Goal: Task Accomplishment & Management: Manage account settings

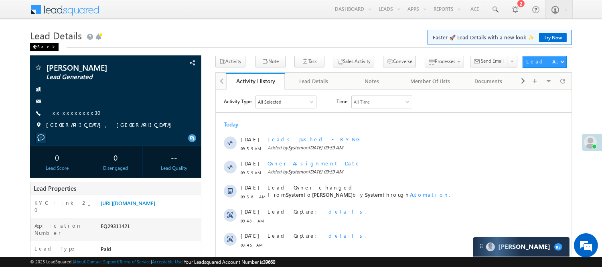
click at [41, 47] on div "Back" at bounding box center [44, 47] width 28 height 8
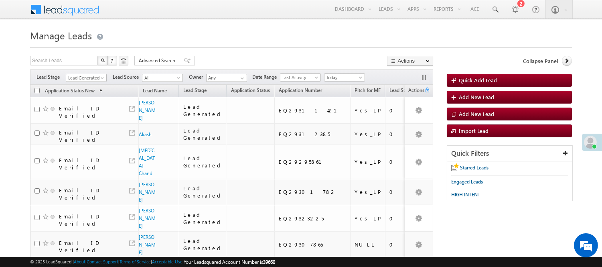
click at [88, 73] on div "Filters Lead Stage Lead Generated Lead Generated Lead Source All All Owner Any …" at bounding box center [231, 76] width 403 height 15
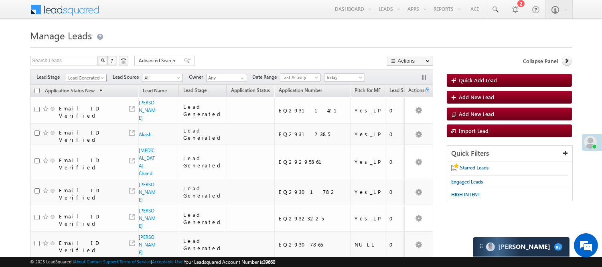
click at [88, 75] on span "Lead Generated" at bounding box center [85, 77] width 38 height 7
click at [85, 135] on link "Code Generated" at bounding box center [86, 135] width 41 height 7
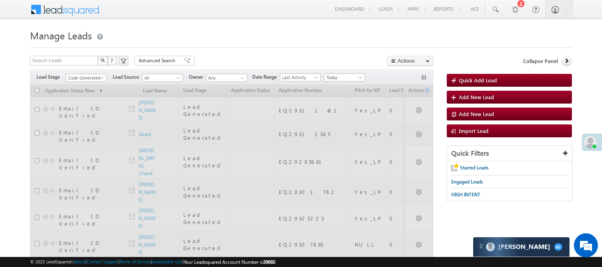
click at [223, 45] on div at bounding box center [301, 45] width 542 height 5
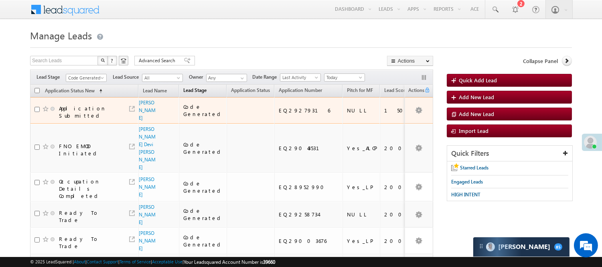
scroll to position [0, 0]
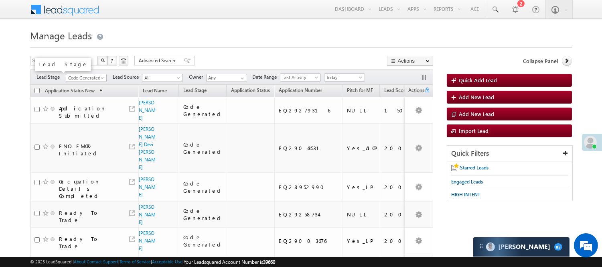
click at [89, 81] on span "Code Generated" at bounding box center [85, 77] width 38 height 7
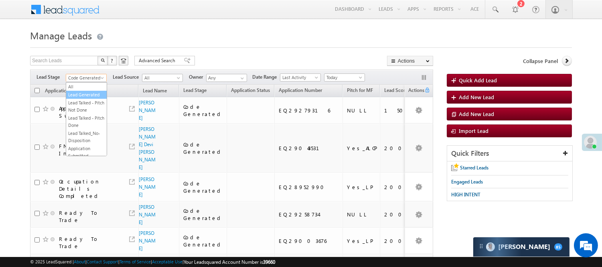
click at [86, 93] on link "Lead Generated" at bounding box center [86, 94] width 41 height 7
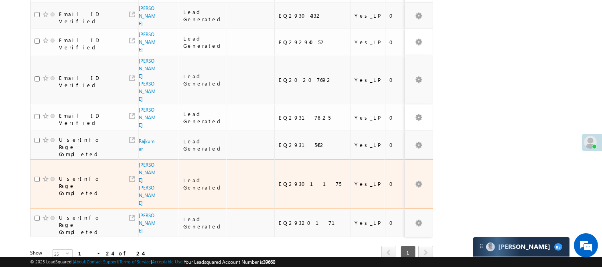
scroll to position [552, 0]
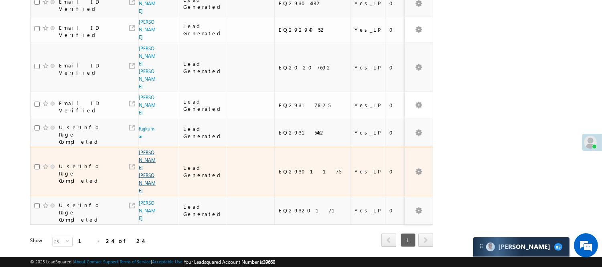
click at [143, 155] on link "Ravi Ravi" at bounding box center [147, 171] width 17 height 44
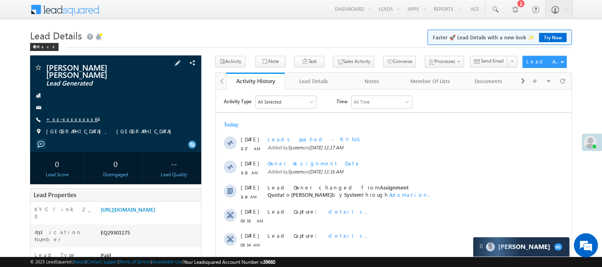
click at [72, 116] on link "+xx-xxxxxxxx64" at bounding box center [72, 119] width 52 height 7
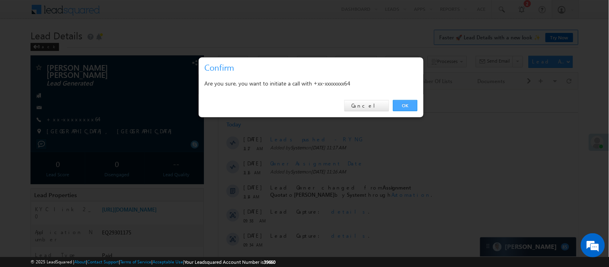
click at [402, 105] on link "OK" at bounding box center [405, 105] width 24 height 11
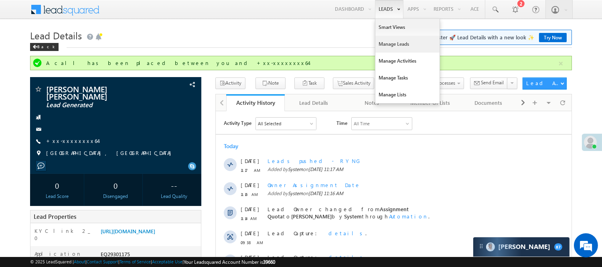
click at [392, 45] on link "Manage Leads" at bounding box center [408, 44] width 64 height 17
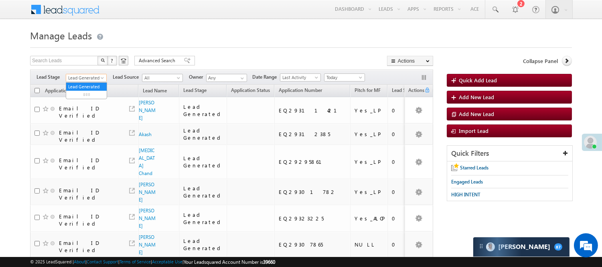
click at [88, 75] on span "Lead Generated" at bounding box center [85, 77] width 38 height 7
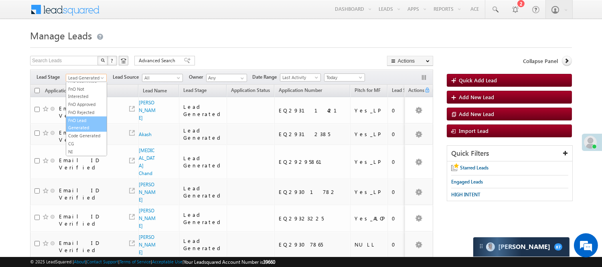
scroll to position [199, 0]
click at [89, 132] on link "Code Generated" at bounding box center [86, 135] width 41 height 7
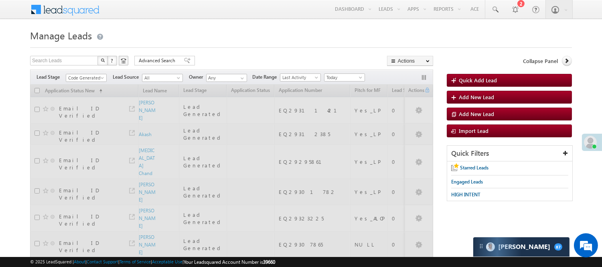
click at [227, 47] on div at bounding box center [301, 45] width 542 height 5
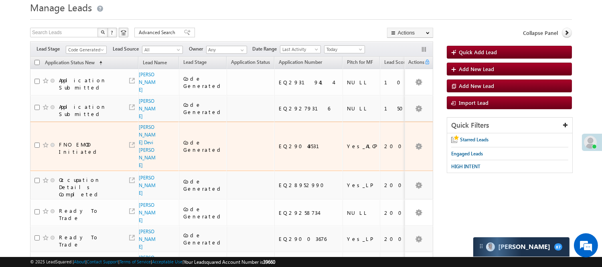
scroll to position [0, 0]
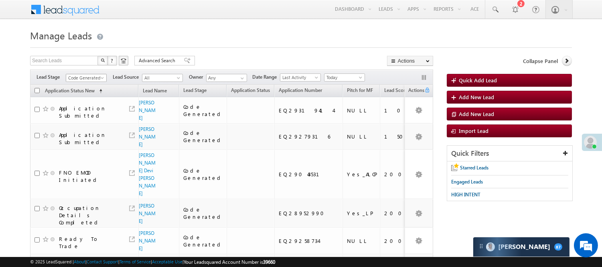
click at [82, 75] on span "Code Generated" at bounding box center [85, 77] width 38 height 7
click at [86, 97] on link "Lead Generated" at bounding box center [86, 94] width 41 height 7
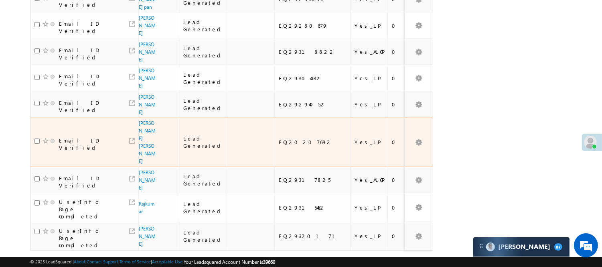
scroll to position [552, 0]
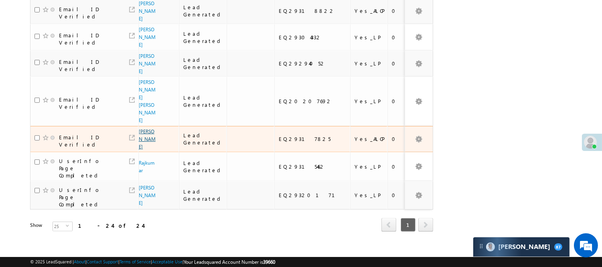
click at [139, 134] on link "[PERSON_NAME]" at bounding box center [147, 138] width 17 height 21
click at [142, 134] on link "[PERSON_NAME]" at bounding box center [147, 138] width 17 height 21
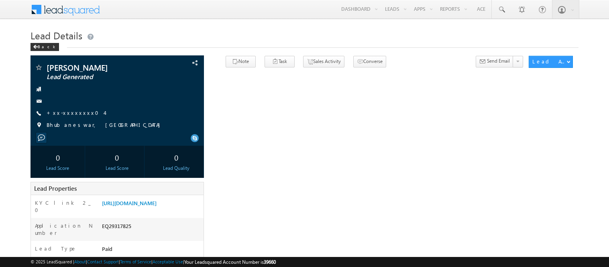
click at [79, 112] on link "+xx-xxxxxxxx04" at bounding box center [76, 112] width 58 height 7
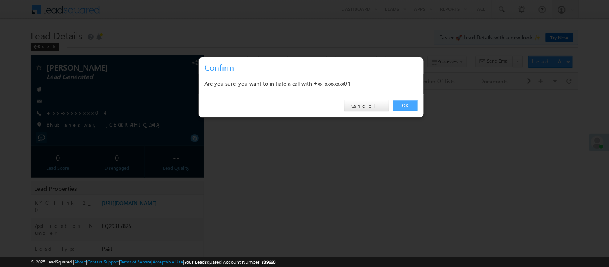
click at [407, 108] on link "OK" at bounding box center [405, 105] width 24 height 11
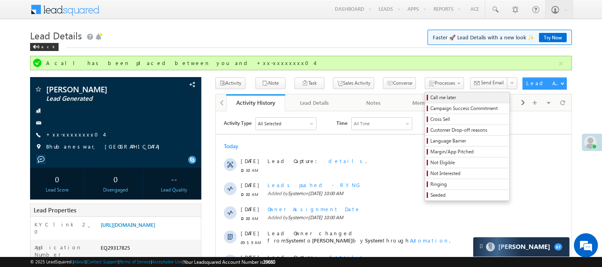
click at [431, 96] on span "Call me later" at bounding box center [469, 97] width 76 height 7
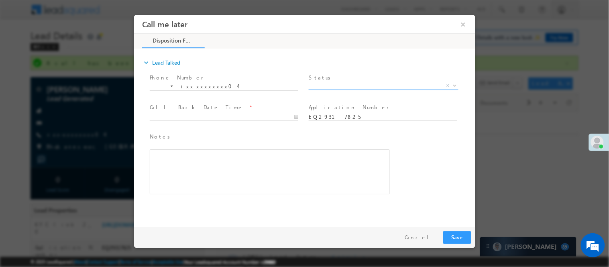
click at [366, 86] on span "X" at bounding box center [383, 85] width 150 height 8
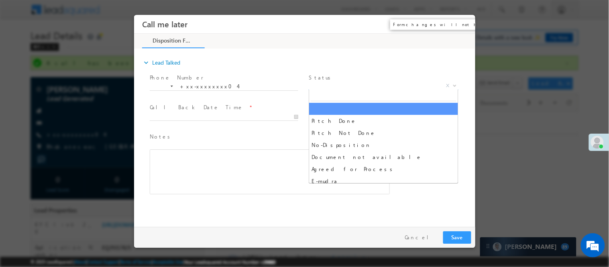
click at [459, 25] on button "×" at bounding box center [463, 23] width 14 height 15
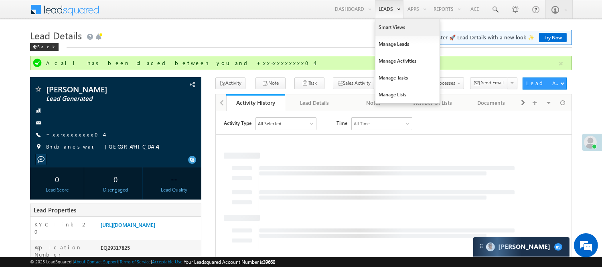
click at [390, 27] on link "Smart Views" at bounding box center [408, 27] width 64 height 17
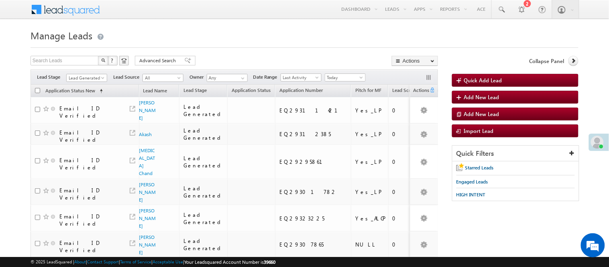
click at [94, 77] on span "Lead Generated" at bounding box center [86, 77] width 38 height 7
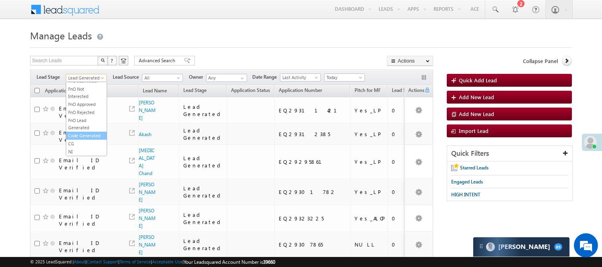
scroll to position [199, 0]
click at [89, 132] on link "Code Generated" at bounding box center [86, 135] width 41 height 7
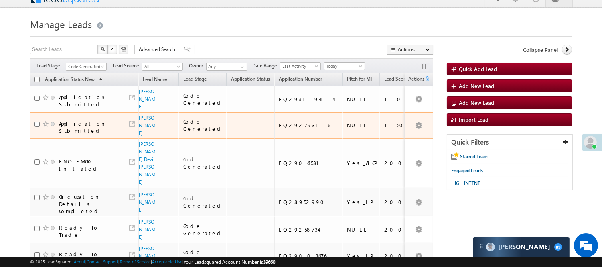
scroll to position [0, 0]
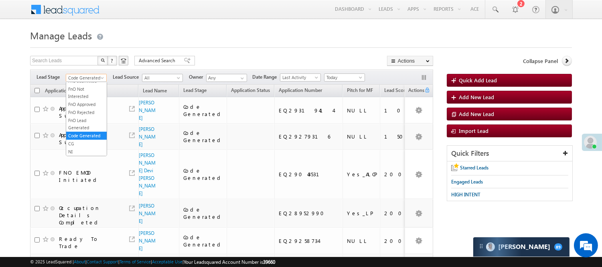
click at [98, 79] on span "Code Generated" at bounding box center [85, 77] width 38 height 7
click at [87, 98] on link "Lead Generated" at bounding box center [86, 94] width 41 height 7
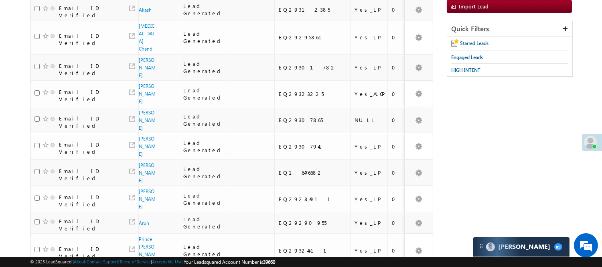
scroll to position [35, 0]
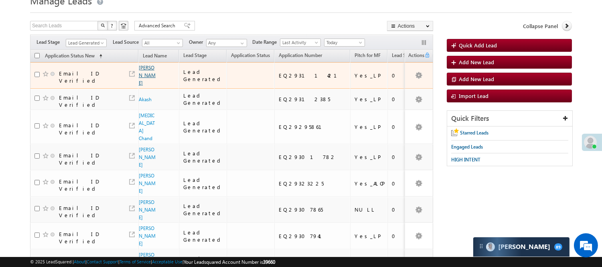
click at [144, 83] on link "[PERSON_NAME]" at bounding box center [147, 75] width 17 height 21
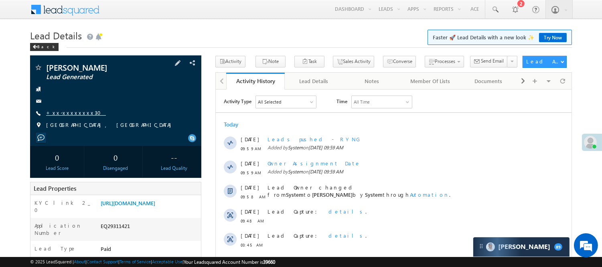
click at [69, 112] on link "+xx-xxxxxxxx30" at bounding box center [76, 112] width 60 height 7
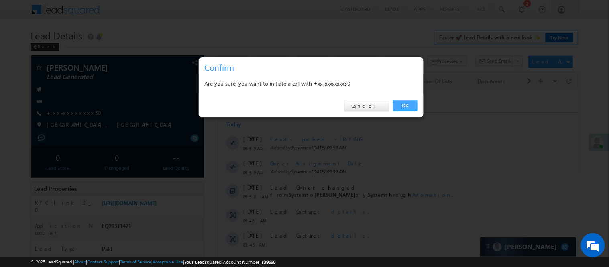
click at [410, 108] on link "OK" at bounding box center [405, 105] width 24 height 11
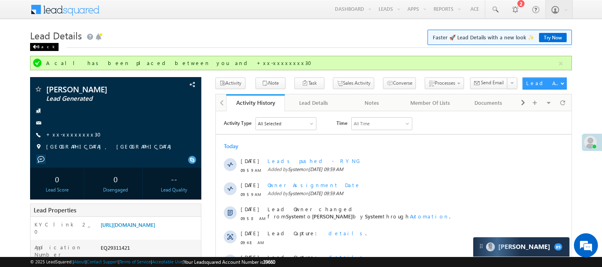
click at [42, 47] on div "Back" at bounding box center [44, 47] width 28 height 8
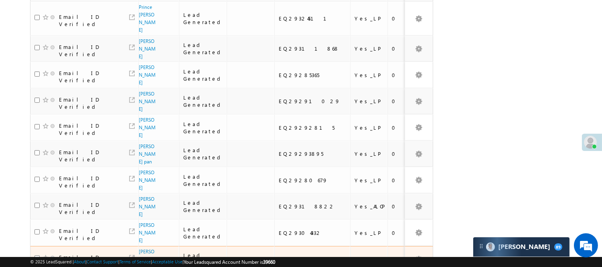
scroll to position [526, 0]
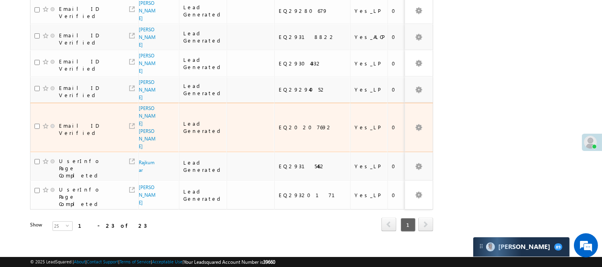
click at [145, 133] on span "[PERSON_NAME] [PERSON_NAME]" at bounding box center [148, 127] width 18 height 46
click at [140, 124] on link "Ramesh kushwah Kushwah" at bounding box center [147, 127] width 17 height 44
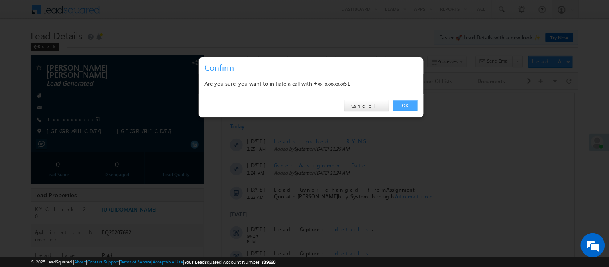
click at [410, 105] on link "OK" at bounding box center [405, 105] width 24 height 11
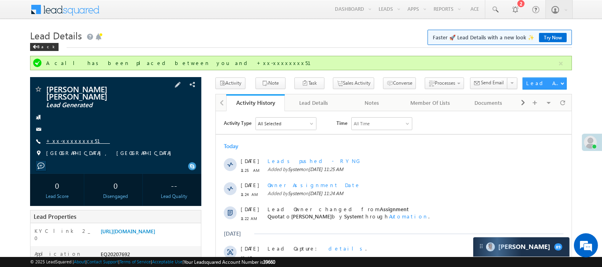
click at [52, 137] on link "+xx-xxxxxxxx51" at bounding box center [78, 140] width 64 height 7
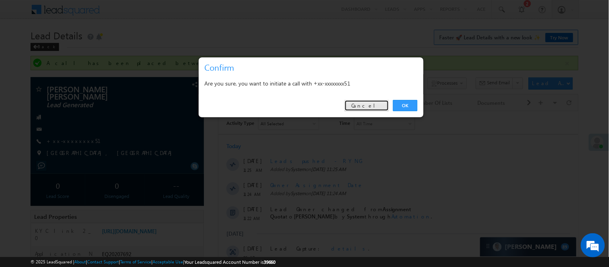
click at [374, 102] on link "Cancel" at bounding box center [366, 105] width 45 height 11
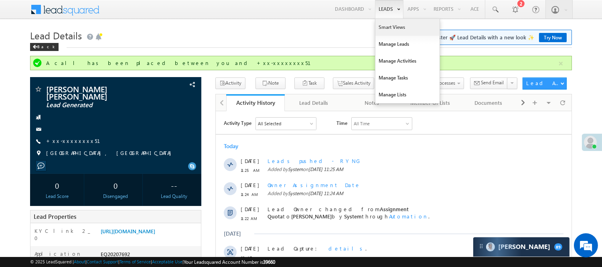
click at [388, 30] on link "Smart Views" at bounding box center [408, 27] width 64 height 17
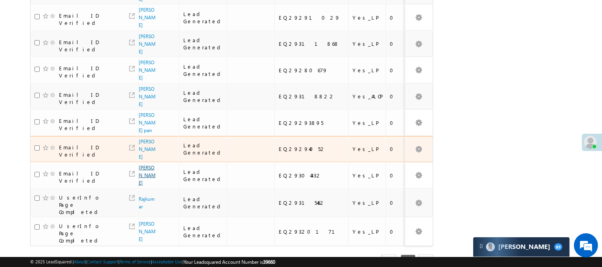
scroll to position [442, 0]
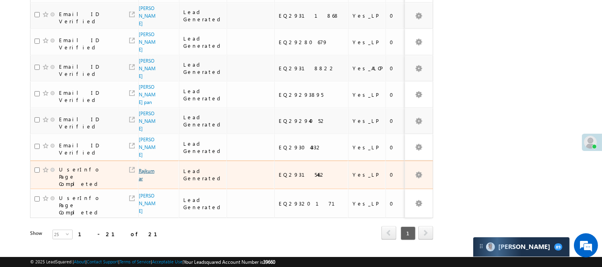
click at [145, 168] on link "Rajkumar" at bounding box center [147, 175] width 16 height 14
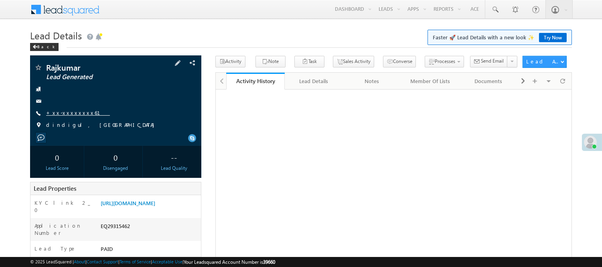
click at [70, 111] on link "+xx-xxxxxxxx61" at bounding box center [78, 112] width 64 height 7
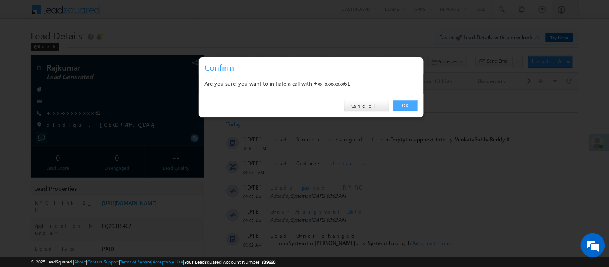
click at [406, 103] on link "OK" at bounding box center [405, 105] width 24 height 11
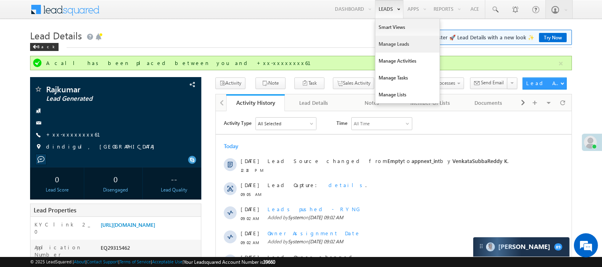
click at [398, 43] on link "Manage Leads" at bounding box center [408, 44] width 64 height 17
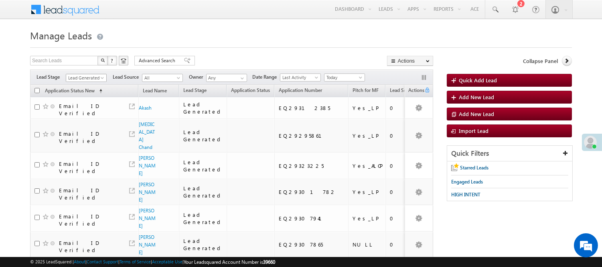
click at [82, 79] on span "Lead Generated" at bounding box center [85, 77] width 38 height 7
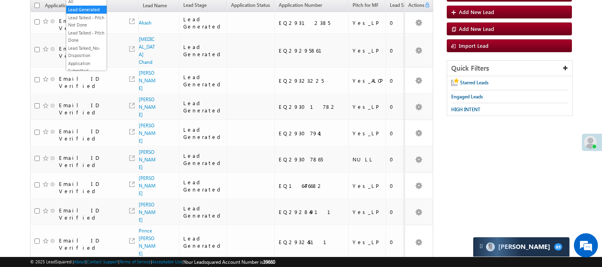
scroll to position [89, 0]
click at [84, 24] on link "Lead Called" at bounding box center [86, 20] width 41 height 7
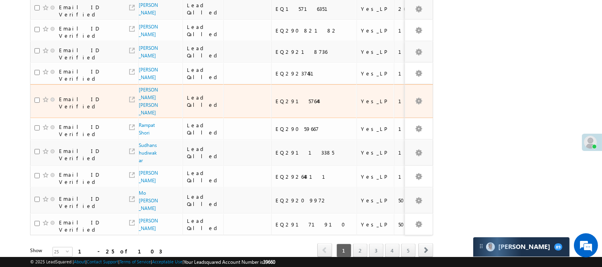
scroll to position [451, 0]
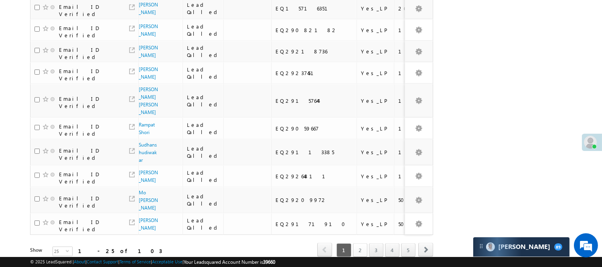
click at [362, 243] on link "2" at bounding box center [360, 250] width 14 height 14
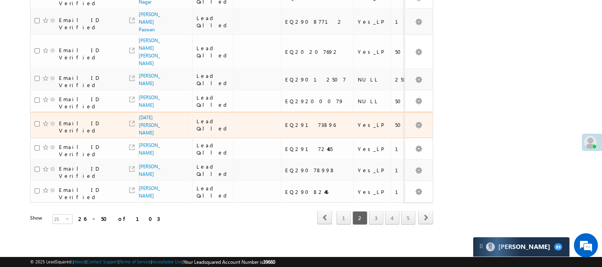
scroll to position [532, 0]
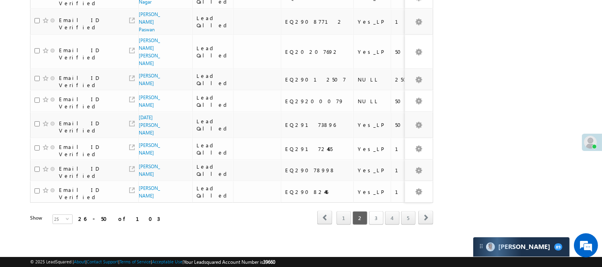
click at [377, 211] on link "3" at bounding box center [376, 218] width 14 height 14
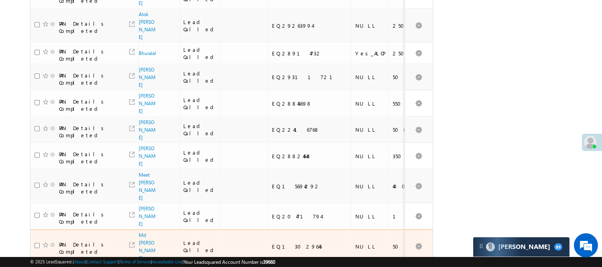
scroll to position [587, 0]
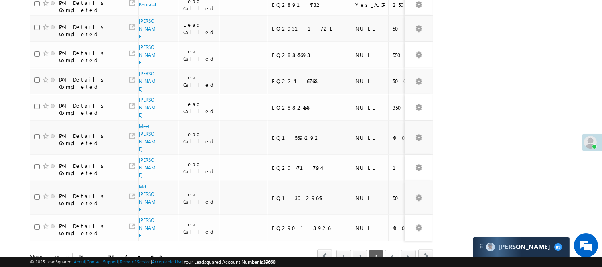
click at [387, 250] on link "4" at bounding box center [392, 257] width 14 height 14
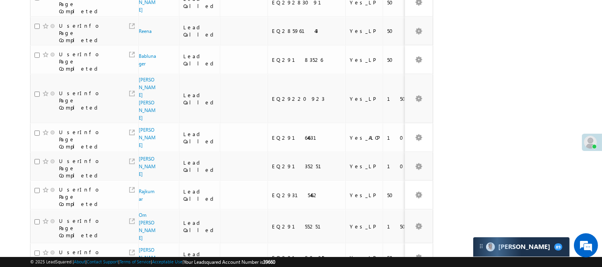
scroll to position [471, 0]
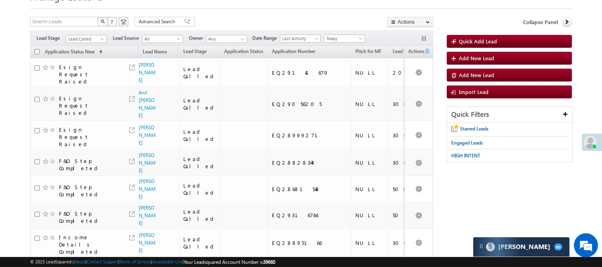
scroll to position [0, 0]
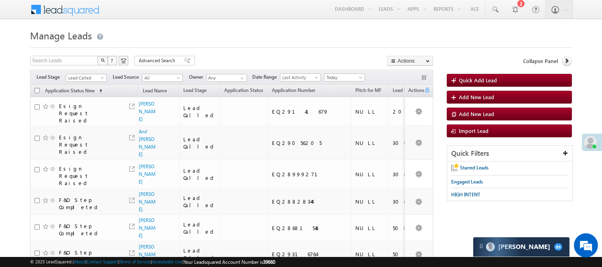
click at [103, 78] on span at bounding box center [103, 79] width 6 height 6
click at [101, 77] on span at bounding box center [103, 79] width 6 height 6
click at [83, 132] on link "Code Generated" at bounding box center [86, 135] width 41 height 7
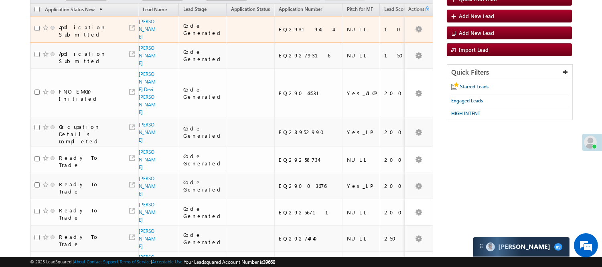
scroll to position [45, 0]
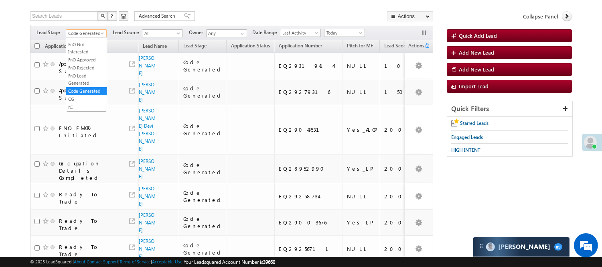
click at [84, 31] on span "Code Generated" at bounding box center [85, 33] width 38 height 7
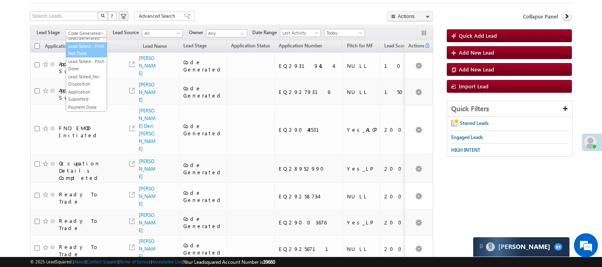
scroll to position [0, 0]
click at [83, 54] on link "Lead Generated" at bounding box center [86, 50] width 41 height 7
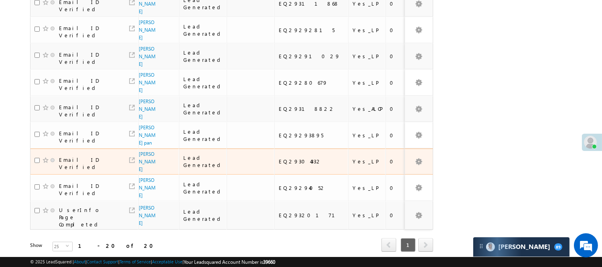
scroll to position [423, 0]
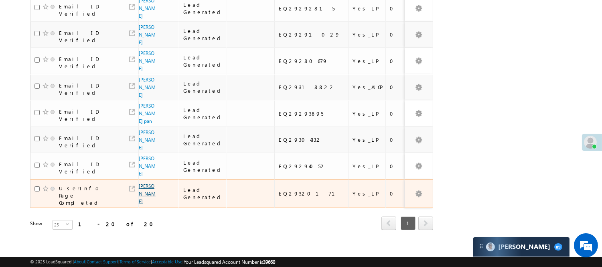
click at [144, 183] on link "Aayush maida" at bounding box center [147, 193] width 17 height 21
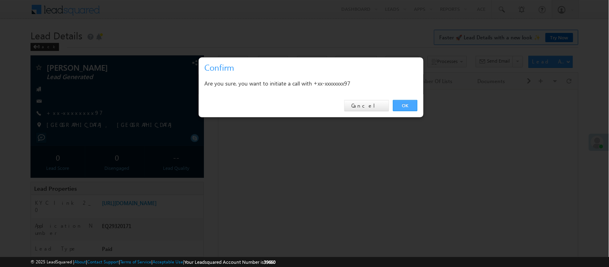
click at [408, 106] on link "OK" at bounding box center [405, 105] width 24 height 11
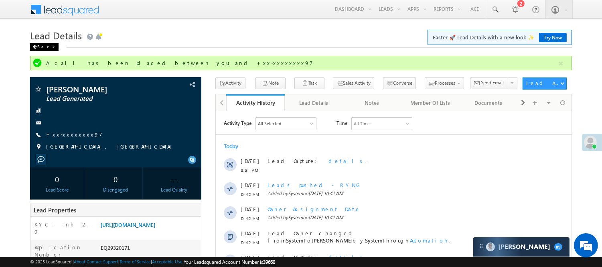
click at [39, 46] on div "Back" at bounding box center [44, 47] width 28 height 8
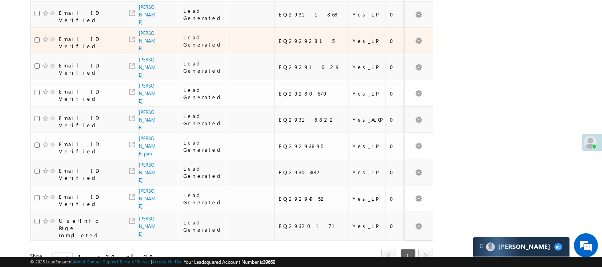
scroll to position [423, 0]
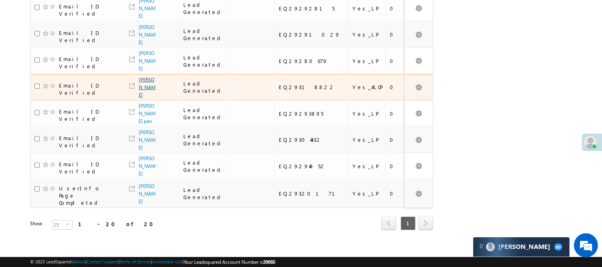
click at [145, 92] on link "[PERSON_NAME]" at bounding box center [147, 87] width 17 height 21
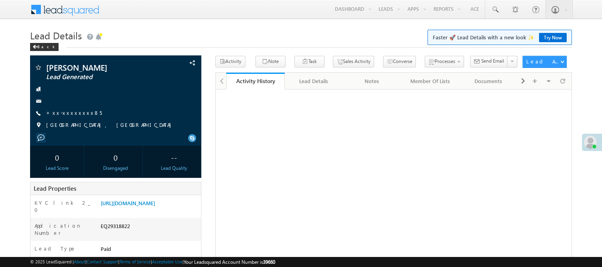
click at [74, 111] on link "+xx-xxxxxxxx85" at bounding box center [74, 112] width 56 height 7
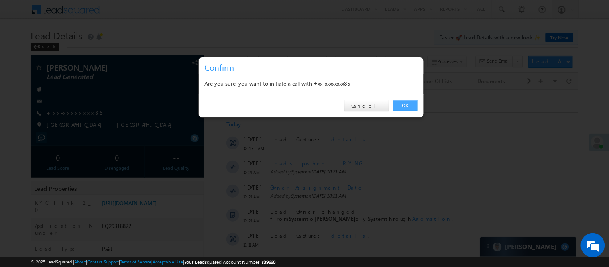
click at [408, 102] on link "OK" at bounding box center [405, 105] width 24 height 11
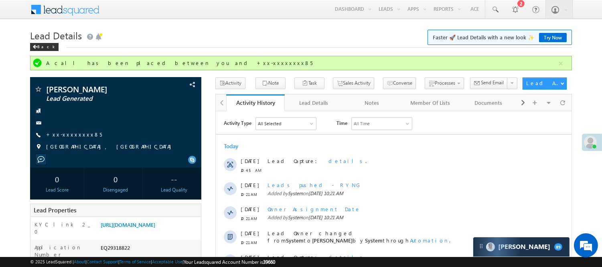
click at [44, 42] on h1 "Lead Details Faster 🚀 Lead Details with a new look ✨ Try Now" at bounding box center [301, 35] width 542 height 16
click at [43, 45] on div "Back" at bounding box center [44, 47] width 28 height 8
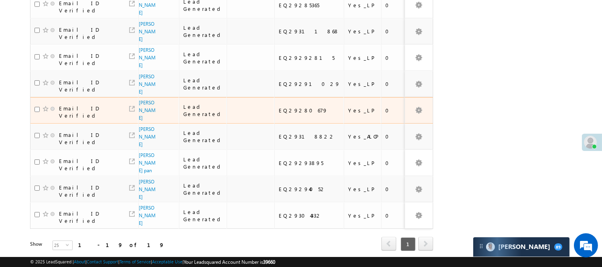
scroll to position [396, 0]
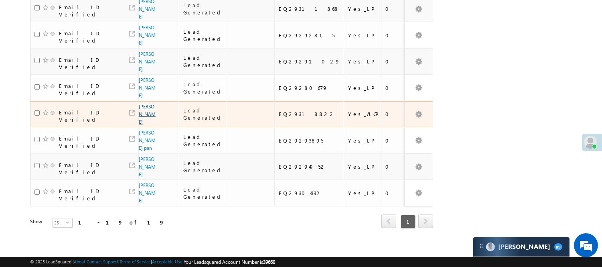
click at [144, 118] on link "[PERSON_NAME]" at bounding box center [147, 114] width 17 height 21
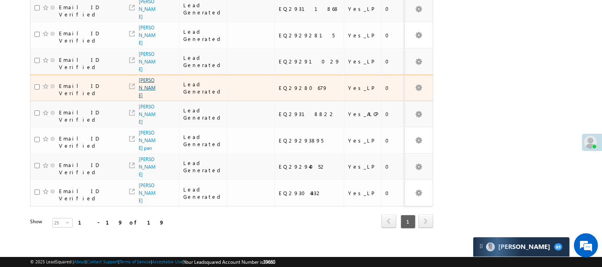
click at [142, 98] on link "[PERSON_NAME]" at bounding box center [147, 87] width 17 height 21
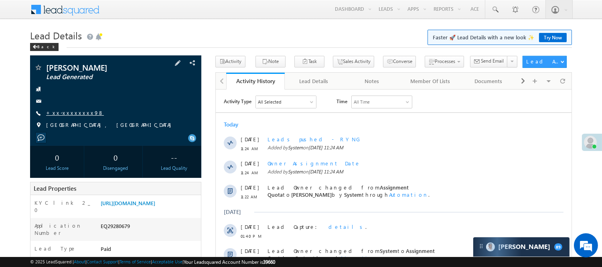
click at [59, 112] on link "+xx-xxxxxxxx98" at bounding box center [75, 112] width 58 height 7
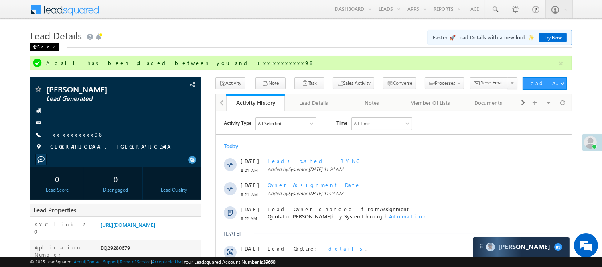
click at [40, 46] on div "Back" at bounding box center [44, 47] width 28 height 8
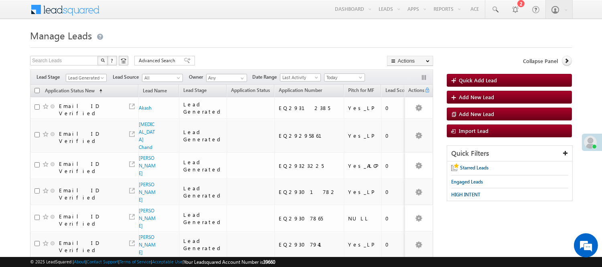
scroll to position [351, 0]
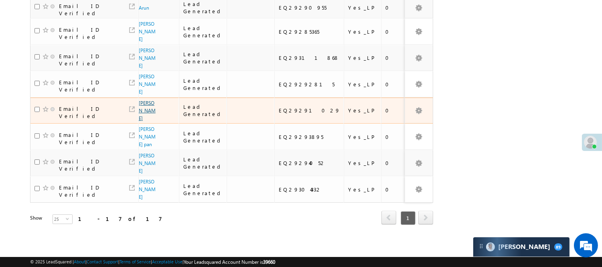
click at [147, 108] on link "Aman kumar" at bounding box center [147, 110] width 17 height 21
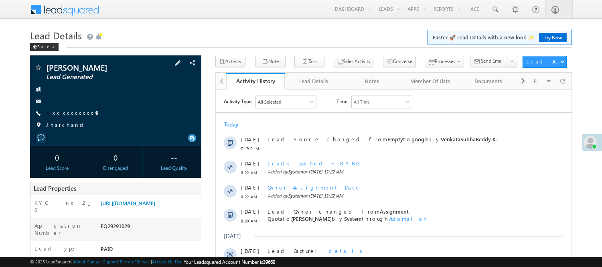
click at [73, 109] on div "Aman kumar Lead Generated +xx-xxxxxxxx48" at bounding box center [115, 98] width 163 height 70
click at [73, 110] on link "+xx-xxxxxxxx48" at bounding box center [73, 112] width 54 height 7
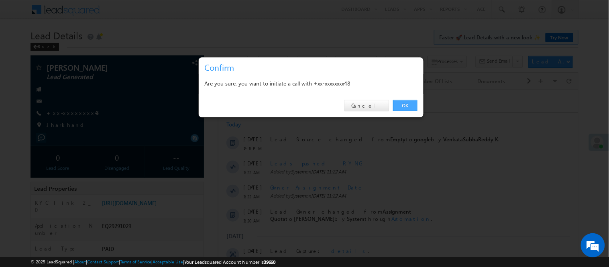
click at [399, 106] on link "OK" at bounding box center [405, 105] width 24 height 11
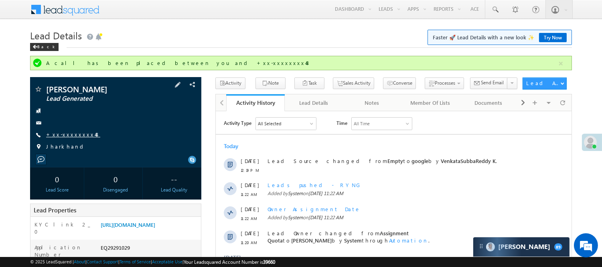
click at [71, 134] on link "+xx-xxxxxxxx48" at bounding box center [73, 134] width 54 height 7
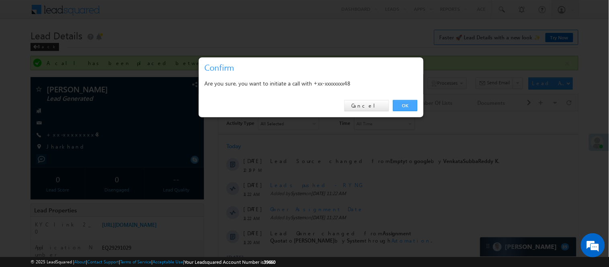
click at [406, 102] on link "OK" at bounding box center [405, 105] width 24 height 11
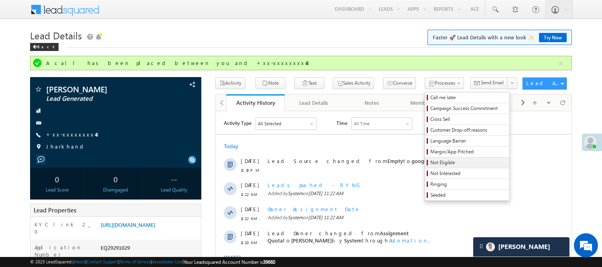
click at [431, 163] on span "Not Eligible" at bounding box center [469, 162] width 76 height 7
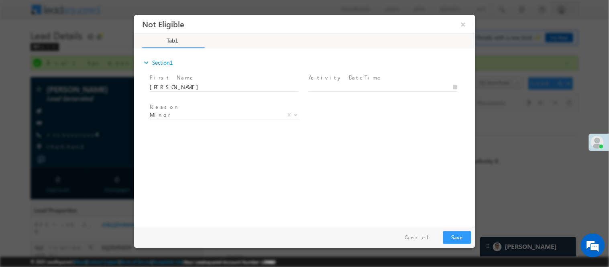
click at [366, 83] on span at bounding box center [386, 87] width 156 height 9
click at [186, 113] on span "Minor" at bounding box center [214, 114] width 130 height 7
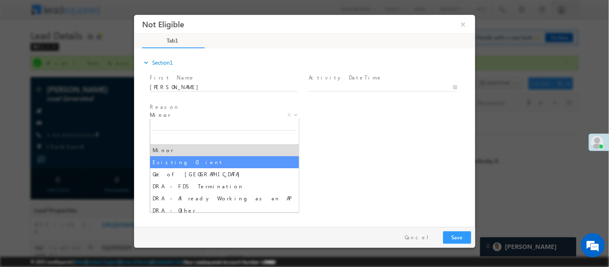
select select "Existing Client"
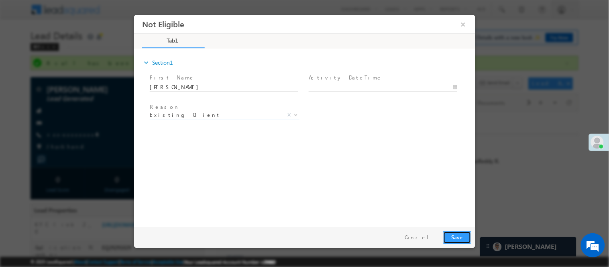
click at [463, 235] on button "Save" at bounding box center [457, 237] width 28 height 12
type input "09/21/25 12:33 PM"
click at [349, 84] on input "09/21/25 12:33 PM" at bounding box center [382, 87] width 148 height 8
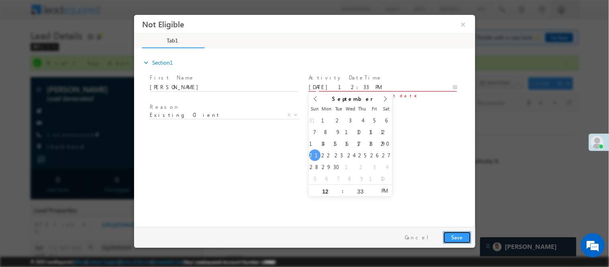
click at [461, 234] on button "Save" at bounding box center [457, 237] width 28 height 12
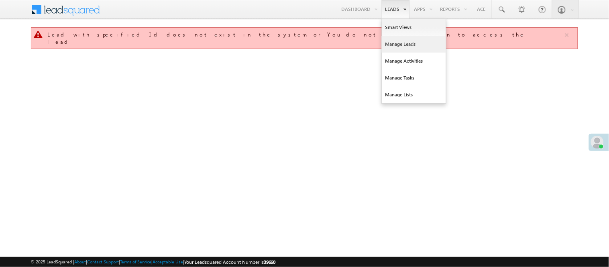
click at [410, 42] on link "Manage Leads" at bounding box center [414, 44] width 64 height 17
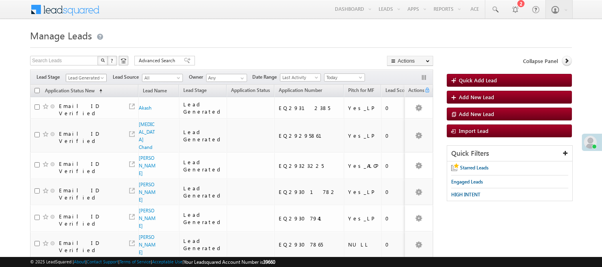
click at [97, 74] on link "Lead Generated" at bounding box center [86, 78] width 41 height 8
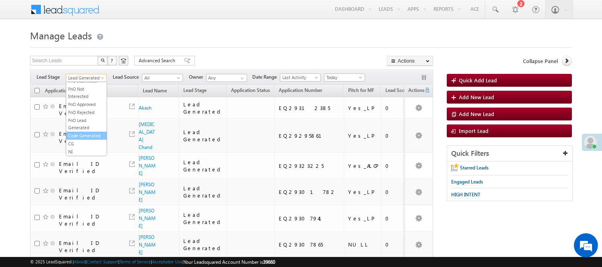
click at [85, 139] on link "Code Generated" at bounding box center [86, 135] width 41 height 7
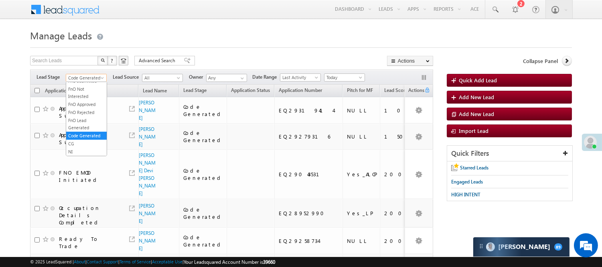
scroll to position [183, 0]
click at [89, 77] on span "Code Generated" at bounding box center [85, 77] width 38 height 7
click at [75, 98] on link "Lead Generated" at bounding box center [86, 94] width 41 height 7
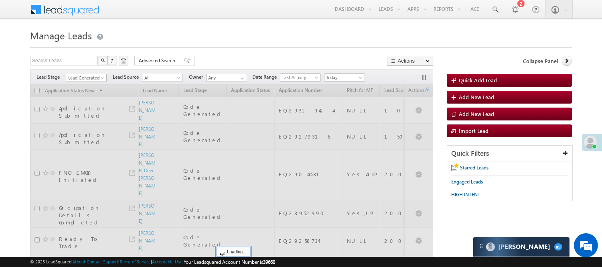
click at [258, 43] on div at bounding box center [301, 45] width 542 height 5
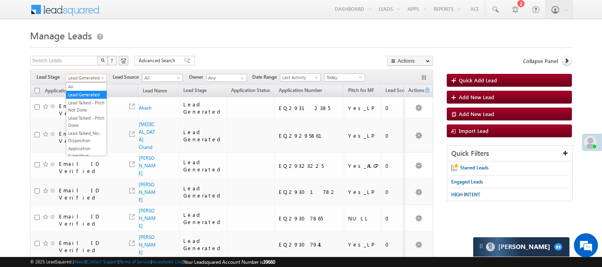
click at [97, 77] on span "Lead Generated" at bounding box center [85, 77] width 38 height 7
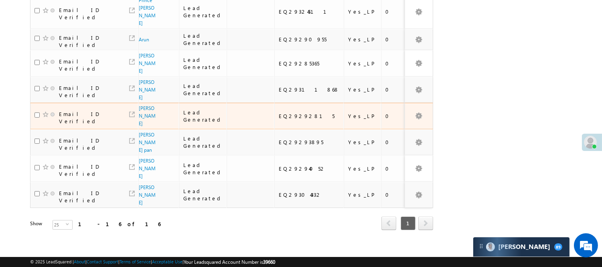
scroll to position [332, 0]
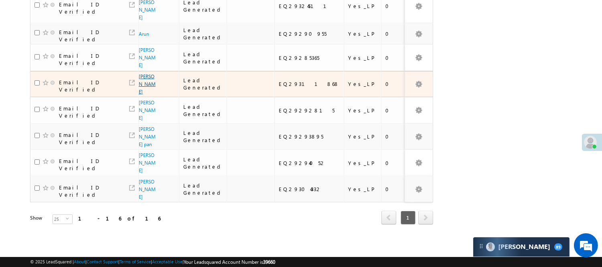
click at [144, 73] on link "Uddhav Sambhaji Barskar" at bounding box center [147, 83] width 17 height 21
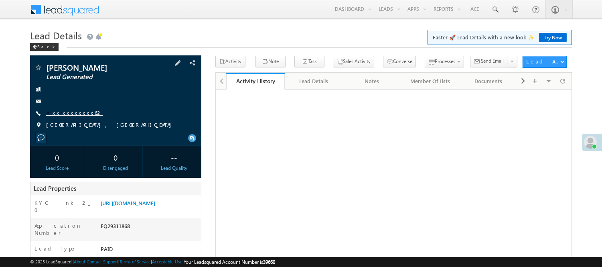
click at [79, 113] on link "+xx-xxxxxxxx62" at bounding box center [74, 112] width 57 height 7
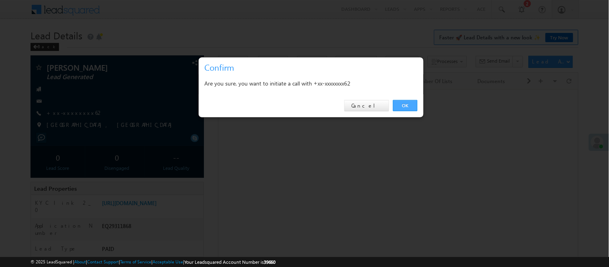
click at [414, 105] on link "OK" at bounding box center [405, 105] width 24 height 11
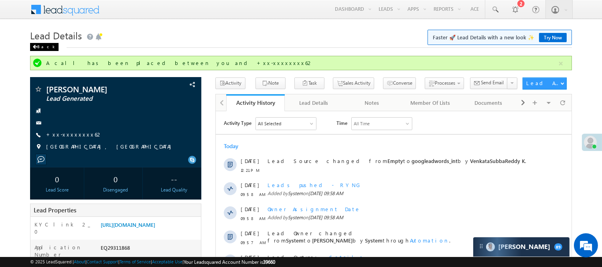
click at [44, 44] on div "Back" at bounding box center [44, 47] width 28 height 8
click at [44, 47] on div "Back" at bounding box center [44, 47] width 28 height 8
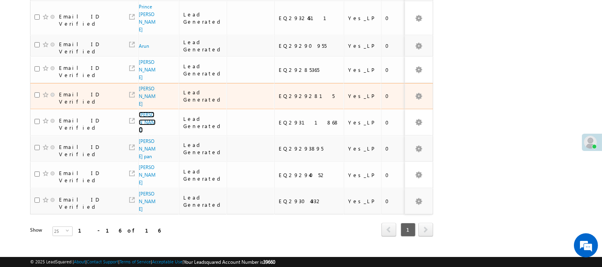
scroll to position [154, 0]
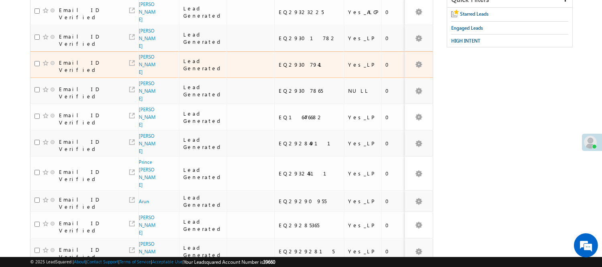
click at [142, 58] on span "[PERSON_NAME]" at bounding box center [148, 64] width 18 height 23
click at [148, 54] on link "[PERSON_NAME]" at bounding box center [147, 64] width 17 height 21
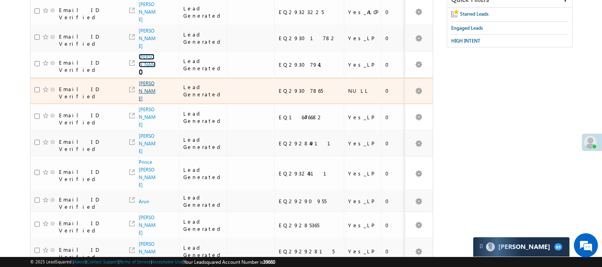
scroll to position [0, 0]
click at [140, 82] on link "[PERSON_NAME]" at bounding box center [147, 90] width 17 height 21
click at [143, 81] on link "[PERSON_NAME]" at bounding box center [147, 90] width 17 height 21
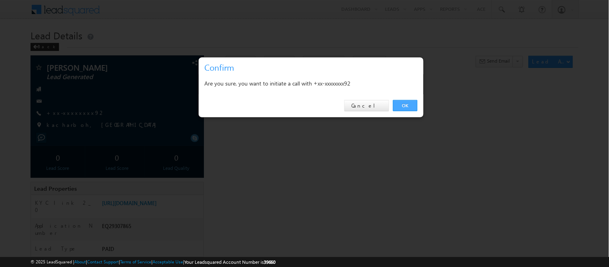
click at [399, 104] on link "OK" at bounding box center [405, 105] width 24 height 11
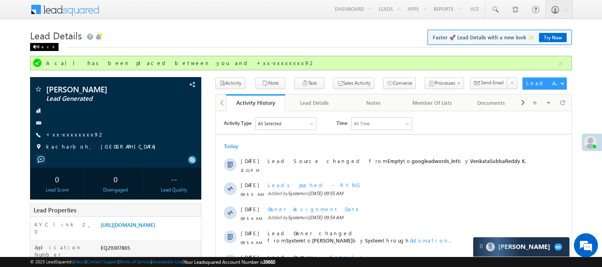
click at [43, 46] on div "Back" at bounding box center [44, 47] width 28 height 8
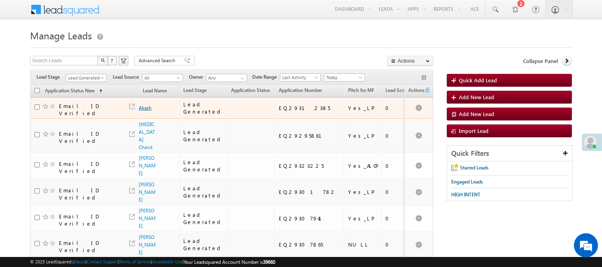
click at [143, 105] on link "Akash" at bounding box center [145, 108] width 13 height 6
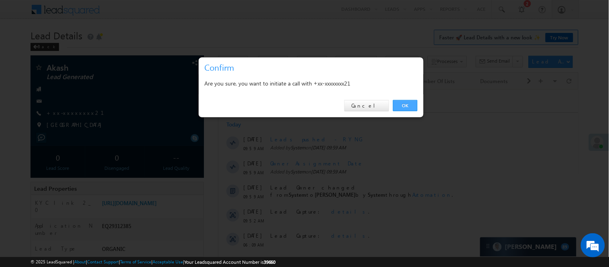
click at [406, 107] on link "OK" at bounding box center [405, 105] width 24 height 11
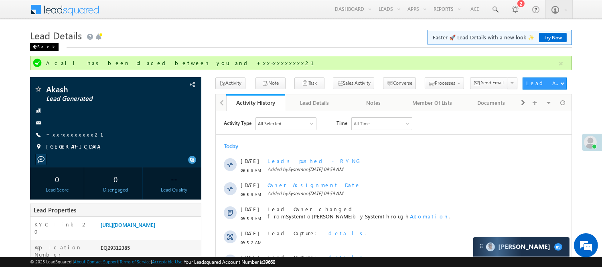
click at [39, 46] on div "Back" at bounding box center [44, 47] width 28 height 8
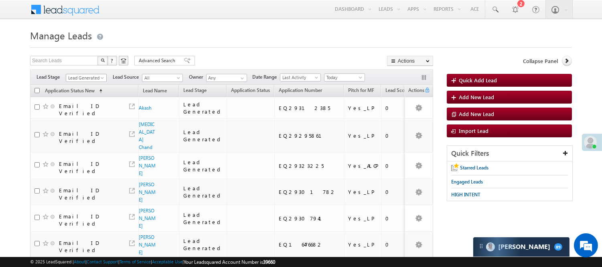
click at [85, 77] on span "Lead Generated" at bounding box center [85, 77] width 38 height 7
click at [90, 96] on link "Lead Generated" at bounding box center [86, 94] width 41 height 7
click at [91, 75] on span "Lead Generated" at bounding box center [85, 77] width 38 height 7
click at [85, 132] on link "Code Generated" at bounding box center [86, 135] width 41 height 7
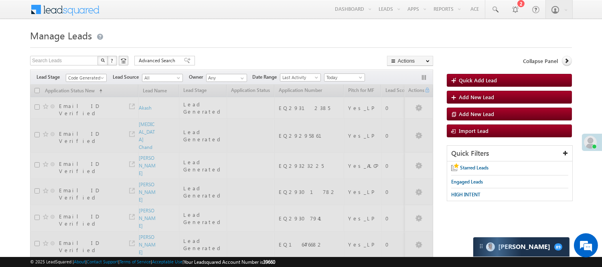
click at [240, 61] on div "Search Leads X ? 14 results found Advanced Search Advanced Search Advanced sear…" at bounding box center [231, 62] width 403 height 12
click at [90, 78] on span "Code Generated" at bounding box center [85, 77] width 38 height 7
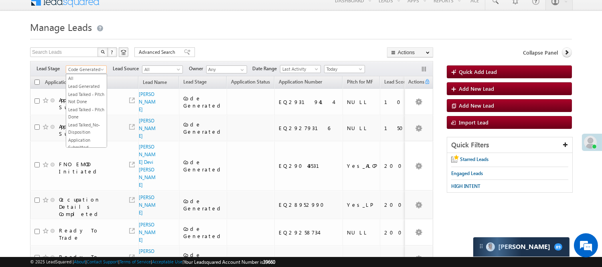
scroll to position [0, 0]
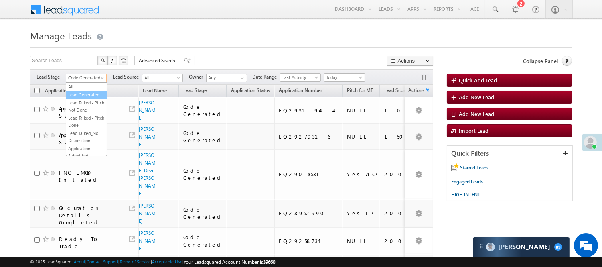
click at [89, 98] on link "Lead Generated" at bounding box center [86, 94] width 41 height 7
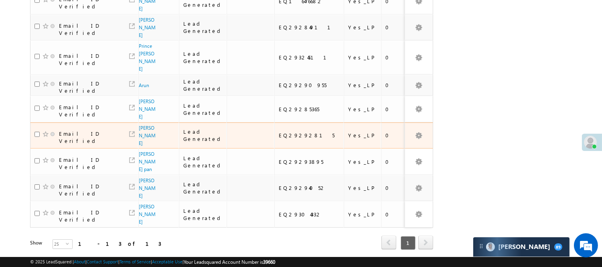
scroll to position [223, 0]
click at [144, 124] on link "Raunak Jaiswal" at bounding box center [147, 134] width 17 height 21
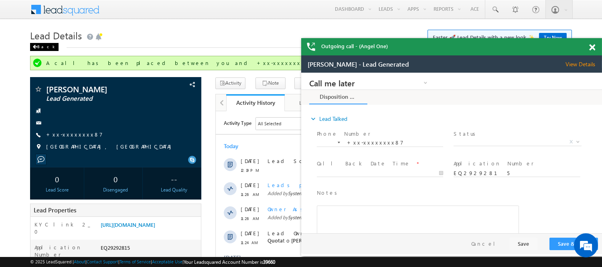
click at [43, 50] on div "Back" at bounding box center [44, 47] width 28 height 8
click at [44, 47] on div "Back" at bounding box center [44, 47] width 28 height 8
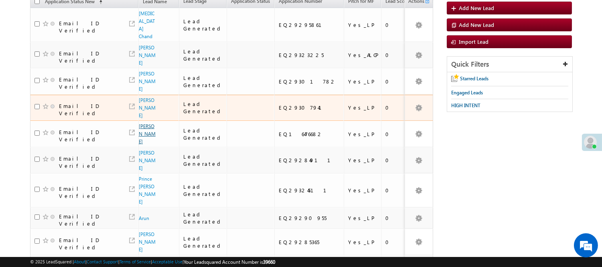
scroll to position [134, 0]
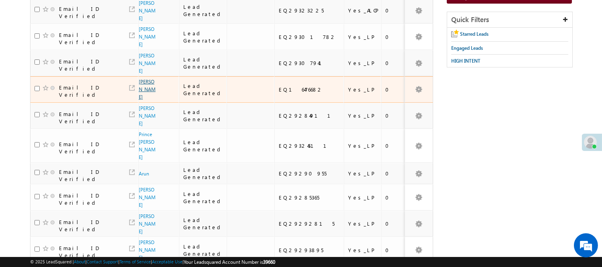
click at [145, 79] on link "Anurag kumar" at bounding box center [147, 89] width 17 height 21
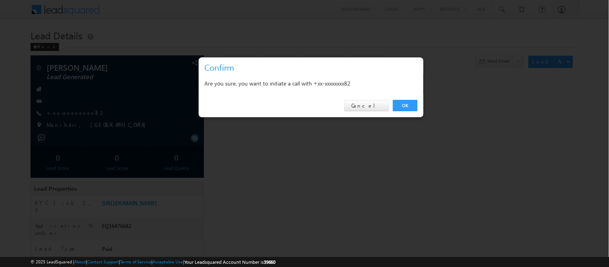
click at [413, 106] on link "OK" at bounding box center [405, 105] width 24 height 11
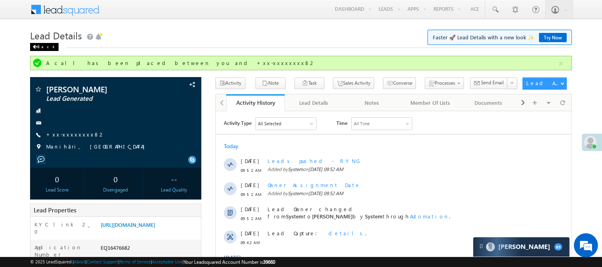
click at [41, 51] on div "Back" at bounding box center [44, 47] width 28 height 8
click at [41, 46] on div "Back" at bounding box center [44, 47] width 28 height 8
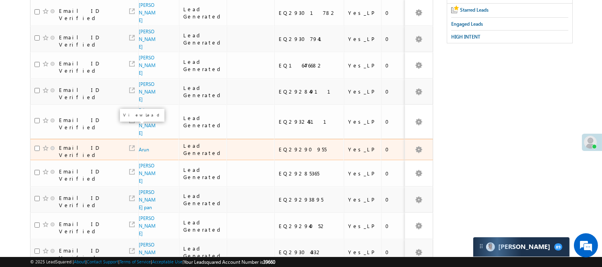
scroll to position [196, 0]
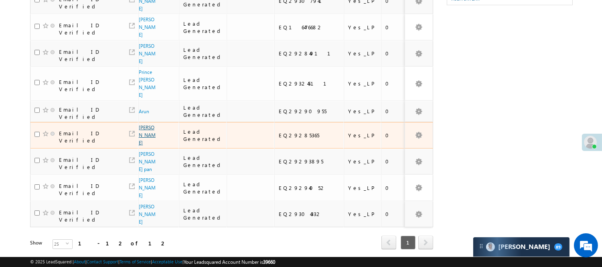
click at [142, 124] on link "[PERSON_NAME]" at bounding box center [147, 134] width 17 height 21
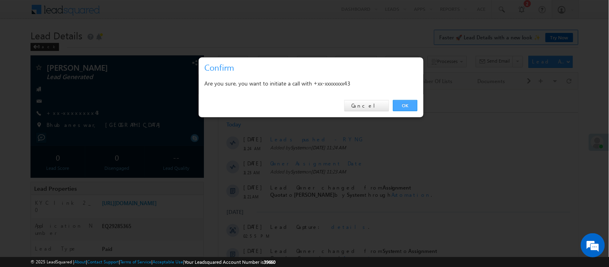
click at [404, 104] on link "OK" at bounding box center [405, 105] width 24 height 11
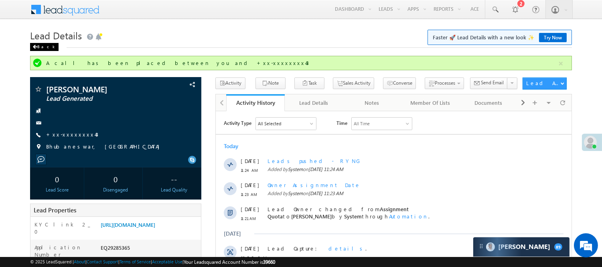
click at [45, 46] on div "Back" at bounding box center [44, 47] width 28 height 8
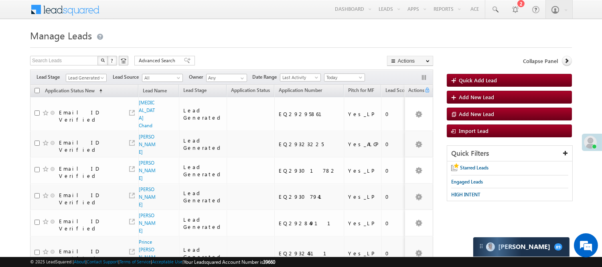
scroll to position [169, 0]
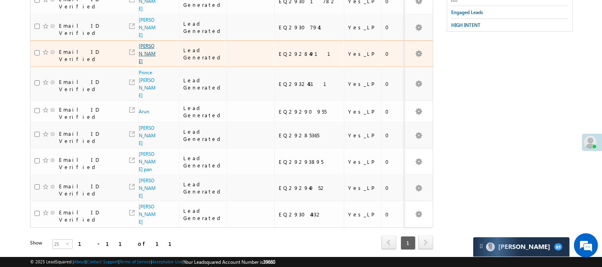
click at [142, 43] on link "[PERSON_NAME]" at bounding box center [147, 53] width 17 height 21
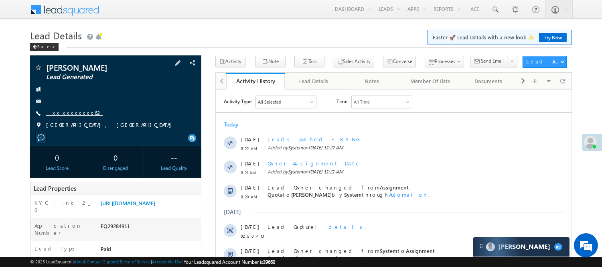
click at [69, 111] on link "+xx-xxxxxxxx62" at bounding box center [74, 112] width 57 height 7
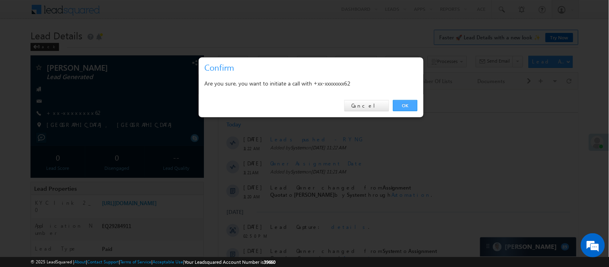
click at [403, 107] on link "OK" at bounding box center [405, 105] width 24 height 11
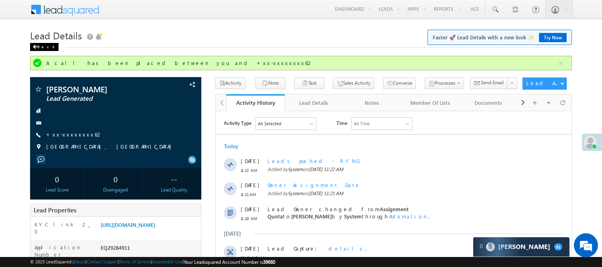
click at [42, 45] on div "Back" at bounding box center [44, 47] width 28 height 8
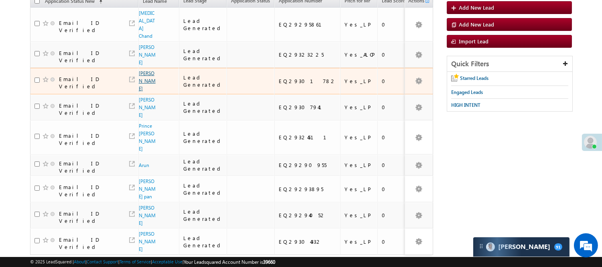
scroll to position [116, 0]
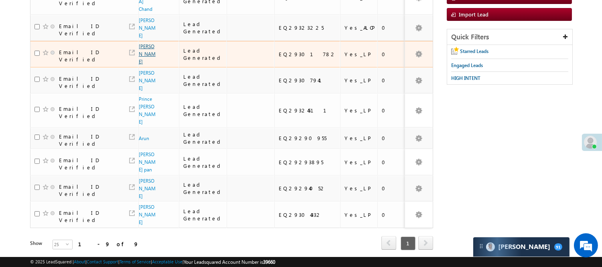
click at [141, 46] on link "[PERSON_NAME]" at bounding box center [147, 53] width 17 height 21
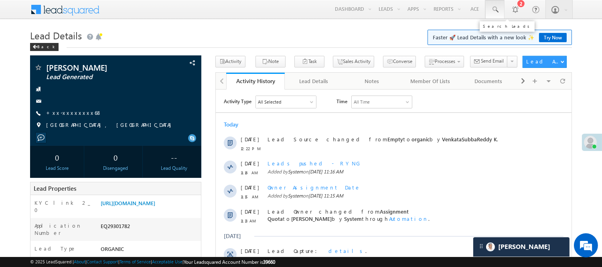
click at [492, 12] on span at bounding box center [495, 10] width 8 height 8
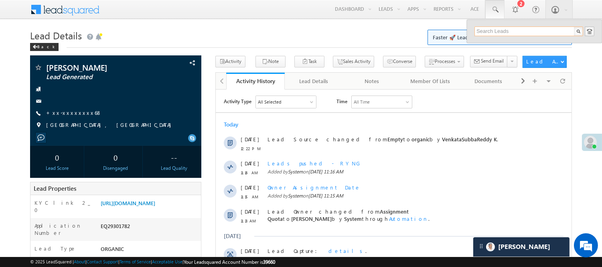
click at [504, 29] on input "text" at bounding box center [529, 31] width 109 height 10
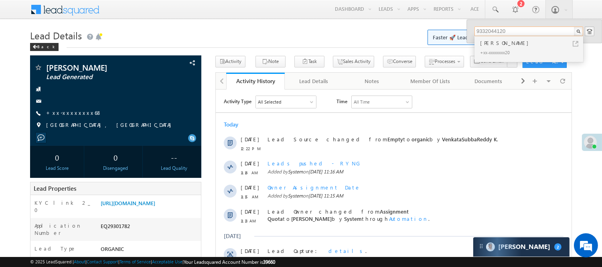
drag, startPoint x: 510, startPoint y: 27, endPoint x: 458, endPoint y: 30, distance: 51.8
drag, startPoint x: 514, startPoint y: 33, endPoint x: 451, endPoint y: 34, distance: 63.0
type input "7078288838"
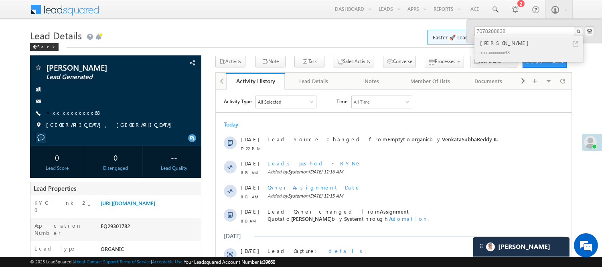
click at [509, 45] on div "Abhinav Bisht" at bounding box center [533, 43] width 108 height 9
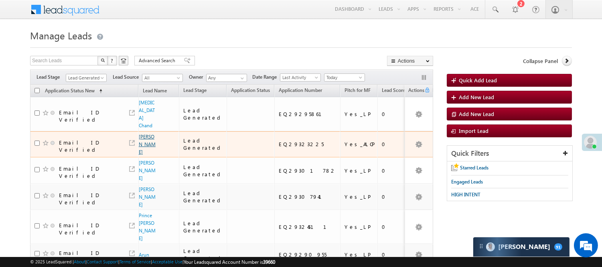
click at [148, 134] on link "Pushendra Yadav" at bounding box center [147, 144] width 17 height 21
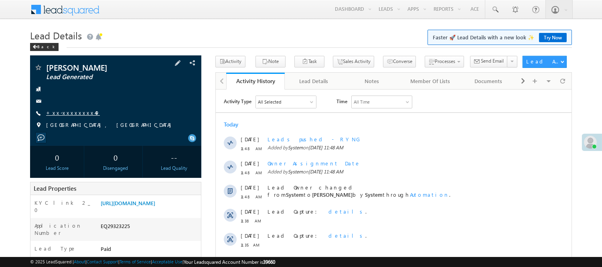
click at [63, 110] on link "+xx-xxxxxxxx49" at bounding box center [73, 112] width 54 height 7
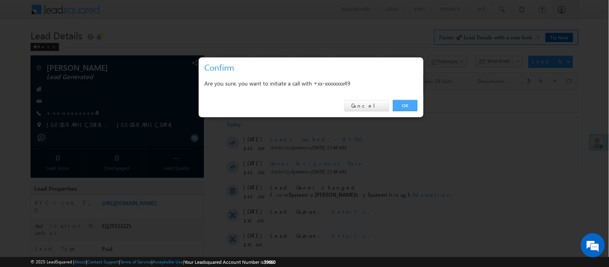
drag, startPoint x: 406, startPoint y: 102, endPoint x: 189, endPoint y: 14, distance: 234.3
click at [406, 102] on link "OK" at bounding box center [405, 105] width 24 height 11
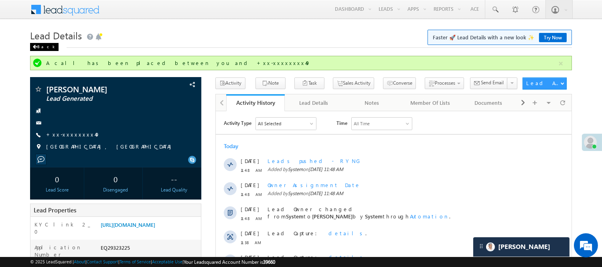
click at [42, 44] on div "Back" at bounding box center [44, 47] width 28 height 8
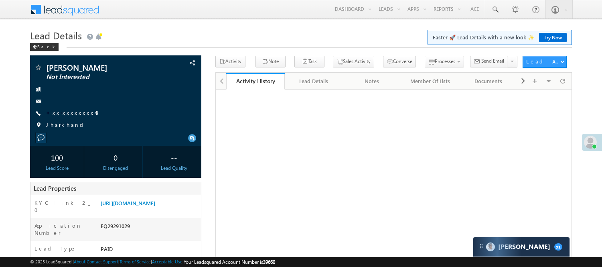
click at [0, 0] on link "Manage Leads" at bounding box center [0, 0] width 0 height 0
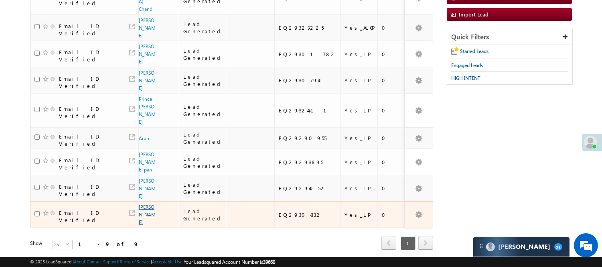
click at [145, 204] on link "[PERSON_NAME]" at bounding box center [147, 214] width 17 height 21
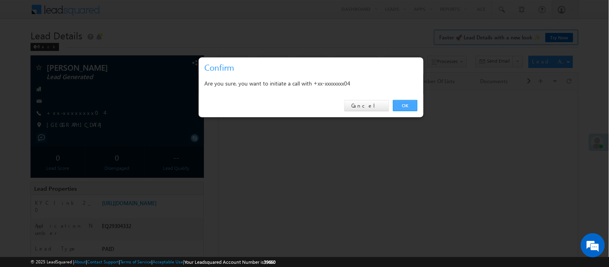
click at [411, 105] on link "OK" at bounding box center [405, 105] width 24 height 11
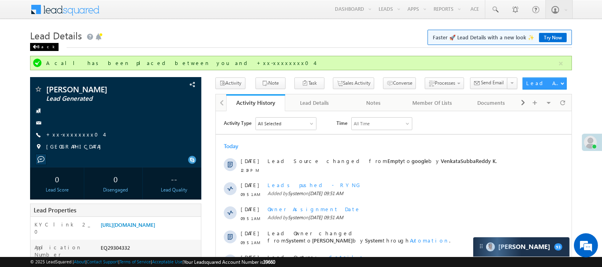
click at [37, 45] on div "Back" at bounding box center [44, 47] width 28 height 8
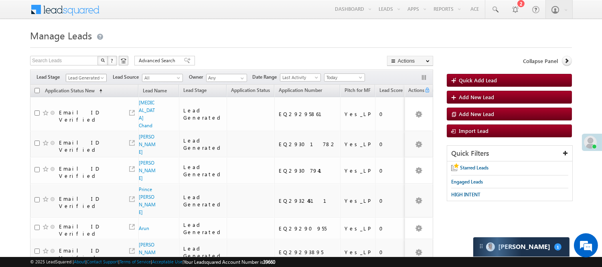
click at [91, 81] on span "Lead Generated" at bounding box center [85, 77] width 38 height 7
click at [79, 133] on link "Code Generated" at bounding box center [86, 135] width 41 height 7
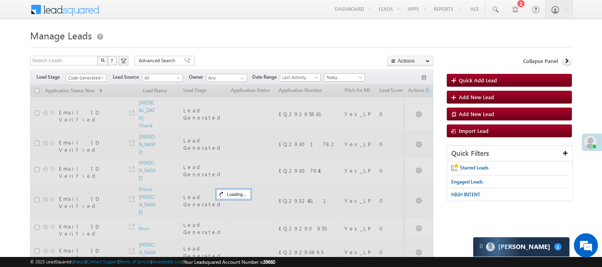
click at [256, 27] on h1 "Manage Leads" at bounding box center [301, 35] width 542 height 16
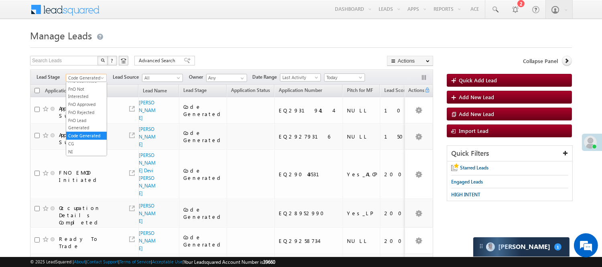
click at [82, 75] on span "Code Generated" at bounding box center [85, 77] width 38 height 7
click at [87, 133] on link "Lead Called" at bounding box center [86, 129] width 41 height 7
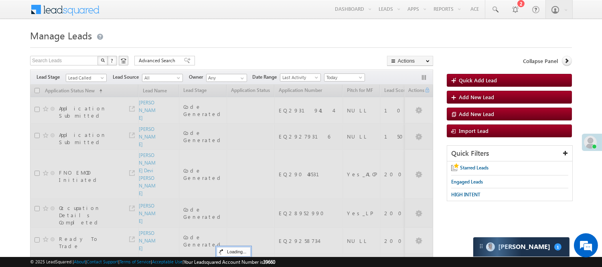
click at [222, 51] on form "Manage Leads Quick Add Lead Search Leads X ? 9 results found Advanced Search Ad…" at bounding box center [301, 215] width 542 height 376
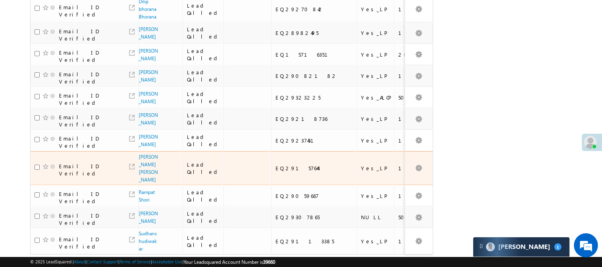
scroll to position [450, 0]
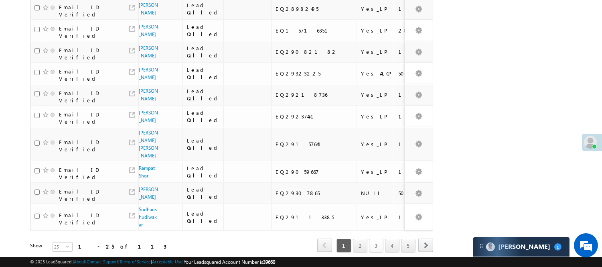
click at [380, 239] on link "3" at bounding box center [376, 246] width 14 height 14
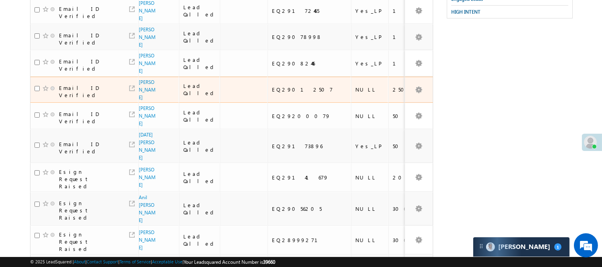
scroll to position [49, 0]
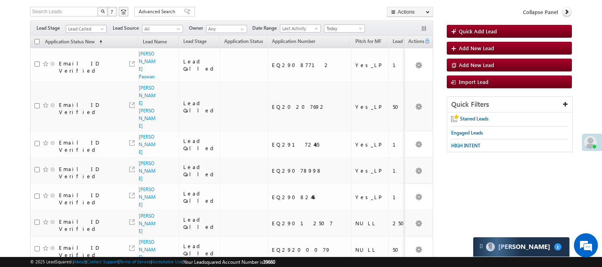
click at [89, 28] on span "Lead Called" at bounding box center [85, 28] width 38 height 7
click at [91, 49] on link "Lead Generated" at bounding box center [86, 45] width 41 height 7
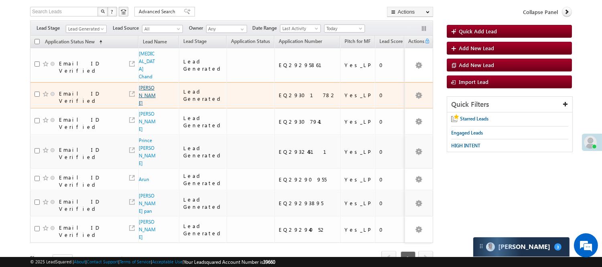
click at [143, 90] on link "[PERSON_NAME]" at bounding box center [147, 95] width 17 height 21
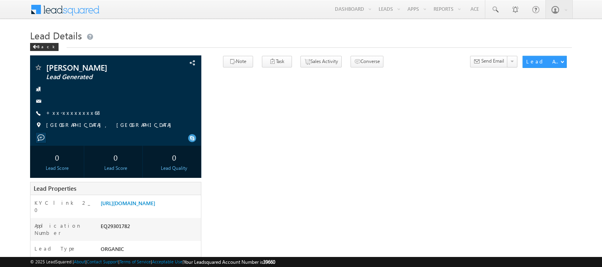
click at [71, 112] on link "+xx-xxxxxxxx68" at bounding box center [74, 112] width 56 height 7
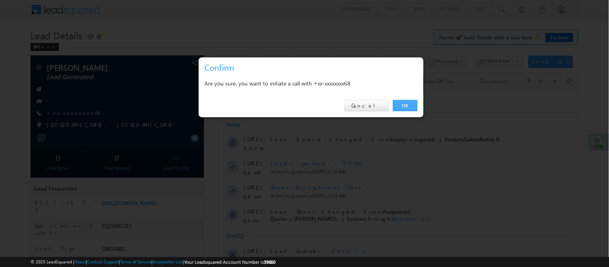
click at [403, 105] on link "OK" at bounding box center [405, 105] width 24 height 11
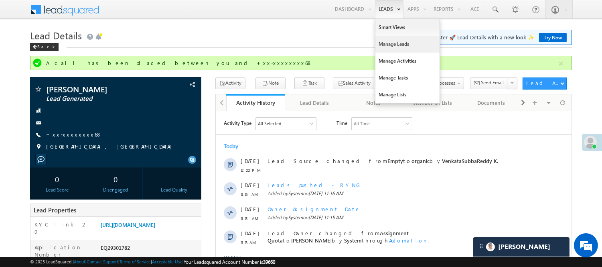
click at [388, 41] on link "Manage Leads" at bounding box center [408, 44] width 64 height 17
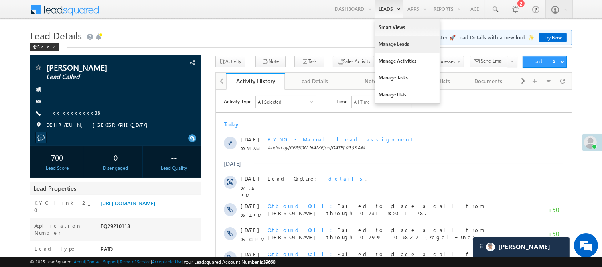
click at [396, 39] on link "Manage Leads" at bounding box center [408, 44] width 64 height 17
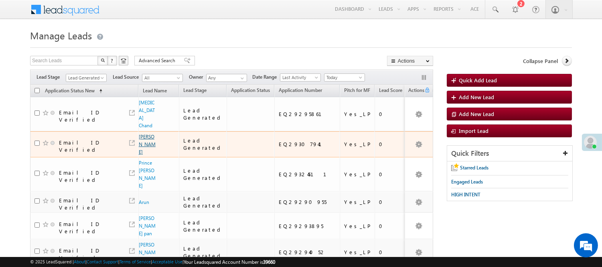
click at [141, 134] on link "[PERSON_NAME]" at bounding box center [147, 144] width 17 height 21
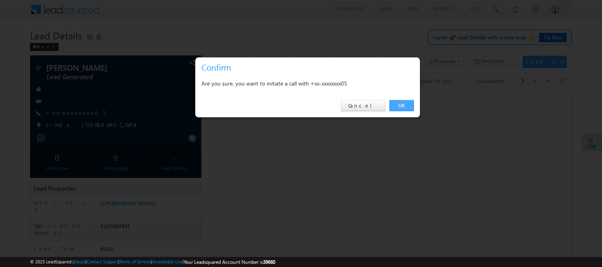
click at [410, 110] on link "OK" at bounding box center [402, 105] width 24 height 11
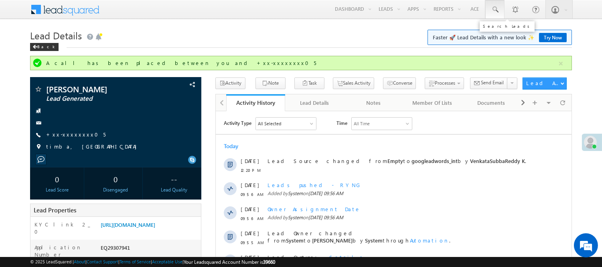
click at [494, 9] on span at bounding box center [495, 10] width 8 height 8
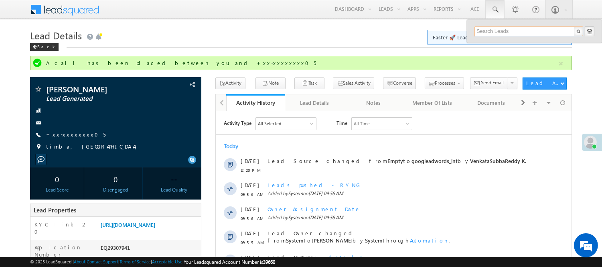
click at [522, 30] on input "text" at bounding box center [529, 31] width 109 height 10
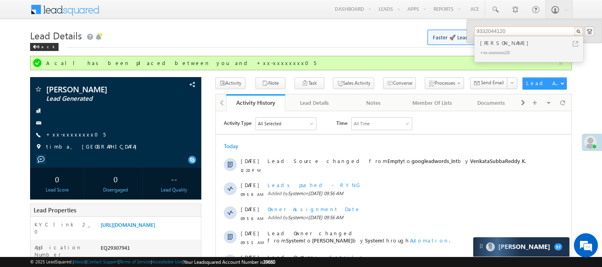
type input "9332044120"
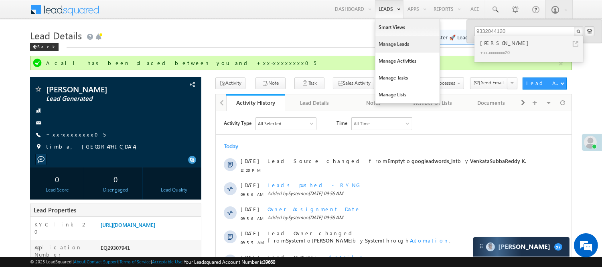
click at [403, 50] on link "Manage Leads" at bounding box center [408, 44] width 64 height 17
click at [402, 49] on link "Manage Leads" at bounding box center [408, 44] width 64 height 17
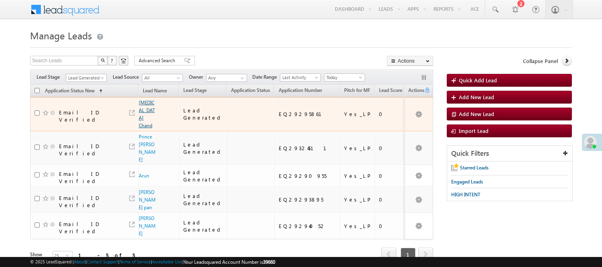
click at [146, 109] on link "[MEDICAL_DATA] Chand" at bounding box center [147, 114] width 16 height 29
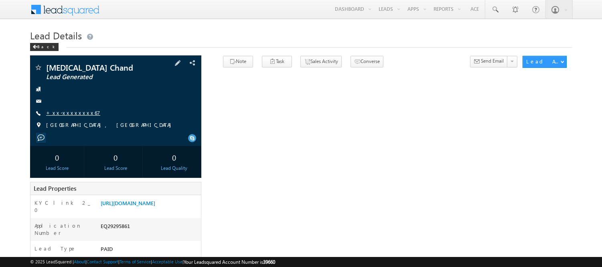
click at [59, 113] on link "+xx-xxxxxxxx67" at bounding box center [73, 112] width 54 height 7
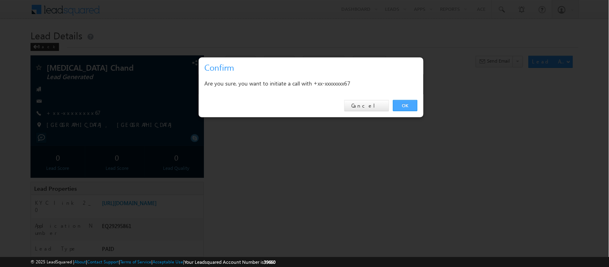
click at [408, 102] on link "OK" at bounding box center [405, 105] width 24 height 11
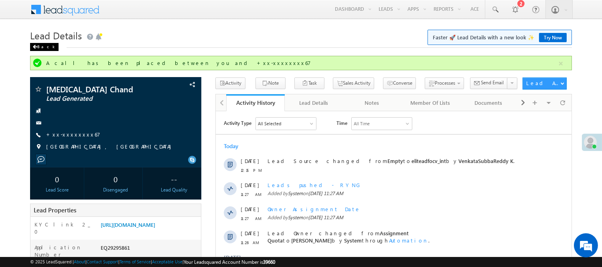
click at [39, 45] on div "Back" at bounding box center [44, 47] width 28 height 8
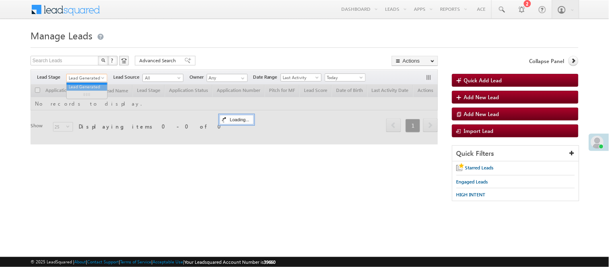
click at [96, 78] on span "Lead Generated" at bounding box center [86, 77] width 38 height 7
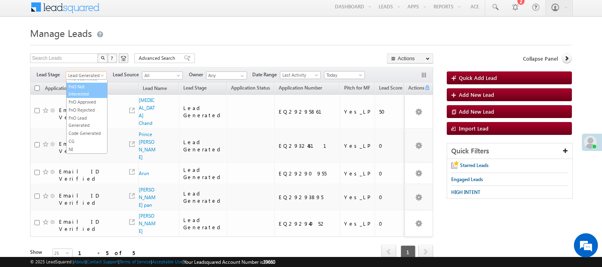
scroll to position [199, 0]
click at [88, 131] on link "Code Generated" at bounding box center [87, 133] width 41 height 7
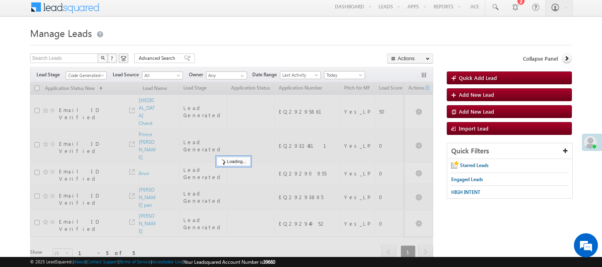
click at [261, 51] on form "Manage Leads Quick Add Lead Search Leads X ? 5 results found Advanced Search Ad…" at bounding box center [301, 152] width 542 height 256
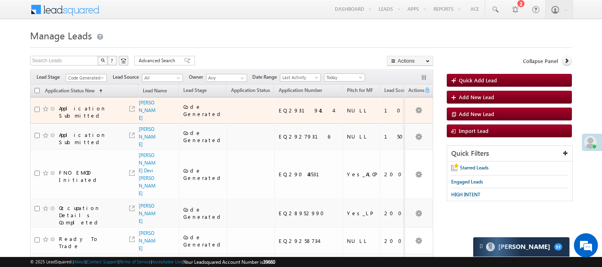
scroll to position [0, 0]
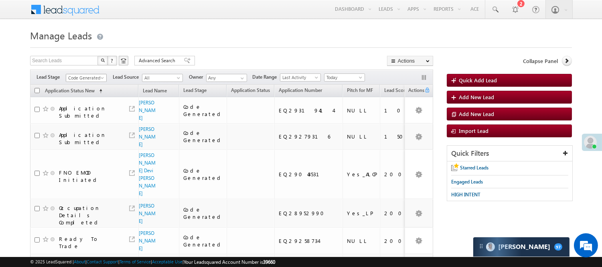
click at [95, 79] on span "Code Generated" at bounding box center [85, 77] width 38 height 7
click at [86, 95] on link "Lead Generated" at bounding box center [86, 94] width 41 height 7
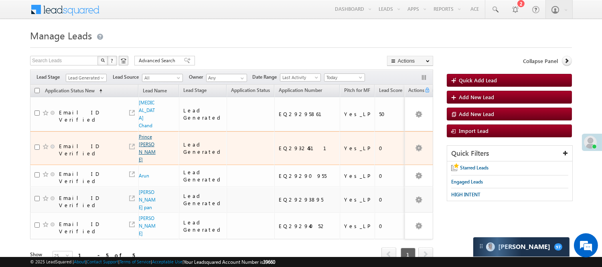
click at [145, 134] on link "Prince [PERSON_NAME]" at bounding box center [147, 148] width 17 height 29
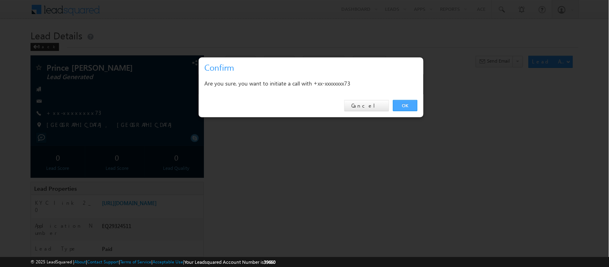
click at [408, 100] on link "OK" at bounding box center [405, 105] width 24 height 11
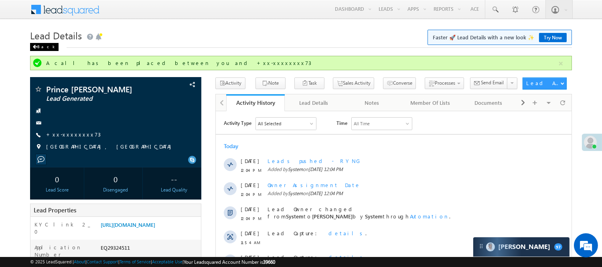
click at [43, 49] on div "Back" at bounding box center [44, 47] width 28 height 8
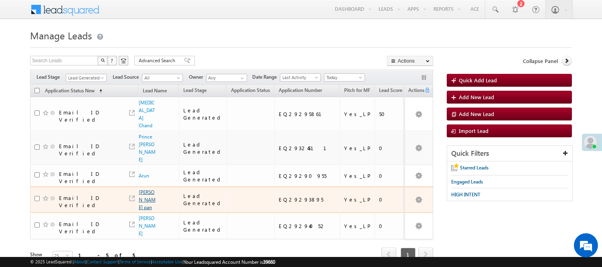
click at [143, 189] on link "[PERSON_NAME] pan" at bounding box center [147, 199] width 17 height 21
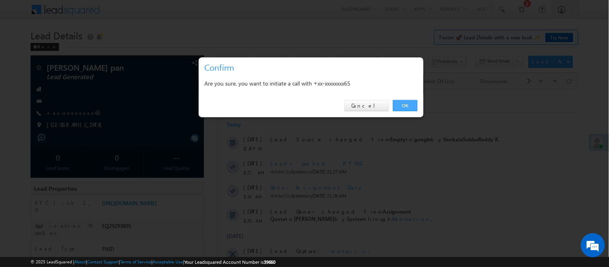
click at [406, 106] on link "OK" at bounding box center [405, 105] width 24 height 11
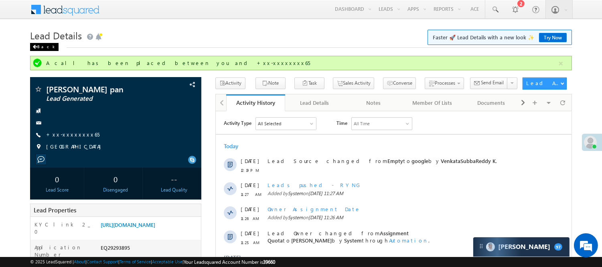
click at [43, 47] on div "Back" at bounding box center [44, 47] width 28 height 8
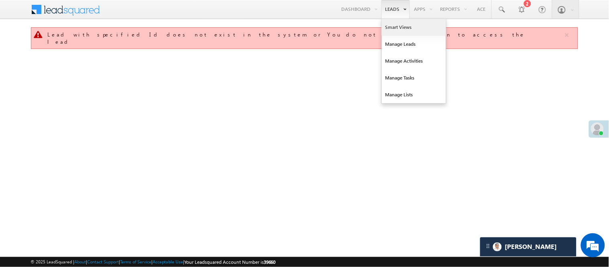
click at [394, 26] on link "Smart Views" at bounding box center [414, 27] width 64 height 17
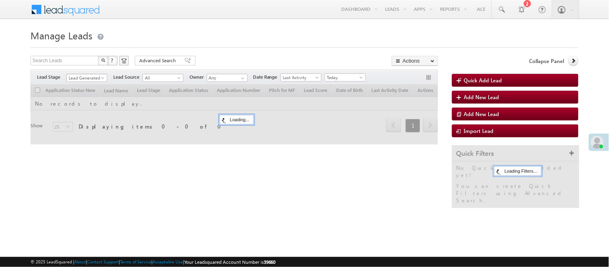
click at [84, 78] on span "Lead Generated" at bounding box center [86, 77] width 38 height 7
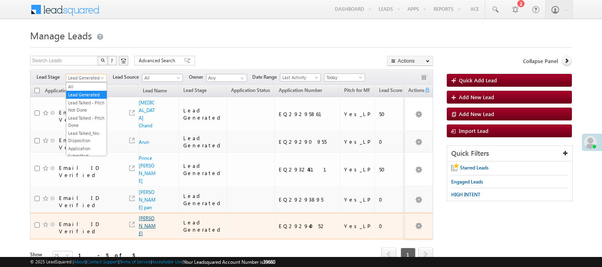
click at [147, 215] on link "[PERSON_NAME]" at bounding box center [147, 225] width 17 height 21
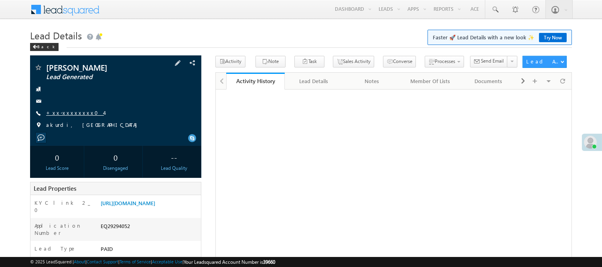
click at [61, 114] on link "+xx-xxxxxxxx04" at bounding box center [75, 112] width 58 height 7
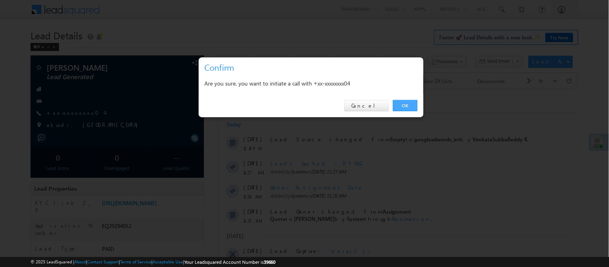
click at [404, 103] on link "OK" at bounding box center [405, 105] width 24 height 11
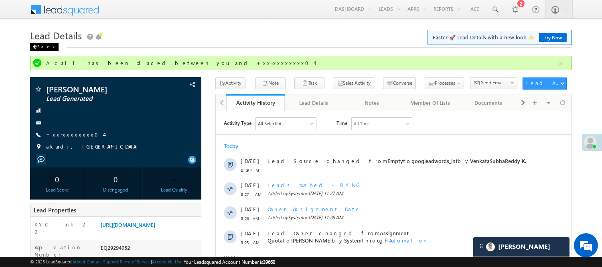
click at [41, 47] on div "Back" at bounding box center [44, 47] width 28 height 8
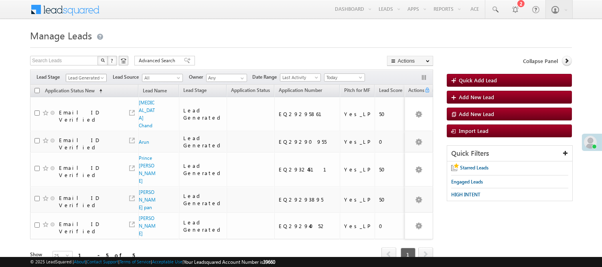
click at [86, 77] on span "Lead Generated" at bounding box center [85, 77] width 38 height 7
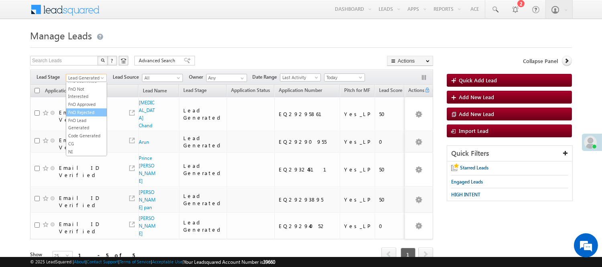
scroll to position [199, 0]
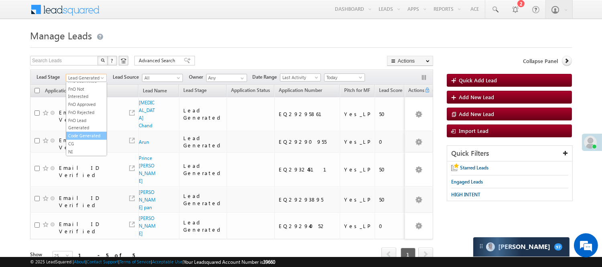
click at [79, 133] on link "Code Generated" at bounding box center [86, 135] width 41 height 7
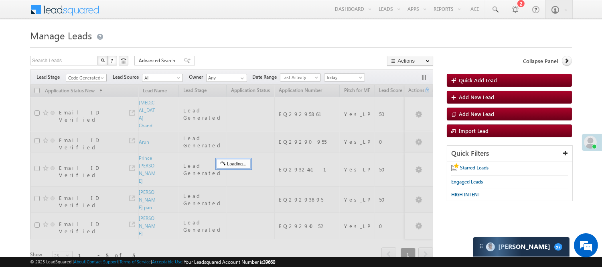
click at [225, 38] on h1 "Manage Leads" at bounding box center [301, 35] width 542 height 16
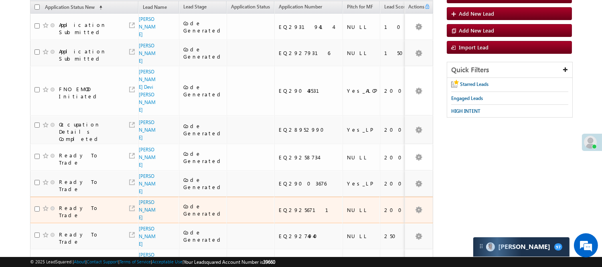
scroll to position [0, 0]
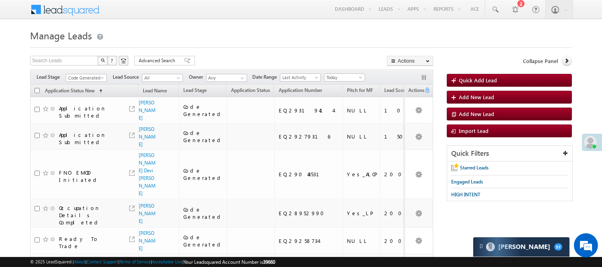
click at [92, 71] on div "Filters Lead Stage All Lead Generated Lead Talked - Pitch Not Done Lead Talked …" at bounding box center [231, 76] width 403 height 15
click at [89, 77] on span "Code Generated" at bounding box center [85, 77] width 38 height 7
click at [87, 98] on link "Lead Generated" at bounding box center [86, 94] width 41 height 7
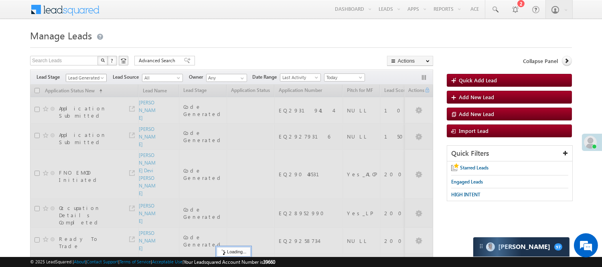
click at [89, 78] on span "Lead Generated" at bounding box center [85, 77] width 38 height 7
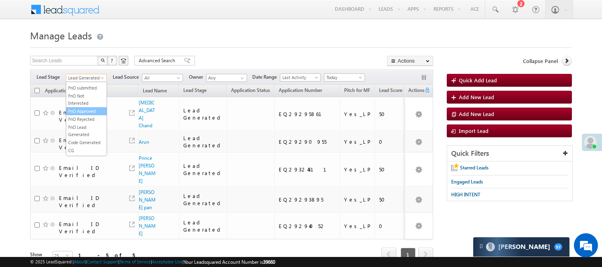
scroll to position [199, 0]
click at [82, 132] on link "Code Generated" at bounding box center [86, 135] width 41 height 7
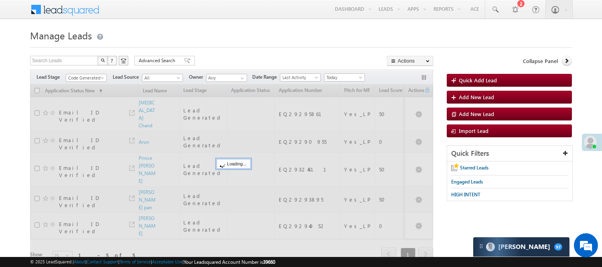
click at [242, 49] on form "Manage Leads Quick Add Lead Search Leads X ? 5 results found Advanced Search Ad…" at bounding box center [301, 155] width 542 height 256
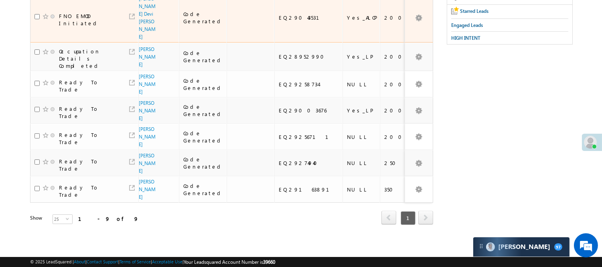
scroll to position [0, 0]
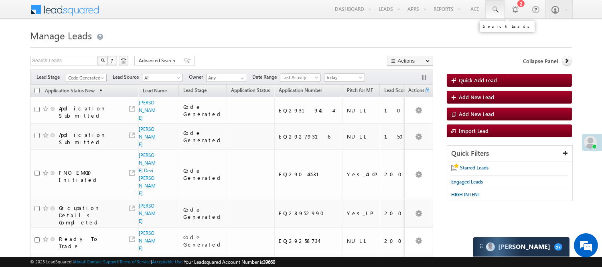
click at [496, 13] on span at bounding box center [495, 10] width 8 height 8
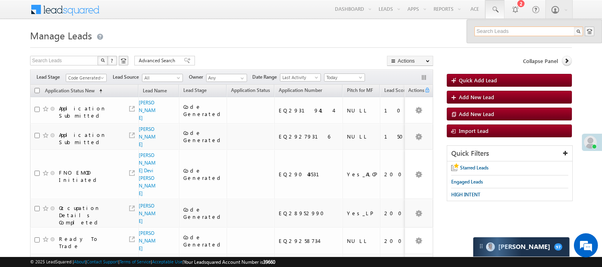
click at [498, 32] on input "text" at bounding box center [529, 31] width 109 height 10
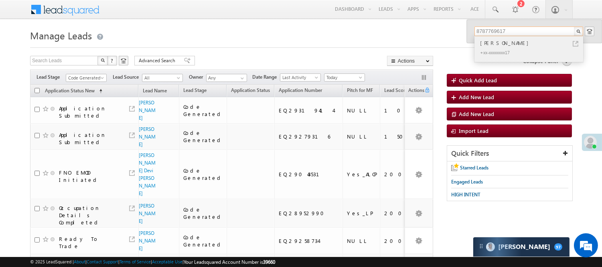
type input "8787769617"
click at [503, 47] on div "ARIFUDDIN" at bounding box center [533, 43] width 108 height 9
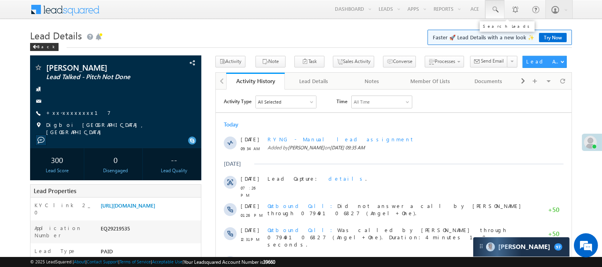
click at [504, 12] on link at bounding box center [494, 9] width 19 height 18
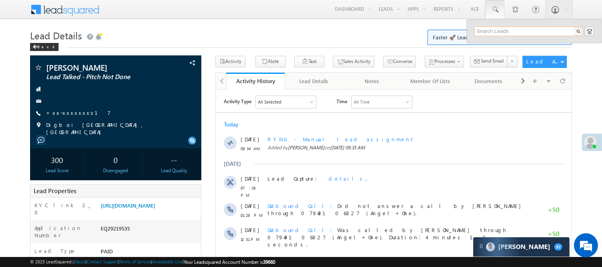
click at [507, 29] on input "text" at bounding box center [529, 31] width 109 height 10
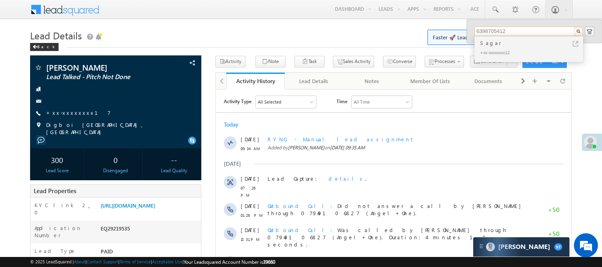
drag, startPoint x: 513, startPoint y: 28, endPoint x: 440, endPoint y: 30, distance: 72.6
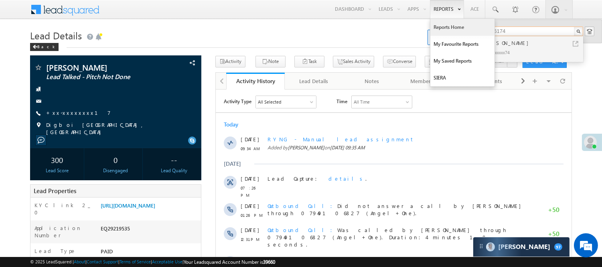
type input "6000786174"
click at [451, 29] on link "Reports Home" at bounding box center [463, 27] width 64 height 17
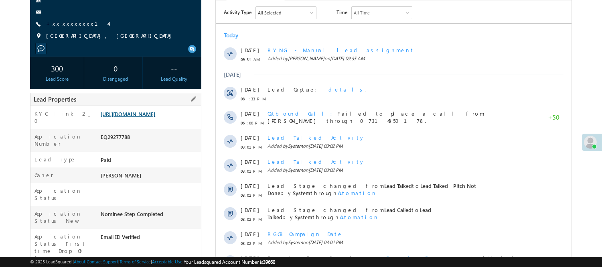
click at [152, 117] on link "[URL][DOMAIN_NAME]" at bounding box center [128, 113] width 55 height 7
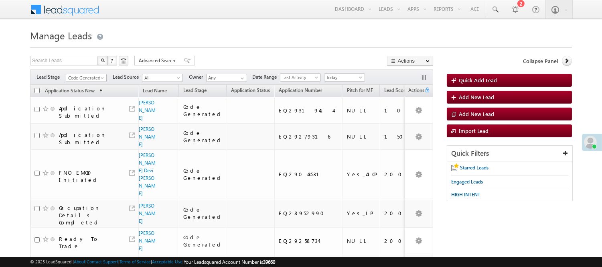
click at [84, 73] on span "Code Generated" at bounding box center [86, 76] width 41 height 7
click at [86, 77] on span "Code Generated" at bounding box center [85, 77] width 38 height 7
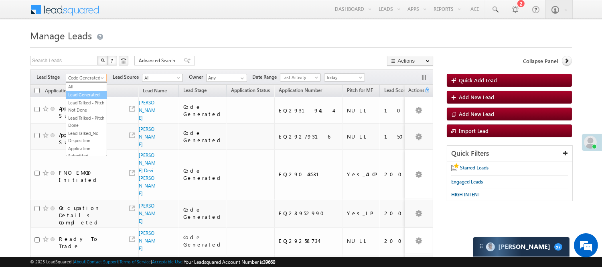
click at [85, 92] on link "Lead Generated" at bounding box center [86, 94] width 41 height 7
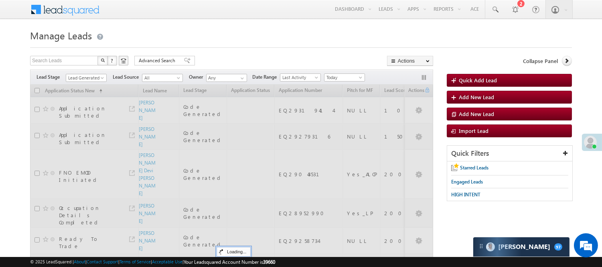
click at [215, 43] on div at bounding box center [301, 45] width 542 height 5
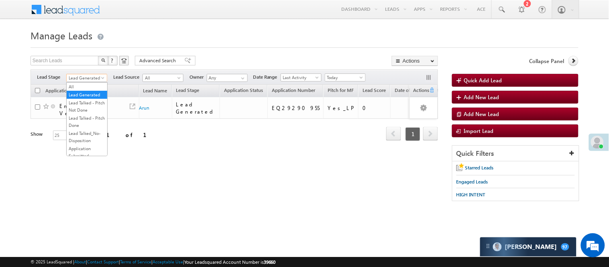
click at [89, 81] on span "Lead Generated" at bounding box center [86, 77] width 38 height 7
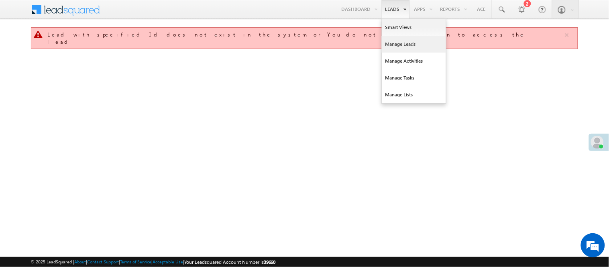
click at [403, 49] on link "Manage Leads" at bounding box center [414, 44] width 64 height 17
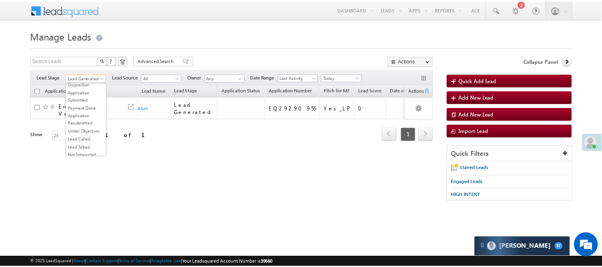
scroll to position [199, 0]
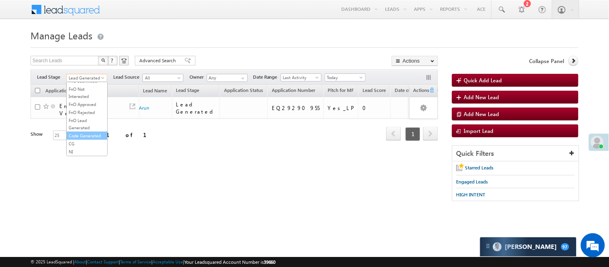
click at [84, 132] on link "Code Generated" at bounding box center [87, 135] width 41 height 7
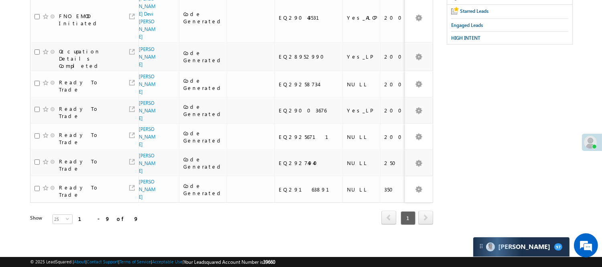
scroll to position [0, 0]
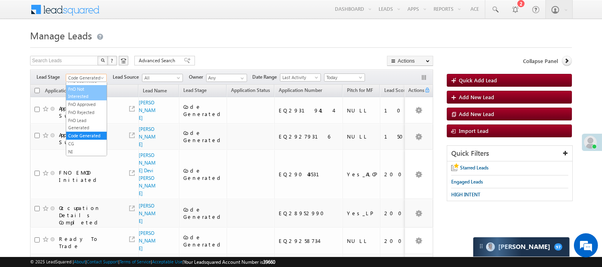
click at [75, 82] on body "Menu [PERSON_NAME] [PERSON_NAME] .Yada v@ang elbro king. com" at bounding box center [301, 201] width 602 height 403
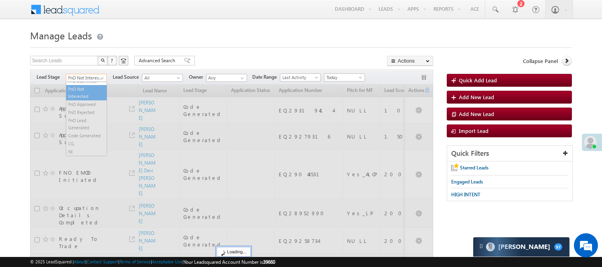
click at [91, 79] on span "FnO Not Interested" at bounding box center [85, 77] width 38 height 7
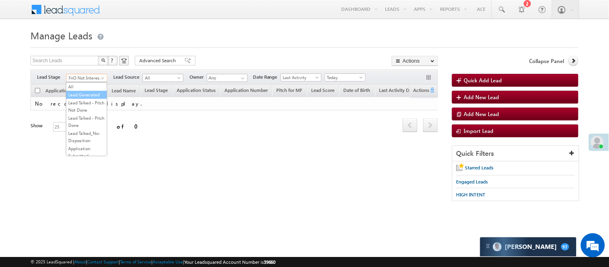
click at [79, 98] on link "Lead Generated" at bounding box center [86, 94] width 41 height 7
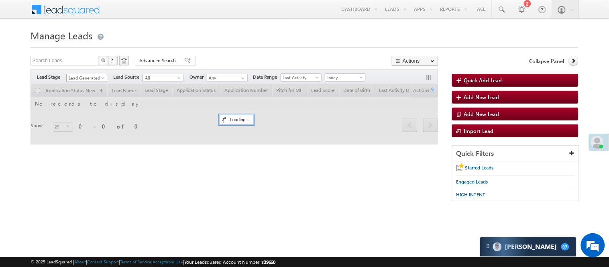
click at [93, 77] on span "Lead Generated" at bounding box center [86, 77] width 38 height 7
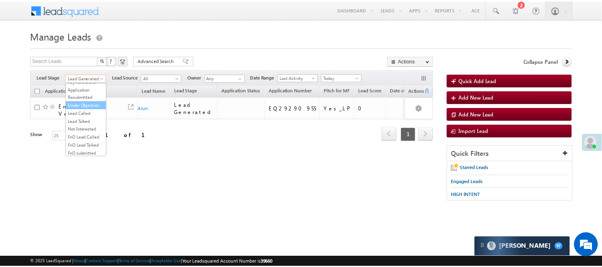
scroll to position [89, 0]
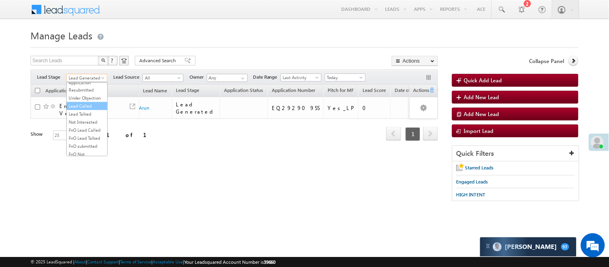
click at [81, 110] on link "Lead Called" at bounding box center [87, 105] width 41 height 7
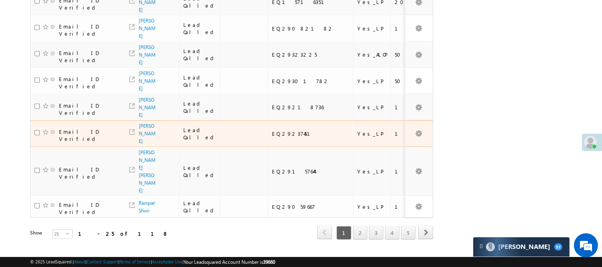
scroll to position [602, 0]
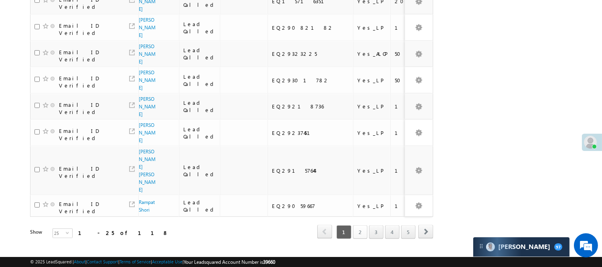
click at [359, 225] on link "2" at bounding box center [360, 232] width 14 height 14
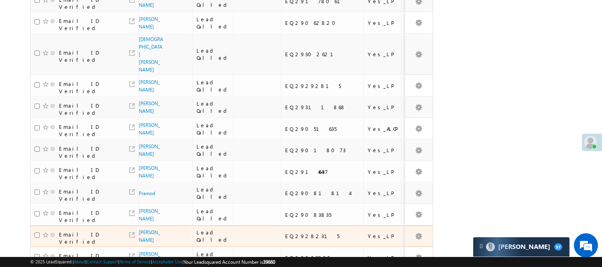
scroll to position [402, 0]
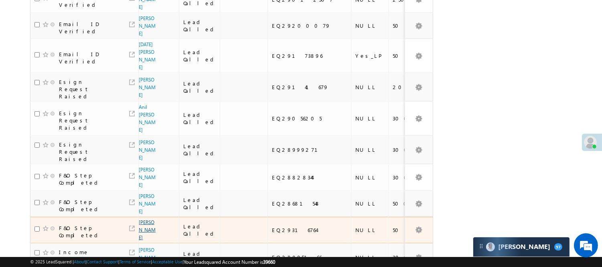
click at [142, 219] on link "kamalsingh Somavansi" at bounding box center [147, 229] width 17 height 21
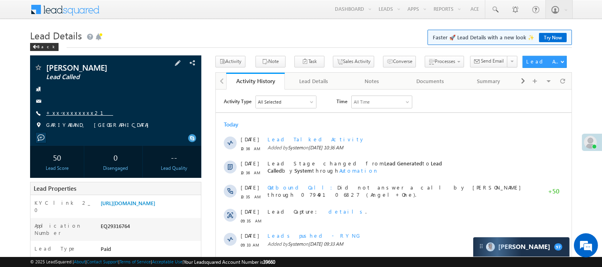
click at [69, 113] on link "+xx-xxxxxxxx21" at bounding box center [79, 112] width 67 height 7
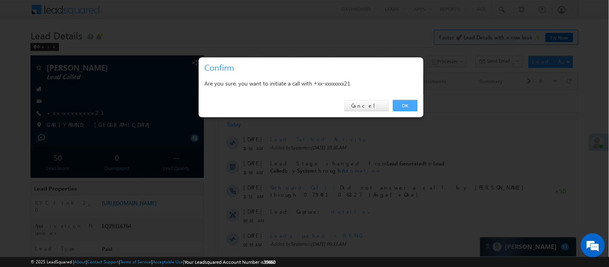
drag, startPoint x: 402, startPoint y: 104, endPoint x: 186, endPoint y: 14, distance: 233.7
click at [402, 104] on link "OK" at bounding box center [405, 105] width 24 height 11
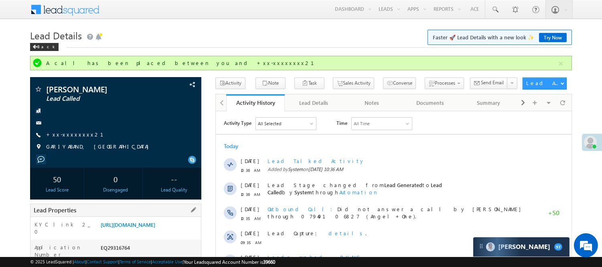
click at [158, 219] on div "KYC link 2_0 [URL][DOMAIN_NAME]" at bounding box center [115, 228] width 171 height 23
click at [155, 228] on link "[URL][DOMAIN_NAME]" at bounding box center [128, 224] width 55 height 7
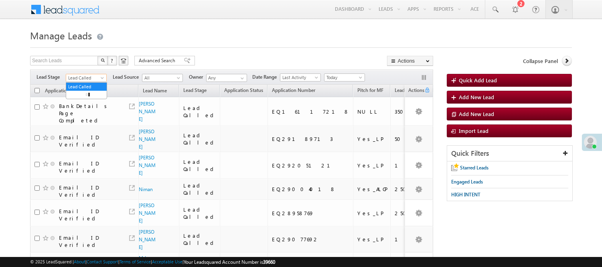
click at [89, 76] on span "Lead Called" at bounding box center [85, 77] width 38 height 7
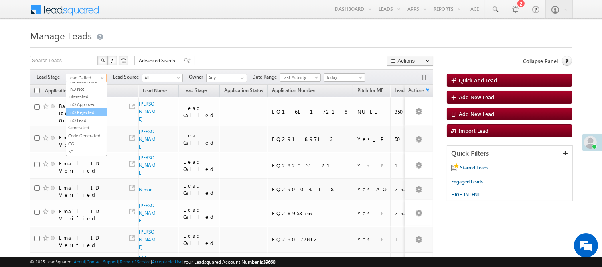
scroll to position [199, 0]
click at [83, 133] on link "Code Generated" at bounding box center [86, 135] width 41 height 7
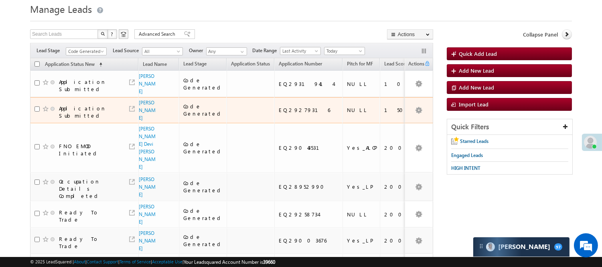
scroll to position [0, 0]
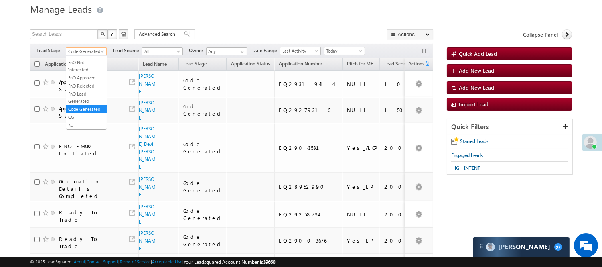
click at [95, 50] on span "Code Generated" at bounding box center [85, 51] width 38 height 7
click at [87, 72] on link "Lead Generated" at bounding box center [86, 68] width 41 height 7
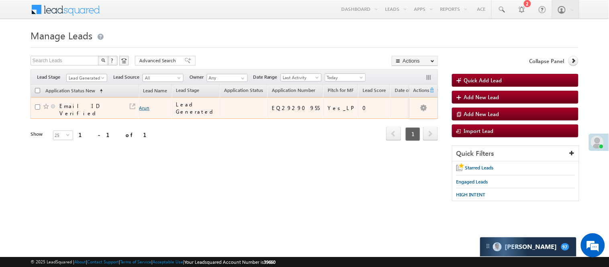
click at [147, 108] on link "Arun" at bounding box center [144, 108] width 10 height 6
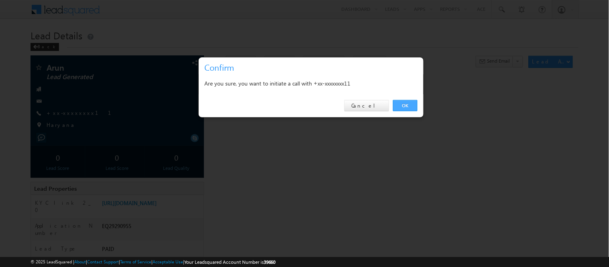
click at [402, 103] on link "OK" at bounding box center [405, 105] width 24 height 11
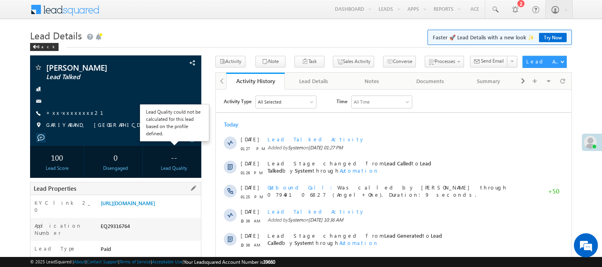
scroll to position [99, 0]
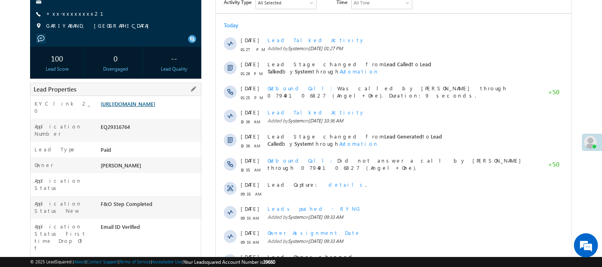
click at [149, 100] on link "https://angelbroking1-pk3em7sa.customui-test.leadsquared.com?leadId=20455c4b-23…" at bounding box center [128, 103] width 55 height 7
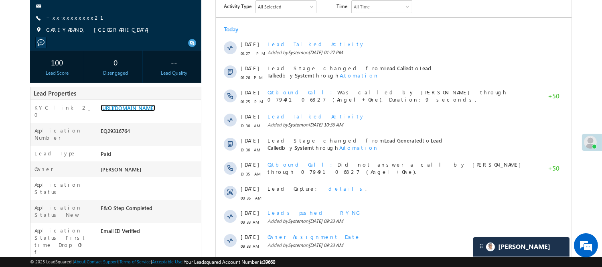
scroll to position [318, 0]
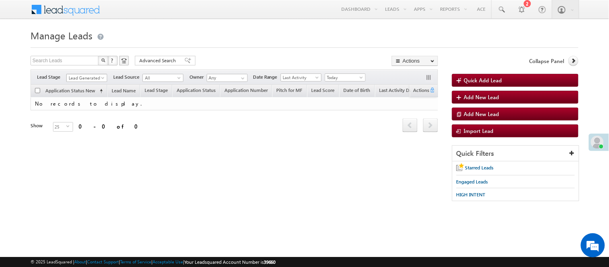
drag, startPoint x: 0, startPoint y: 0, endPoint x: 90, endPoint y: 75, distance: 117.3
click at [90, 75] on span "Lead Generated" at bounding box center [86, 77] width 38 height 7
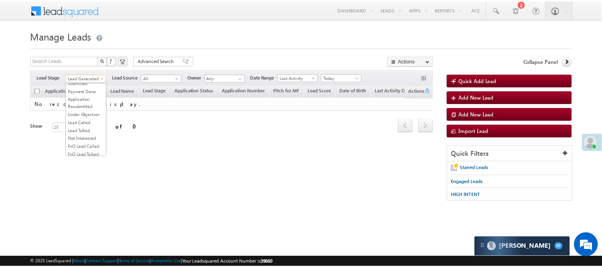
scroll to position [199, 0]
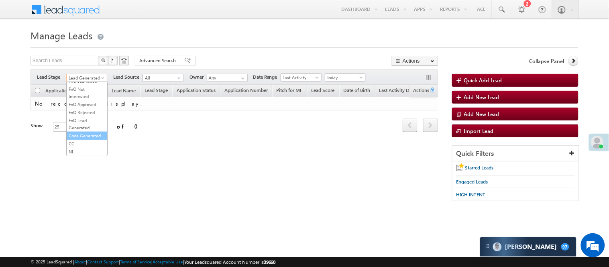
click at [78, 132] on link "Code Generated" at bounding box center [87, 135] width 41 height 7
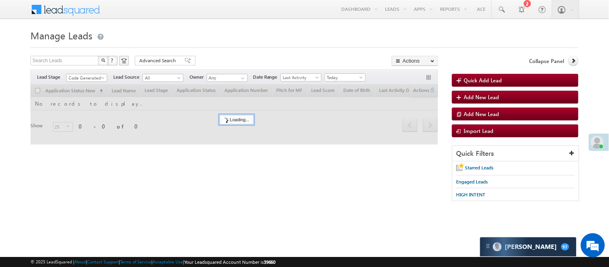
click at [255, 51] on form "Manage Leads Quick Add Lead Search Leads X ? 0 results found Advanced Search Ad…" at bounding box center [304, 118] width 548 height 182
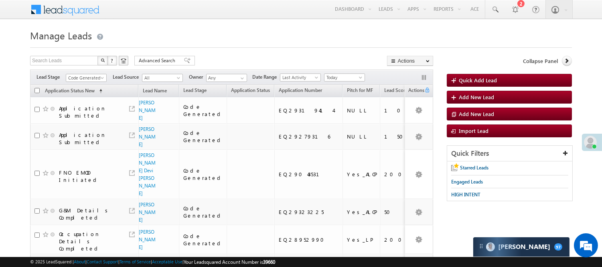
scroll to position [0, 0]
click at [95, 81] on span "Code Generated" at bounding box center [85, 77] width 38 height 7
click at [87, 98] on link "Lead Generated" at bounding box center [86, 94] width 41 height 7
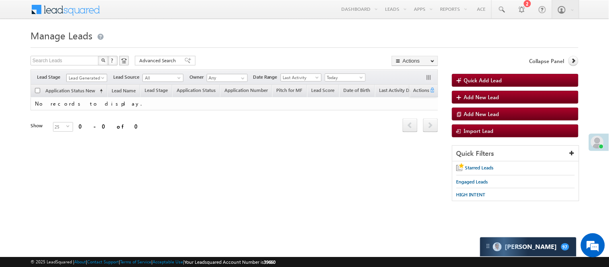
click at [84, 79] on span "Lead Generated" at bounding box center [86, 77] width 38 height 7
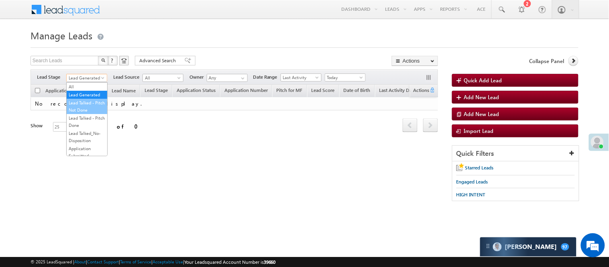
click at [86, 114] on link "Lead Talked - Pitch Not Done" at bounding box center [87, 106] width 41 height 14
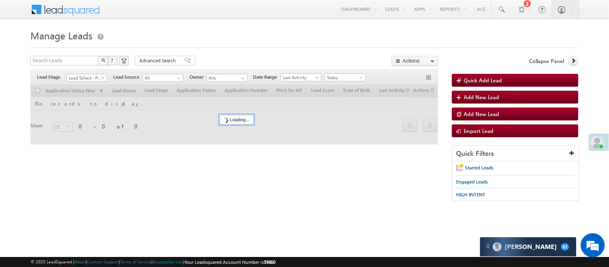
click at [223, 45] on div at bounding box center [304, 45] width 548 height 5
click at [93, 78] on span "Lead Talked - Pitch Not Done" at bounding box center [86, 77] width 38 height 7
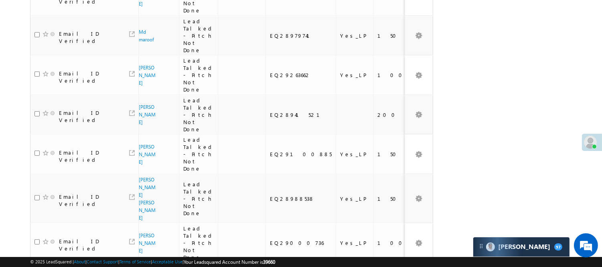
scroll to position [758, 0]
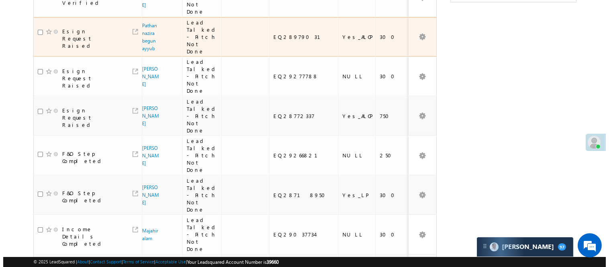
scroll to position [0, 0]
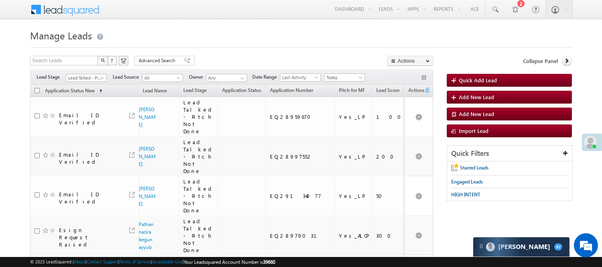
click at [75, 75] on span "Lead Talked - Pitch Not Done" at bounding box center [85, 77] width 38 height 7
click at [83, 97] on link "Lead Generated" at bounding box center [86, 94] width 41 height 7
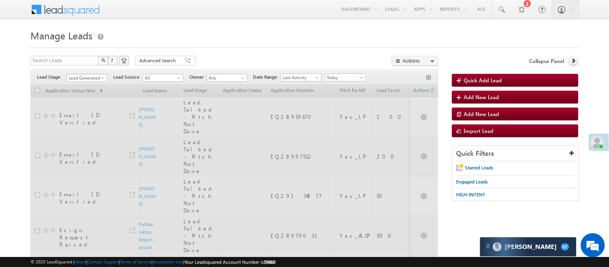
click at [90, 77] on span "Lead Generated" at bounding box center [86, 77] width 38 height 7
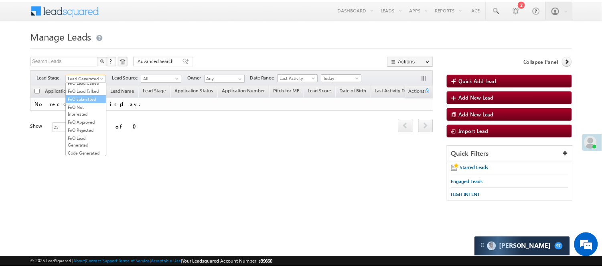
scroll to position [199, 0]
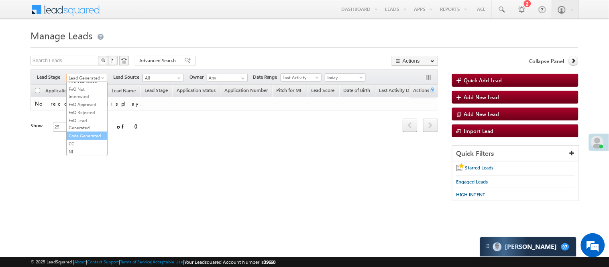
click at [82, 132] on link "Code Generated" at bounding box center [87, 135] width 41 height 7
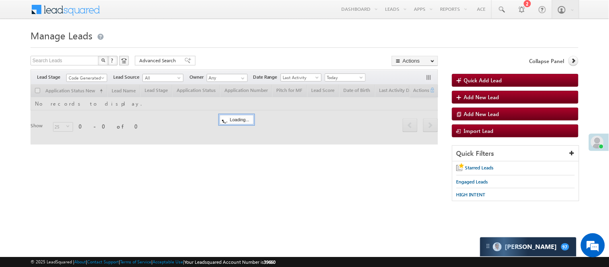
click at [242, 61] on div "Search Leads X ? 0 results found Advanced Search Advanced Search Advanced searc…" at bounding box center [233, 62] width 407 height 12
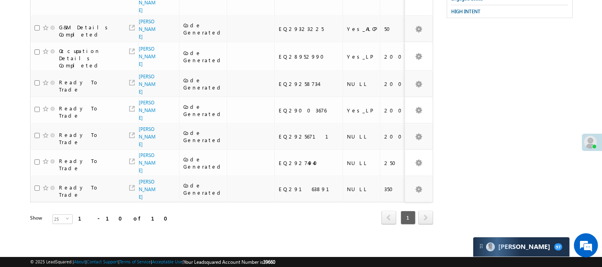
scroll to position [0, 0]
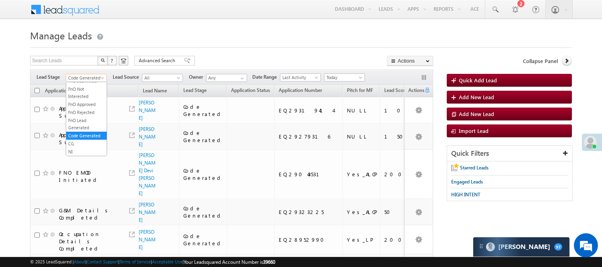
click at [93, 75] on span "Code Generated" at bounding box center [85, 77] width 38 height 7
click at [81, 98] on link "Lead Generated" at bounding box center [86, 94] width 41 height 7
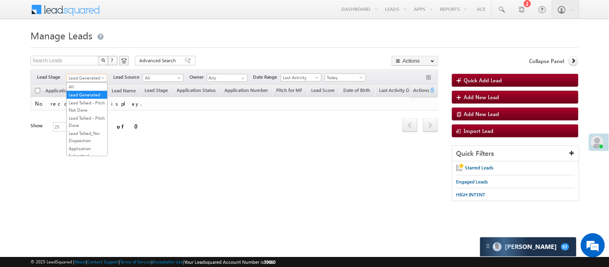
click at [91, 78] on span "Lead Generated" at bounding box center [86, 77] width 38 height 7
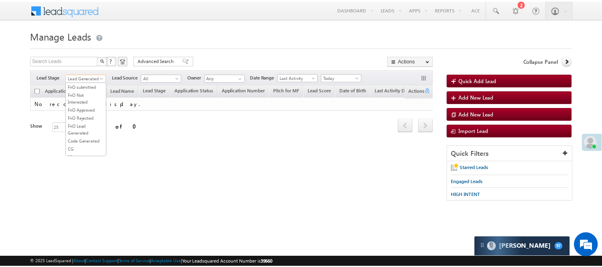
scroll to position [134, 0]
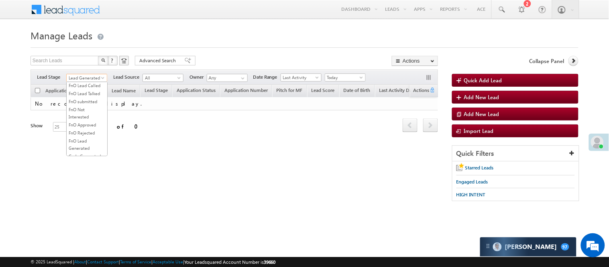
click at [93, 73] on link "Lead Talked" at bounding box center [87, 69] width 41 height 7
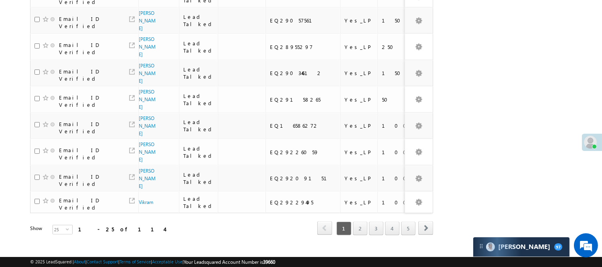
scroll to position [572, 0]
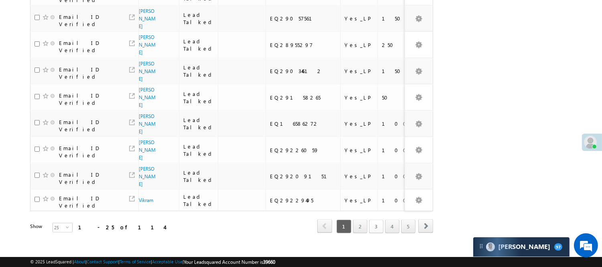
click at [369, 219] on link "3" at bounding box center [376, 226] width 14 height 14
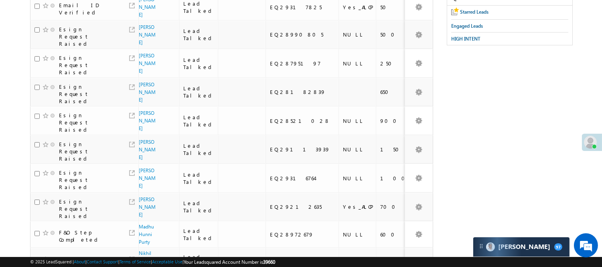
scroll to position [0, 0]
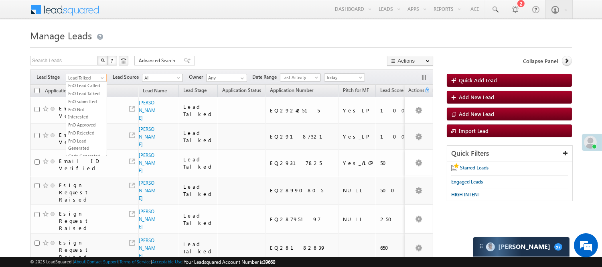
click at [93, 75] on span "Lead Talked" at bounding box center [85, 77] width 38 height 7
click at [85, 97] on link "Lead Generated" at bounding box center [86, 94] width 41 height 7
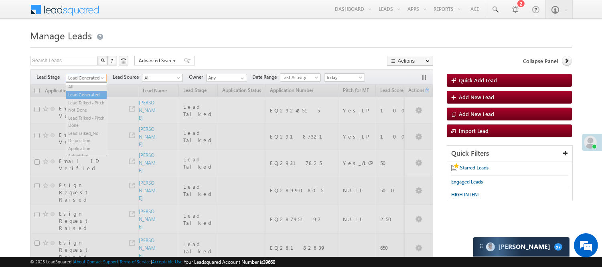
click at [94, 79] on span "Lead Generated" at bounding box center [85, 77] width 38 height 7
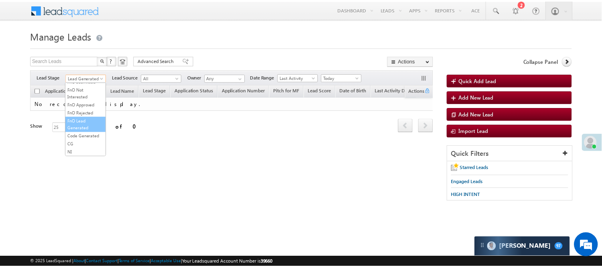
scroll to position [199, 0]
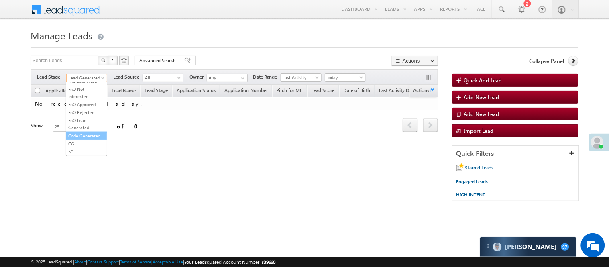
click at [76, 138] on link "Code Generated" at bounding box center [86, 135] width 41 height 7
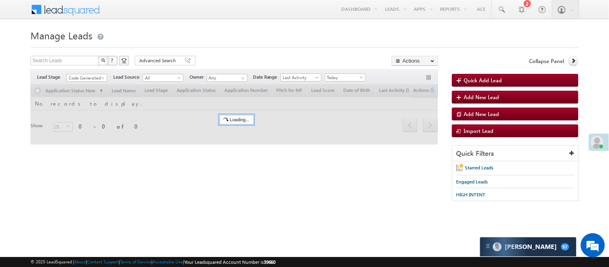
click at [218, 43] on div at bounding box center [304, 45] width 548 height 5
click at [80, 77] on span "Code Generated" at bounding box center [86, 77] width 38 height 7
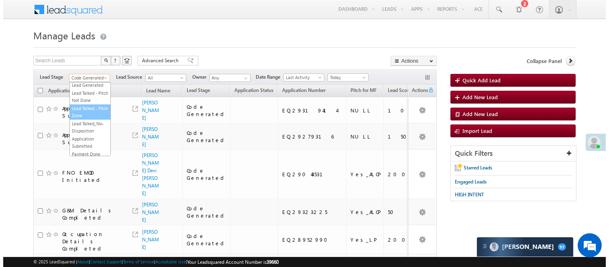
scroll to position [0, 0]
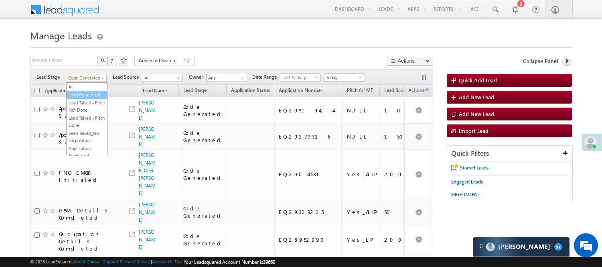
click at [85, 98] on link "Lead Generated" at bounding box center [87, 94] width 41 height 7
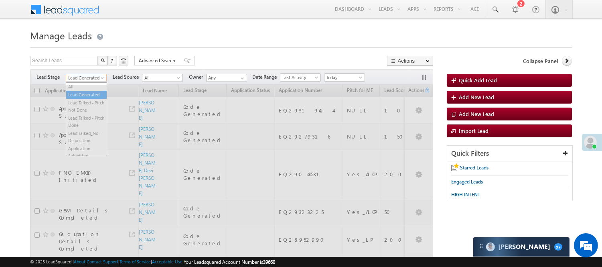
click at [89, 75] on span "Lead Generated" at bounding box center [85, 77] width 38 height 7
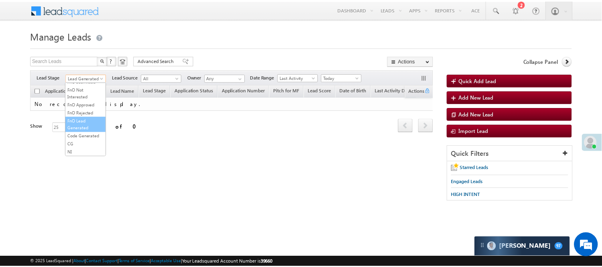
scroll to position [199, 0]
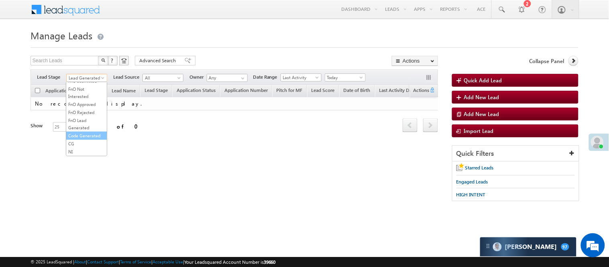
click at [90, 132] on link "Code Generated" at bounding box center [86, 135] width 41 height 7
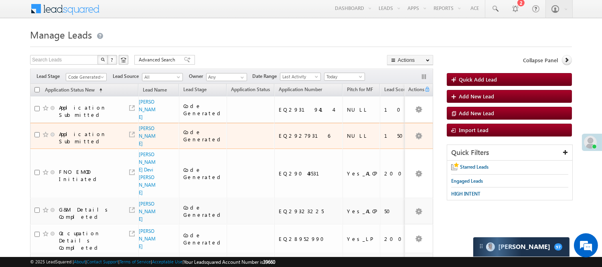
scroll to position [0, 0]
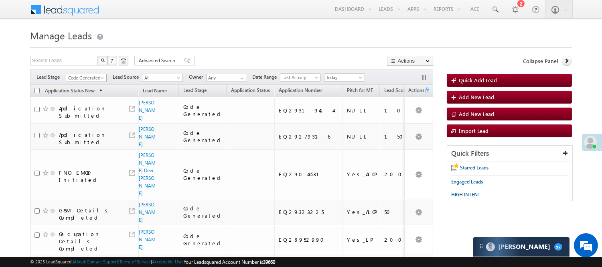
click at [86, 74] on span "Code Generated" at bounding box center [86, 76] width 41 height 7
click at [86, 77] on span "Code Generated" at bounding box center [85, 77] width 38 height 7
click at [91, 98] on link "Lead Generated" at bounding box center [86, 94] width 41 height 7
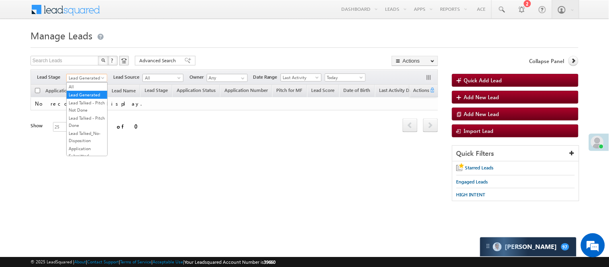
click at [85, 75] on span "Lead Generated" at bounding box center [86, 77] width 38 height 7
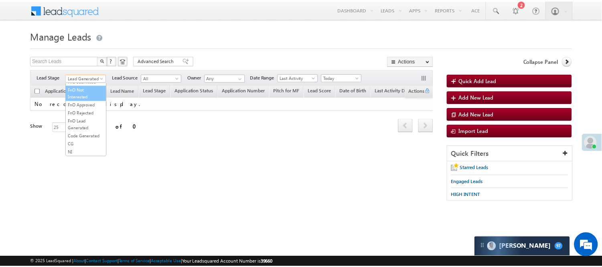
scroll to position [199, 0]
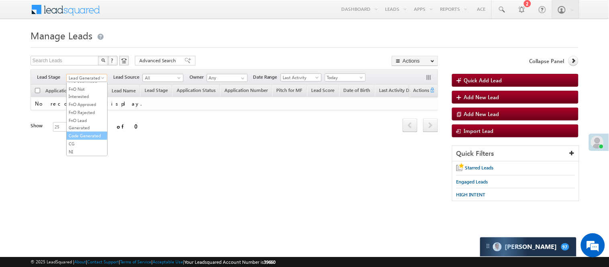
click at [79, 134] on link "Code Generated" at bounding box center [87, 135] width 41 height 7
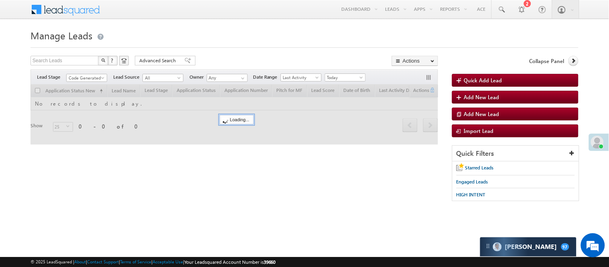
click at [266, 39] on h1 "Manage Leads" at bounding box center [304, 35] width 548 height 16
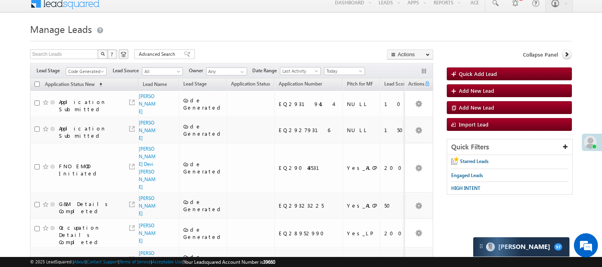
scroll to position [0, 0]
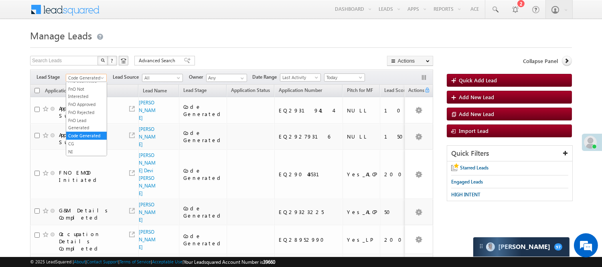
click at [93, 75] on span "Code Generated" at bounding box center [85, 77] width 38 height 7
click at [87, 97] on link "Lead Generated" at bounding box center [86, 94] width 41 height 7
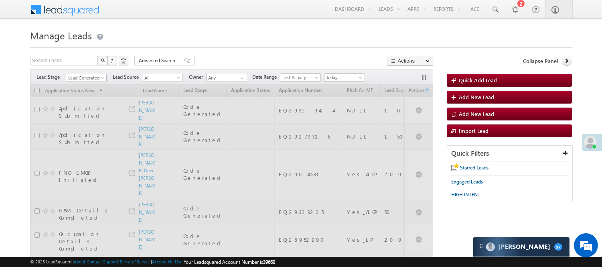
click at [270, 37] on h1 "Manage Leads" at bounding box center [301, 35] width 542 height 16
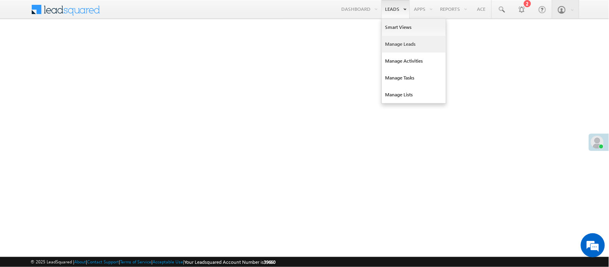
click at [398, 39] on link "Manage Leads" at bounding box center [414, 44] width 64 height 17
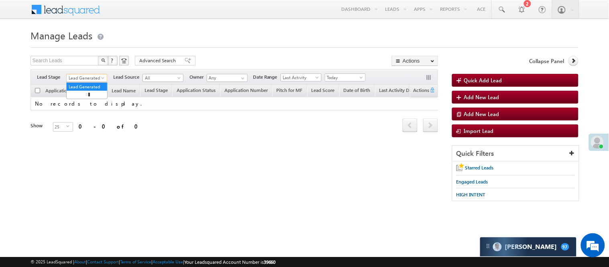
click at [82, 77] on span "Lead Generated" at bounding box center [86, 77] width 38 height 7
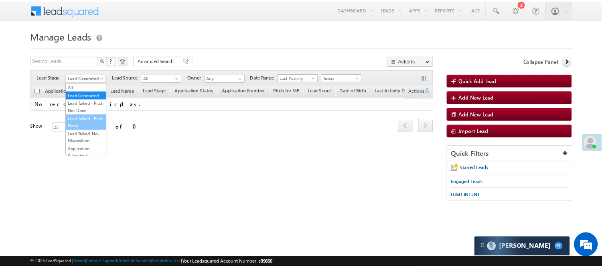
scroll to position [199, 0]
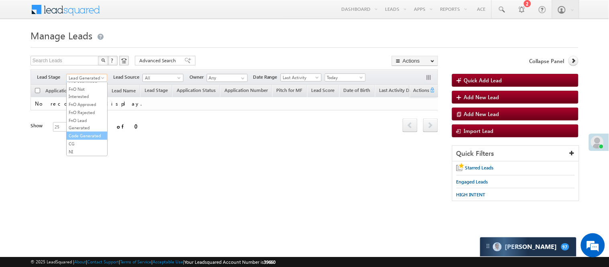
click at [72, 136] on link "Code Generated" at bounding box center [87, 135] width 41 height 7
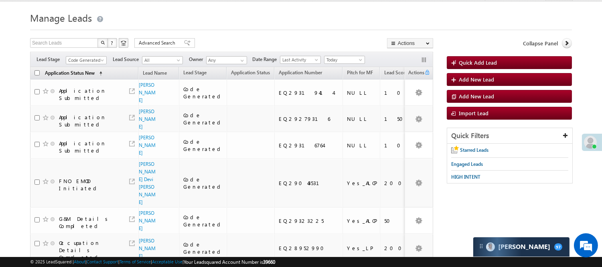
scroll to position [16, 0]
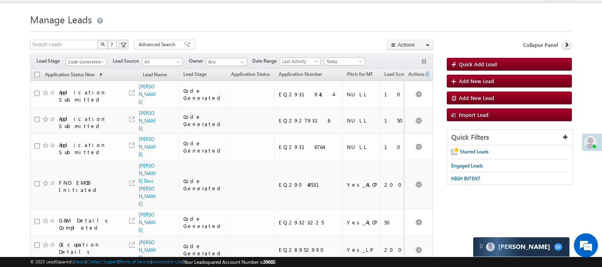
click at [85, 57] on div "Filters Lead Stage All Lead Generated Lead Talked - Pitch Not Done Lead Talked …" at bounding box center [231, 60] width 403 height 15
click at [87, 60] on span "Code Generated" at bounding box center [85, 61] width 38 height 7
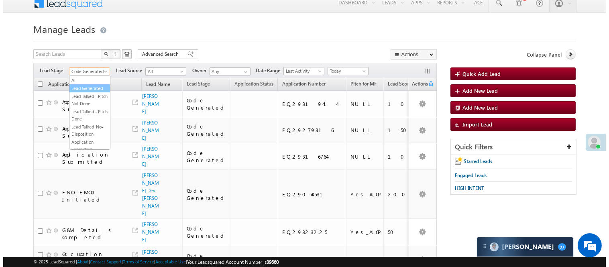
scroll to position [0, 0]
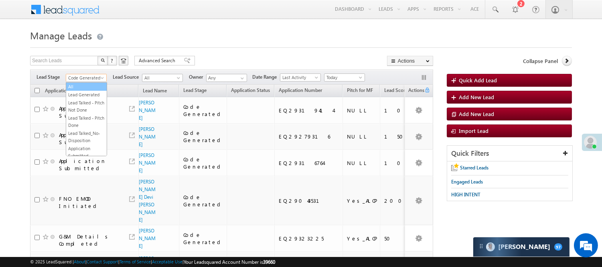
click at [78, 89] on link "All" at bounding box center [86, 86] width 41 height 7
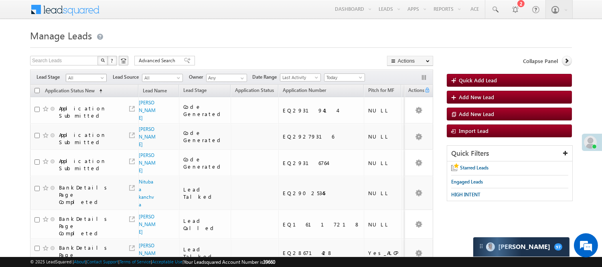
click at [83, 97] on link "Lead Generated" at bounding box center [86, 94] width 41 height 7
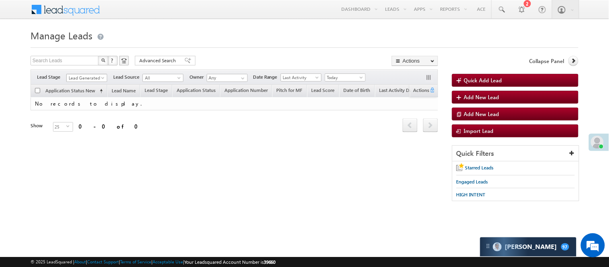
click at [97, 75] on span "Lead Generated" at bounding box center [86, 77] width 38 height 7
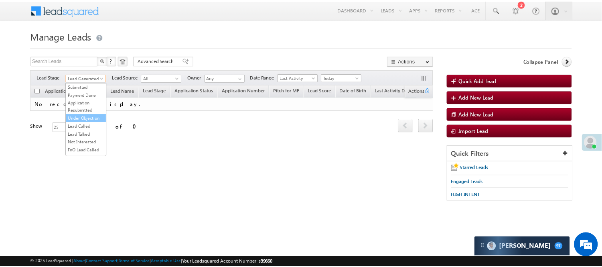
scroll to position [89, 0]
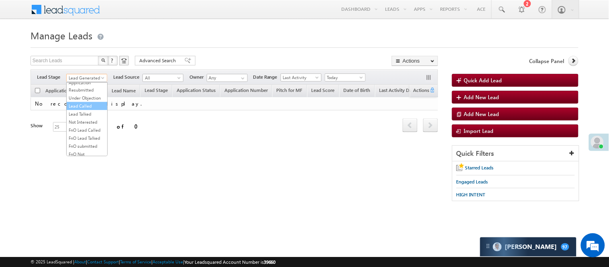
click at [91, 110] on link "Lead Called" at bounding box center [87, 105] width 41 height 7
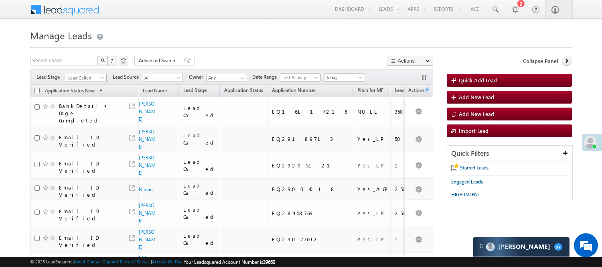
click at [77, 79] on span "Lead Called" at bounding box center [85, 77] width 38 height 7
click at [74, 98] on link "Lead Generated" at bounding box center [86, 94] width 41 height 7
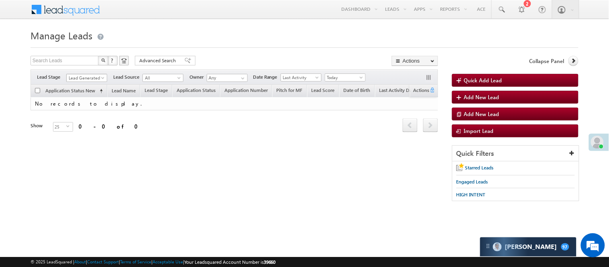
click at [79, 75] on span "Lead Generated" at bounding box center [86, 77] width 38 height 7
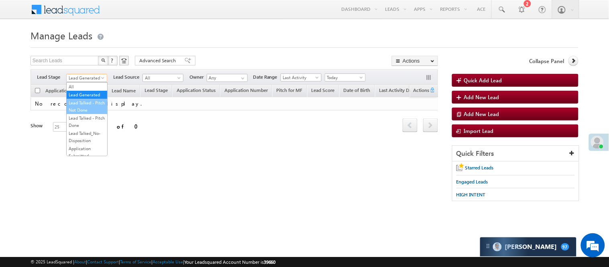
click at [89, 114] on link "Lead Talked - Pitch Not Done" at bounding box center [87, 106] width 41 height 14
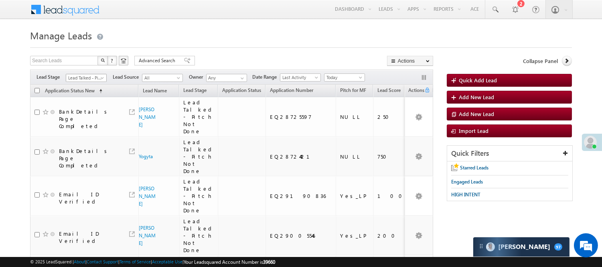
click at [89, 81] on span "Lead Talked - Pitch Not Done" at bounding box center [85, 77] width 38 height 7
click at [90, 98] on link "Lead Generated" at bounding box center [86, 94] width 41 height 7
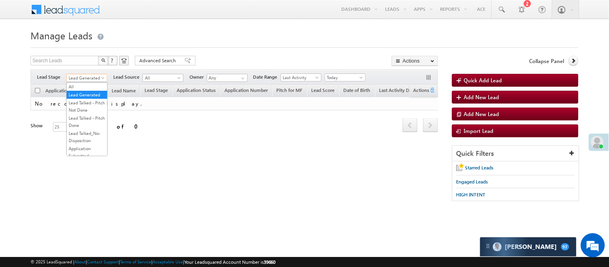
click at [83, 76] on span "Lead Generated" at bounding box center [86, 77] width 38 height 7
click at [87, 114] on link "Lead Talked - Pitch Not Done" at bounding box center [87, 106] width 41 height 14
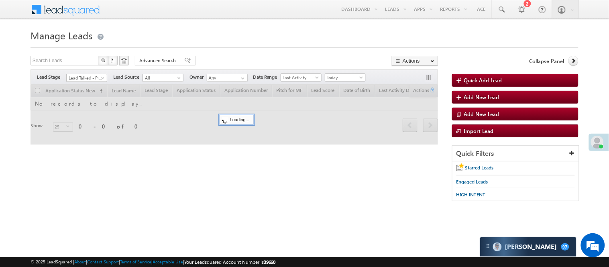
click at [90, 77] on span "Lead Talked - Pitch Not Done" at bounding box center [86, 77] width 38 height 7
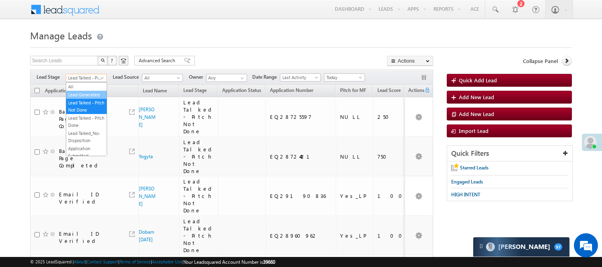
click at [81, 98] on link "Lead Generated" at bounding box center [86, 94] width 41 height 7
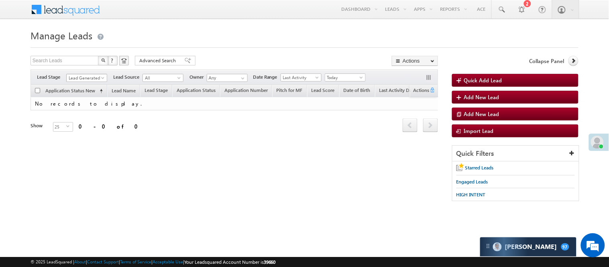
click at [73, 77] on span "Lead Generated" at bounding box center [86, 77] width 38 height 7
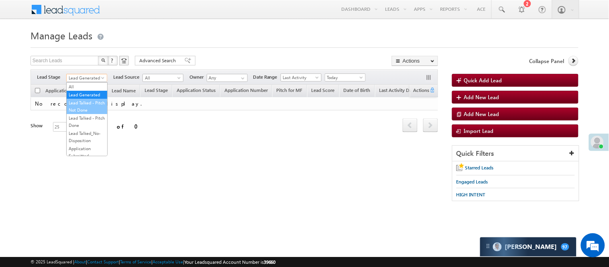
click at [82, 111] on link "Lead Talked - Pitch Not Done" at bounding box center [87, 106] width 41 height 14
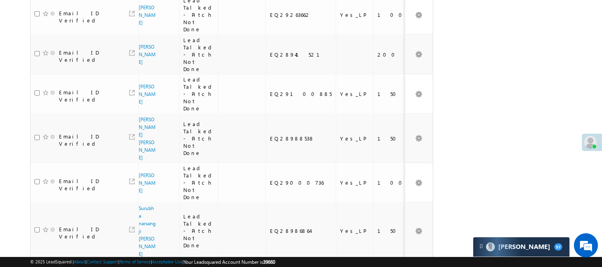
scroll to position [758, 0]
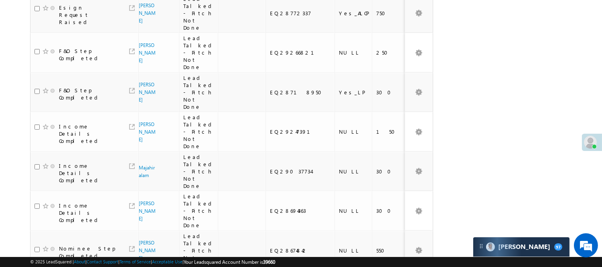
scroll to position [243, 0]
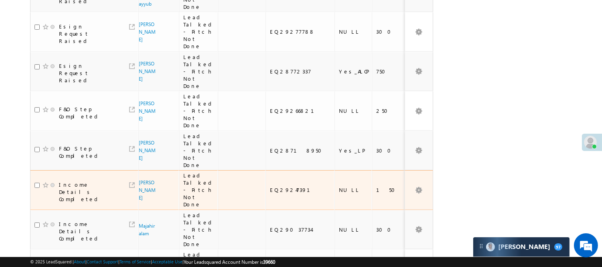
click at [37, 170] on td "Income Details Completed" at bounding box center [84, 190] width 108 height 40
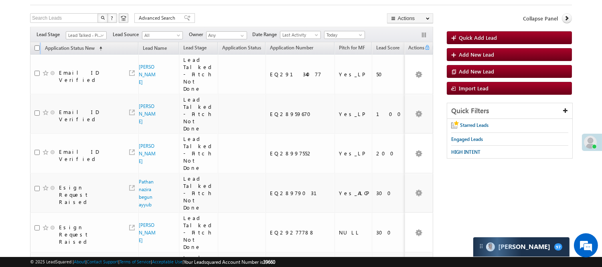
scroll to position [29, 0]
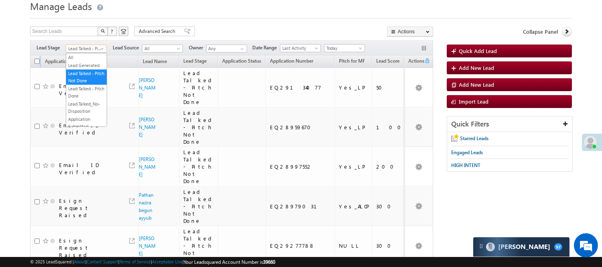
click at [81, 50] on span "Lead Talked - Pitch Not Done" at bounding box center [85, 48] width 38 height 7
click at [81, 62] on link "Lead Generated" at bounding box center [86, 65] width 41 height 7
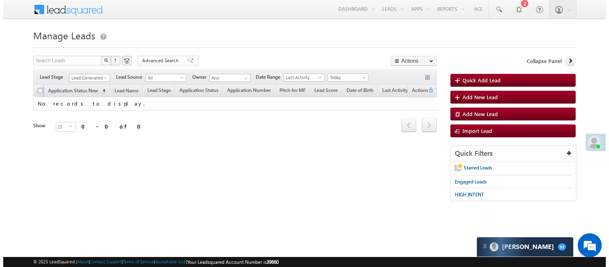
scroll to position [0, 0]
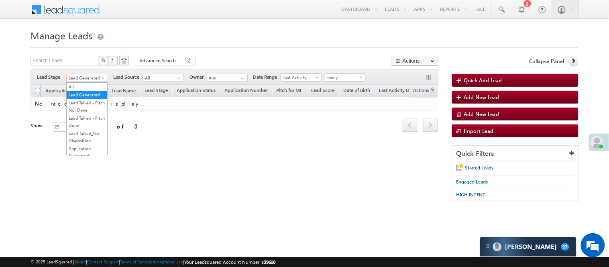
click at [85, 77] on span "Lead Generated" at bounding box center [86, 77] width 38 height 7
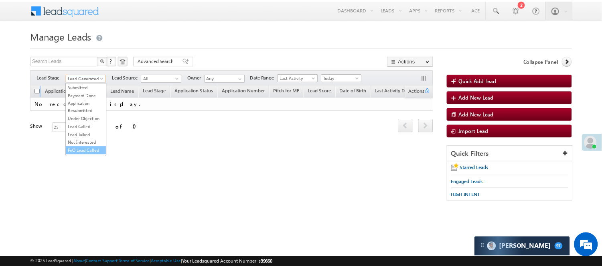
scroll to position [65, 0]
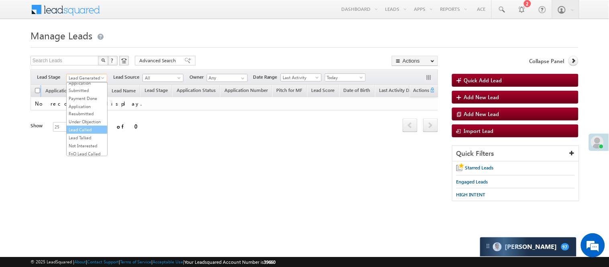
click at [83, 133] on link "Lead Called" at bounding box center [87, 129] width 41 height 7
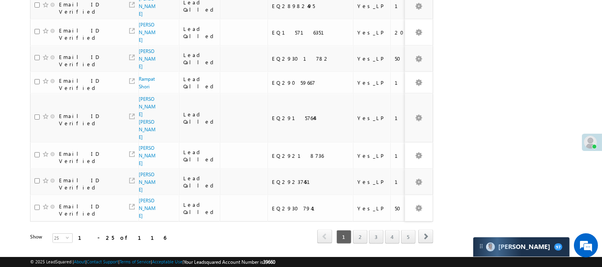
scroll to position [602, 0]
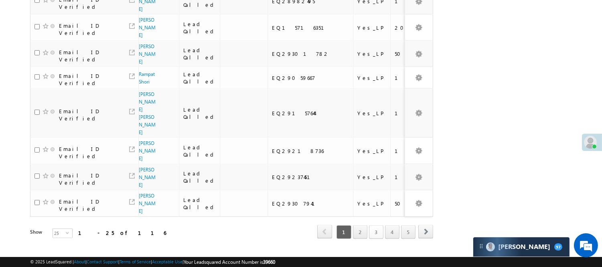
click at [377, 225] on link "3" at bounding box center [376, 232] width 14 height 14
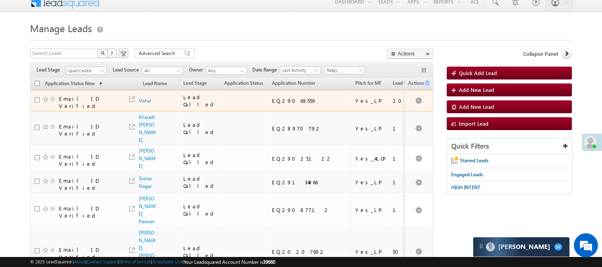
scroll to position [0, 0]
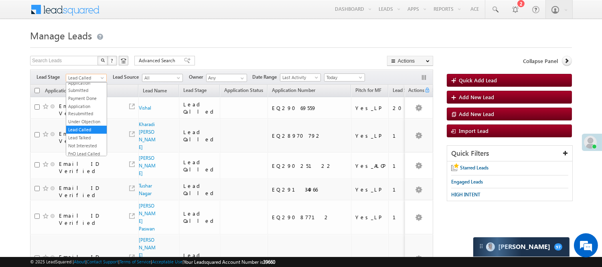
click at [81, 77] on span "Lead Called" at bounding box center [85, 77] width 38 height 7
click at [84, 92] on link "Lead Generated" at bounding box center [86, 94] width 41 height 7
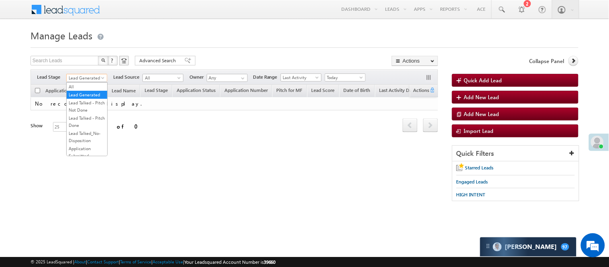
click at [93, 77] on span "Lead Generated" at bounding box center [86, 77] width 38 height 7
click at [93, 110] on link "Lead Talked - Pitch Not Done" at bounding box center [87, 106] width 41 height 14
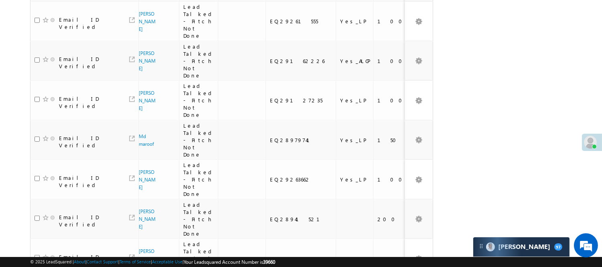
scroll to position [758, 0]
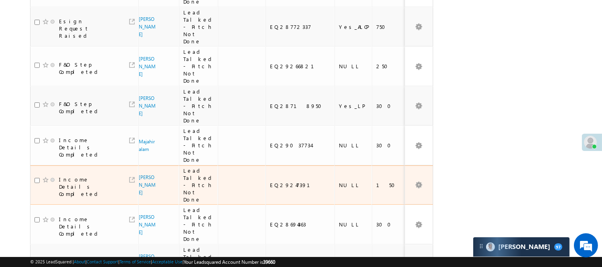
scroll to position [65, 0]
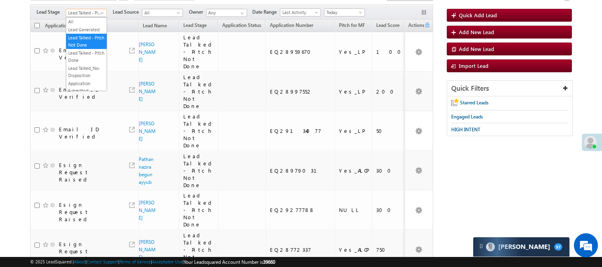
click at [77, 16] on span "Lead Talked - Pitch Not Done" at bounding box center [85, 12] width 38 height 7
click at [81, 33] on link "Lead Generated" at bounding box center [86, 29] width 41 height 7
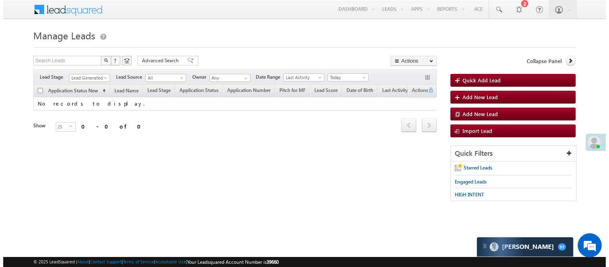
scroll to position [0, 0]
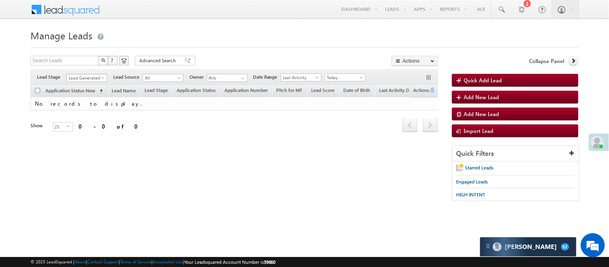
click at [91, 74] on span "Lead Generated" at bounding box center [86, 77] width 38 height 7
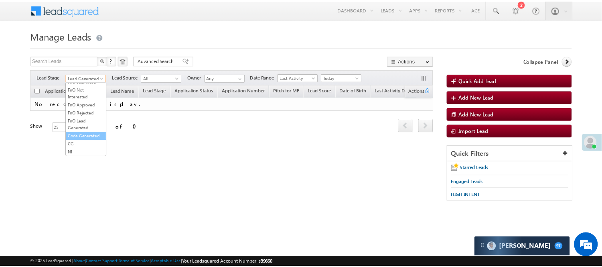
scroll to position [199, 0]
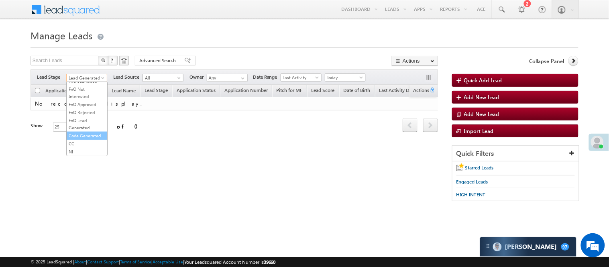
click at [81, 137] on link "Code Generated" at bounding box center [87, 135] width 41 height 7
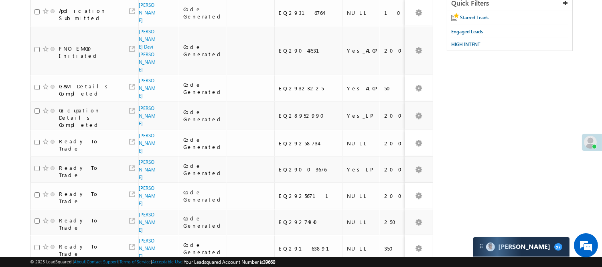
scroll to position [0, 0]
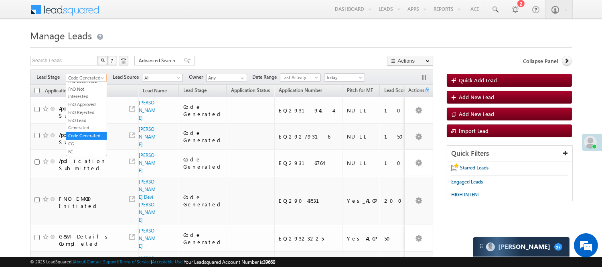
click at [89, 75] on span "Code Generated" at bounding box center [85, 77] width 38 height 7
click at [82, 95] on link "Lead Generated" at bounding box center [86, 94] width 41 height 7
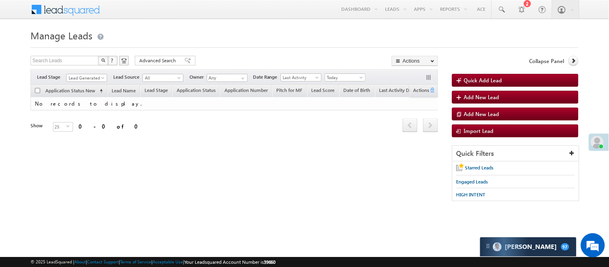
click at [96, 71] on div "Filters Lead Stage All Lead Generated Lead Talked - Pitch Not Done Lead Talked …" at bounding box center [233, 76] width 407 height 15
click at [95, 78] on span "Lead Generated" at bounding box center [86, 77] width 38 height 7
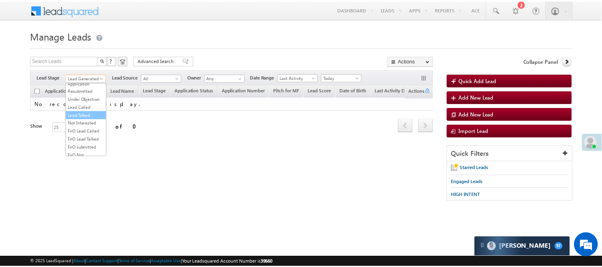
scroll to position [89, 0]
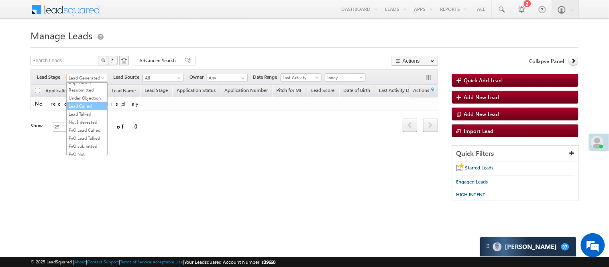
click at [92, 110] on link "Lead Called" at bounding box center [87, 105] width 41 height 7
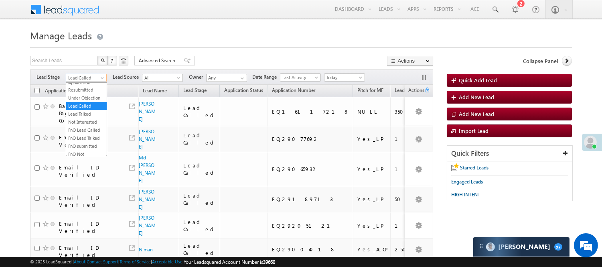
click at [81, 75] on span "Lead Called" at bounding box center [85, 77] width 38 height 7
click at [79, 118] on link "Lead Talked" at bounding box center [86, 113] width 41 height 7
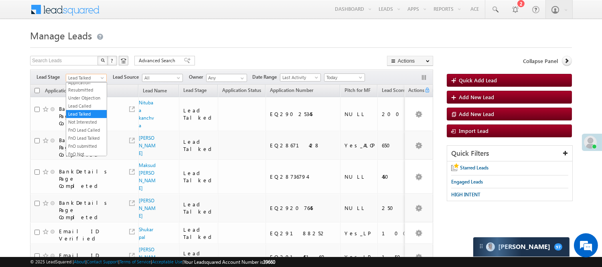
click at [84, 74] on span "Lead Talked" at bounding box center [85, 77] width 38 height 7
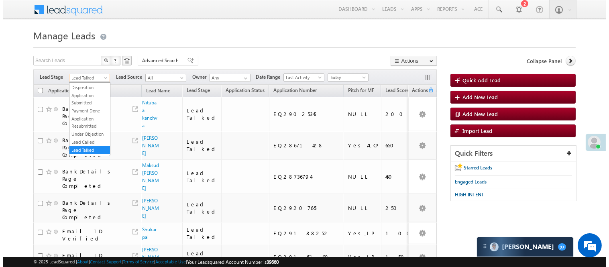
scroll to position [0, 0]
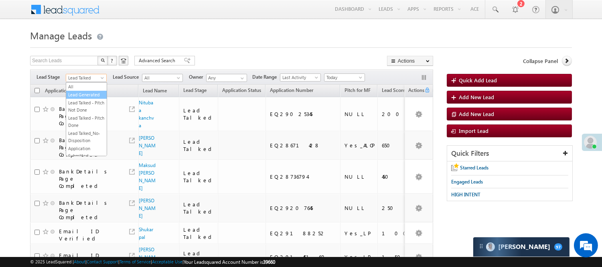
click at [85, 98] on link "Lead Generated" at bounding box center [86, 94] width 41 height 7
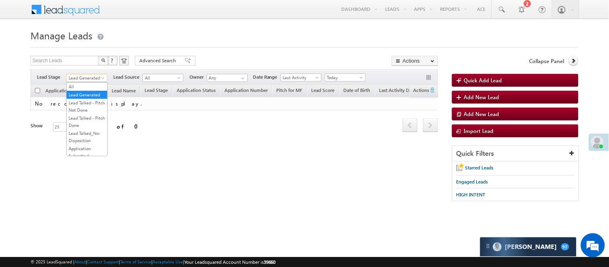
click at [89, 80] on span "Lead Generated" at bounding box center [86, 77] width 38 height 7
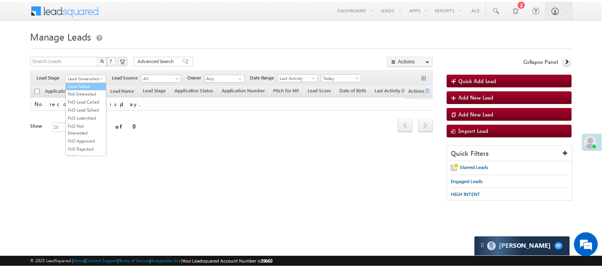
scroll to position [110, 0]
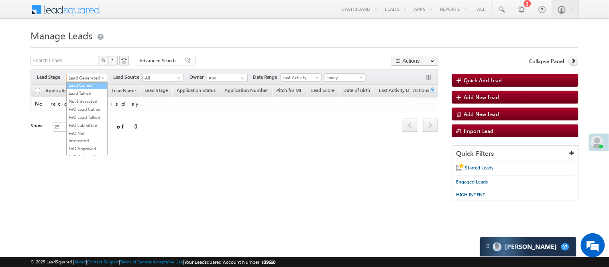
click at [83, 89] on link "Lead Called" at bounding box center [87, 84] width 41 height 7
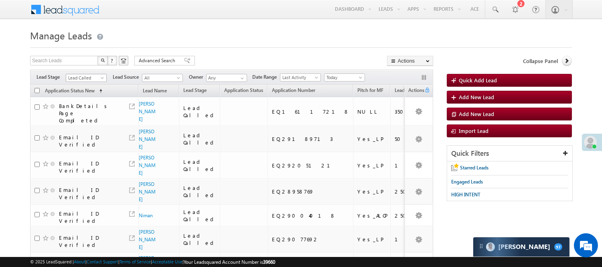
click at [91, 79] on span "Lead Called" at bounding box center [85, 77] width 38 height 7
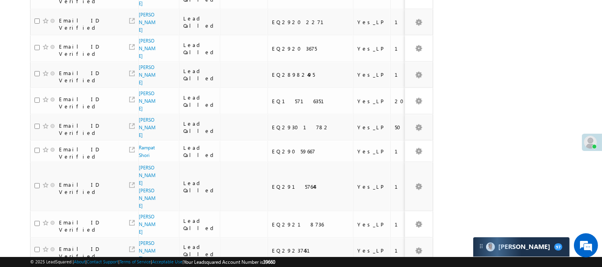
scroll to position [602, 0]
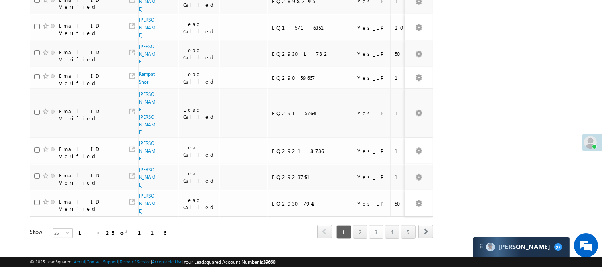
click at [378, 225] on link "3" at bounding box center [376, 232] width 14 height 14
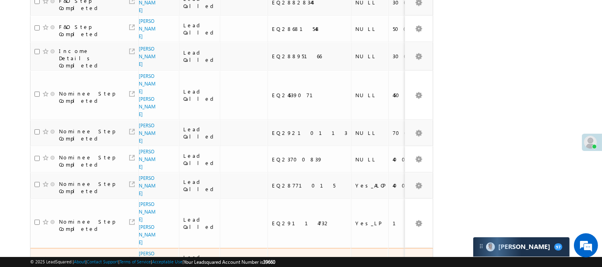
scroll to position [571, 0]
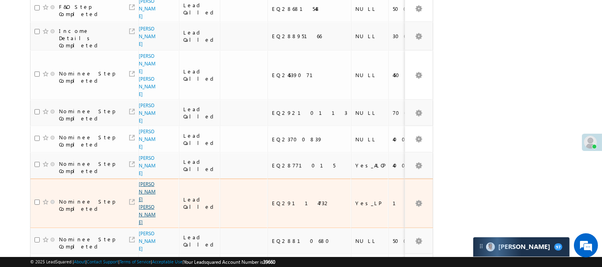
click at [145, 181] on link "[PERSON_NAME] [PERSON_NAME]" at bounding box center [147, 203] width 17 height 44
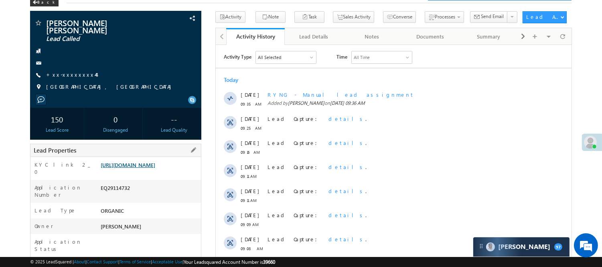
click at [147, 168] on link "https://angelbroking1-pk3em7sa.customui-test.leadsquared.com?leadId=a92eaeb4-16…" at bounding box center [128, 164] width 55 height 7
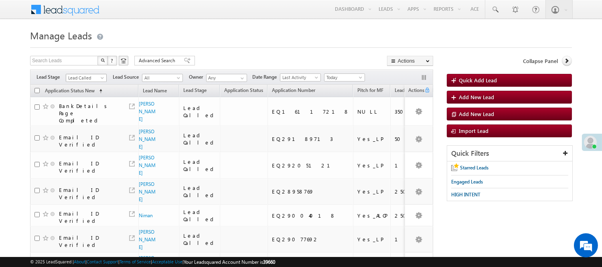
click at [87, 79] on span "Lead Called" at bounding box center [85, 77] width 38 height 7
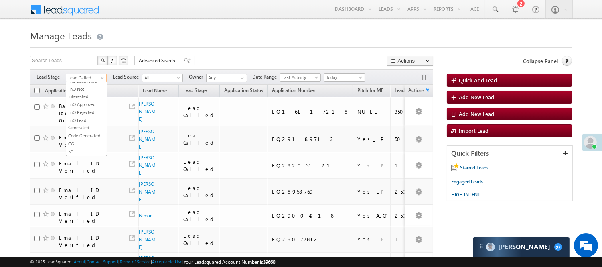
scroll to position [110, 0]
click at [85, 97] on link "Lead Talked" at bounding box center [86, 92] width 41 height 7
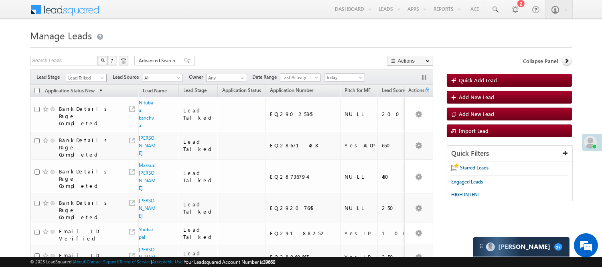
click at [83, 80] on span "Lead Talked" at bounding box center [85, 77] width 38 height 7
click at [81, 89] on link "Lead Called" at bounding box center [86, 84] width 41 height 7
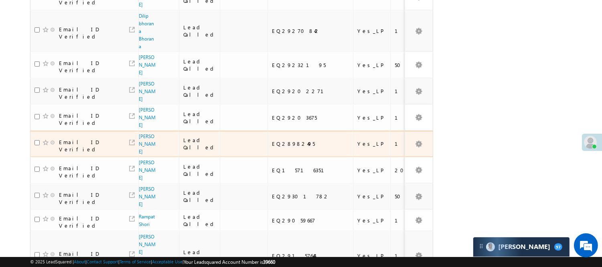
scroll to position [602, 0]
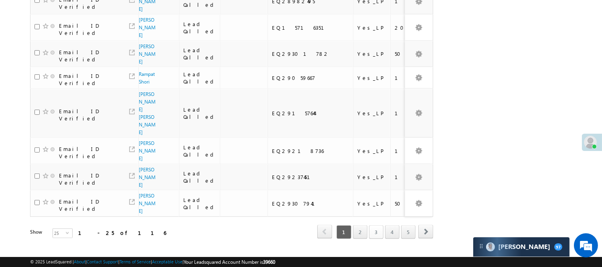
click at [378, 225] on link "3" at bounding box center [376, 232] width 14 height 14
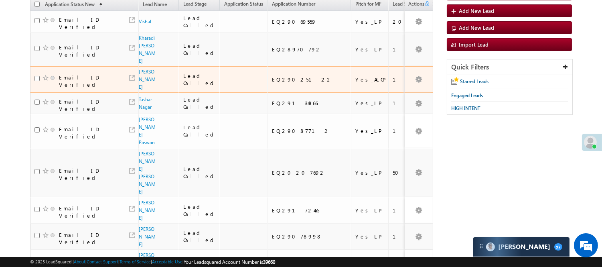
scroll to position [0, 0]
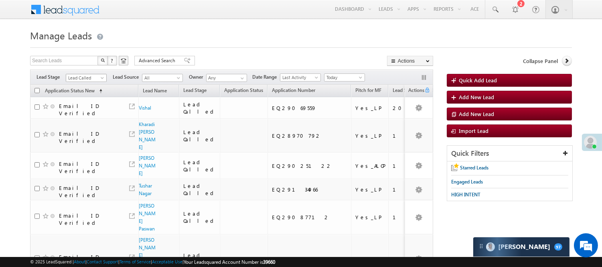
click at [91, 79] on span "Lead Called" at bounding box center [85, 77] width 38 height 7
click at [89, 98] on link "Lead Generated" at bounding box center [86, 94] width 41 height 7
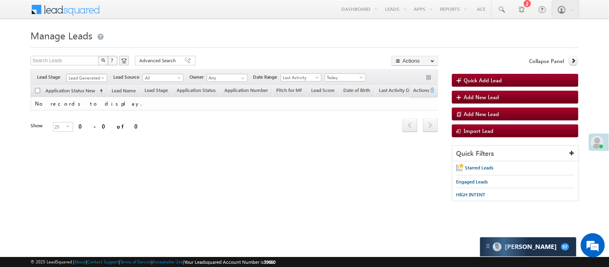
click at [98, 79] on span "Lead Generated" at bounding box center [86, 77] width 38 height 7
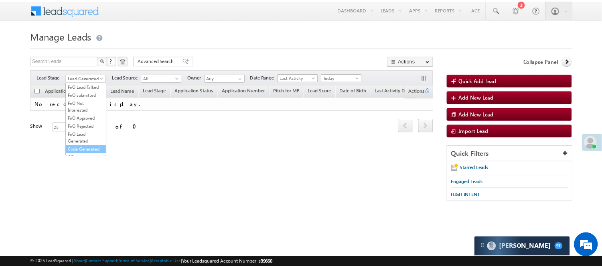
scroll to position [199, 0]
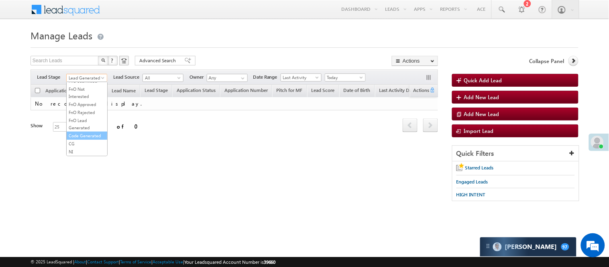
click at [86, 135] on link "Code Generated" at bounding box center [87, 135] width 41 height 7
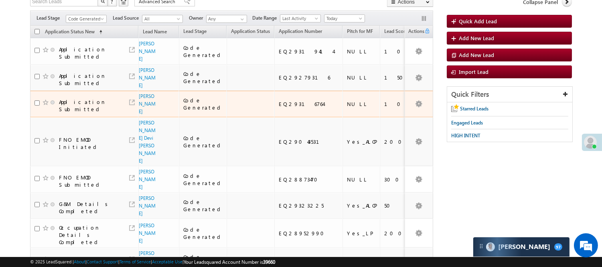
scroll to position [45, 0]
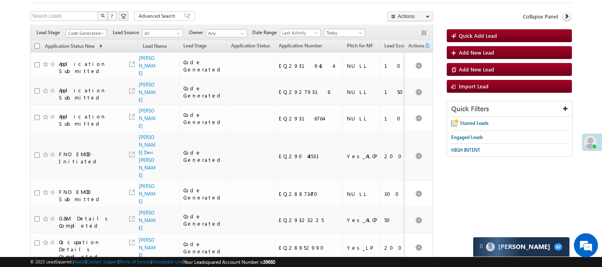
click at [88, 39] on div "Filters Lead Stage All Lead Generated Lead Talked - Pitch Not Done Lead Talked …" at bounding box center [231, 32] width 403 height 15
click at [86, 33] on span "Code Generated" at bounding box center [85, 33] width 38 height 7
click at [86, 53] on link "Lead Generated" at bounding box center [86, 50] width 41 height 7
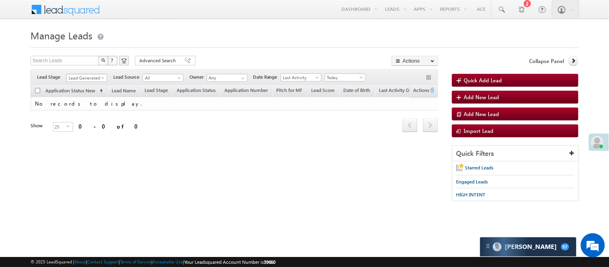
click at [87, 79] on span "Lead Generated" at bounding box center [86, 77] width 38 height 7
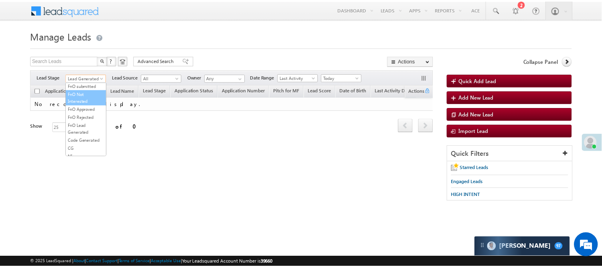
scroll to position [178, 0]
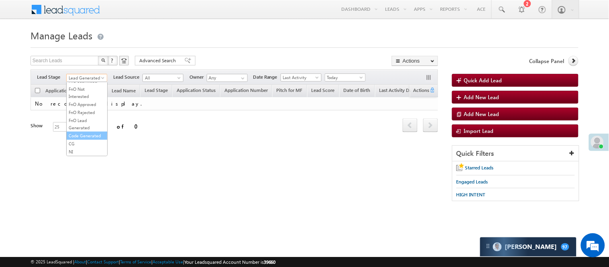
click at [81, 139] on link "Code Generated" at bounding box center [87, 135] width 41 height 7
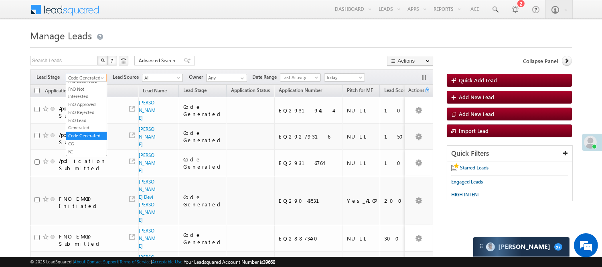
scroll to position [183, 0]
click at [90, 77] on span "Code Generated" at bounding box center [85, 77] width 38 height 7
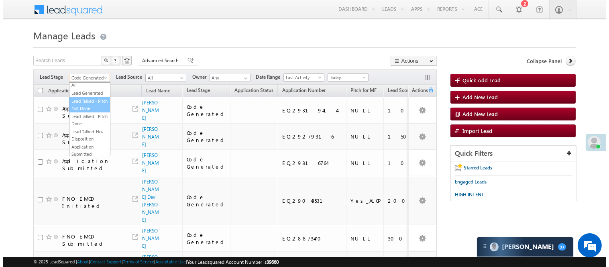
scroll to position [0, 0]
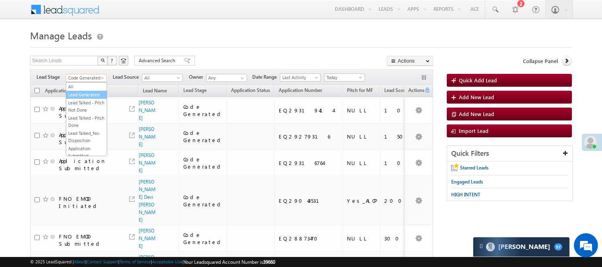
click at [86, 98] on link "Lead Generated" at bounding box center [86, 94] width 41 height 7
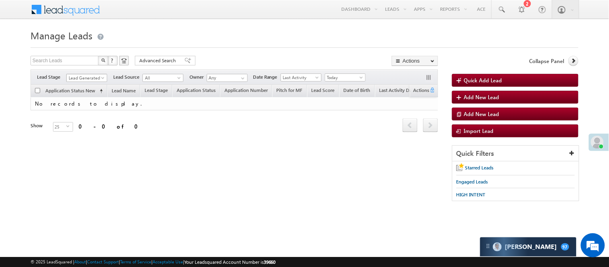
click at [86, 79] on span "Lead Generated" at bounding box center [86, 77] width 38 height 7
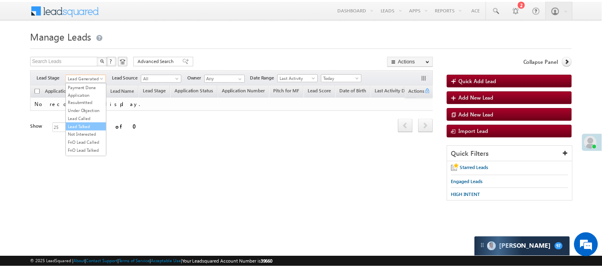
scroll to position [65, 0]
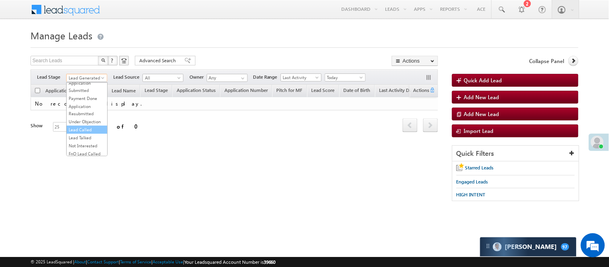
click at [79, 133] on link "Lead Called" at bounding box center [87, 129] width 41 height 7
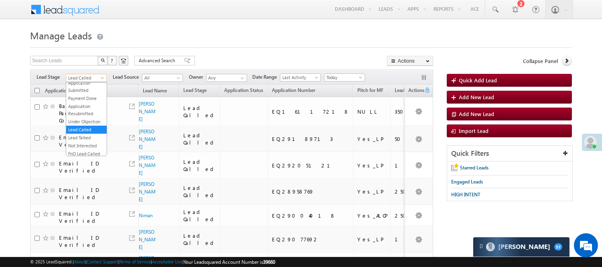
click at [82, 79] on span "Lead Called" at bounding box center [85, 77] width 38 height 7
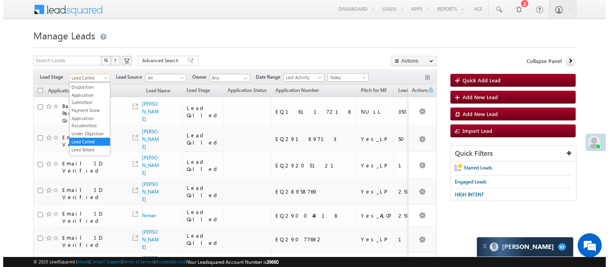
scroll to position [0, 0]
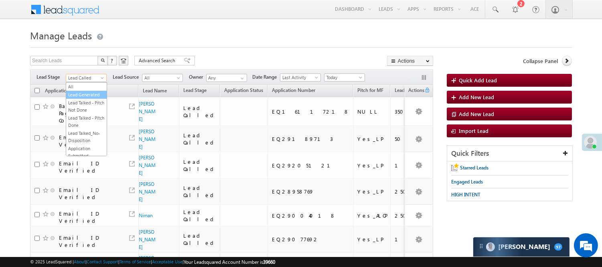
click at [85, 98] on link "Lead Generated" at bounding box center [86, 94] width 41 height 7
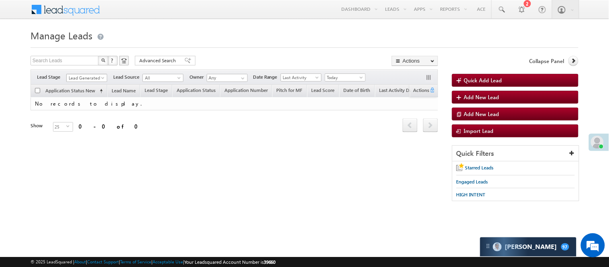
click at [89, 77] on span "Lead Generated" at bounding box center [86, 77] width 38 height 7
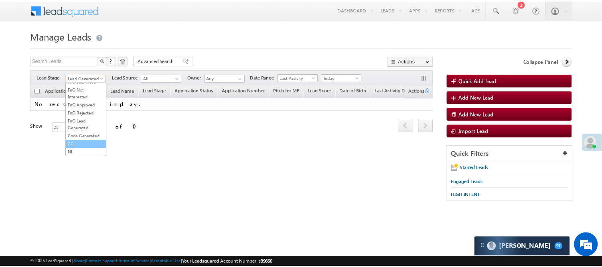
scroll to position [199, 0]
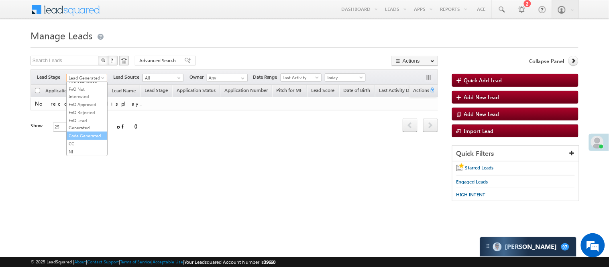
click at [83, 132] on link "Code Generated" at bounding box center [87, 135] width 41 height 7
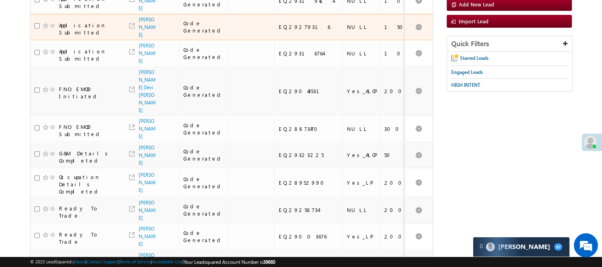
scroll to position [50, 0]
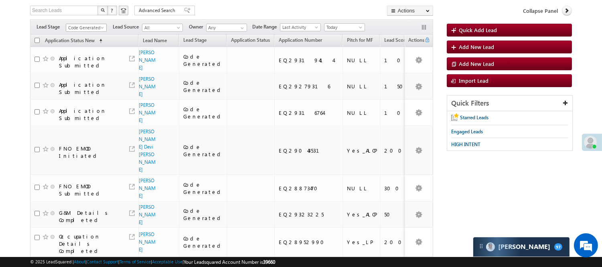
click at [90, 25] on span "Code Generated" at bounding box center [85, 27] width 38 height 7
click at [87, 39] on link "Lead Called" at bounding box center [86, 34] width 41 height 7
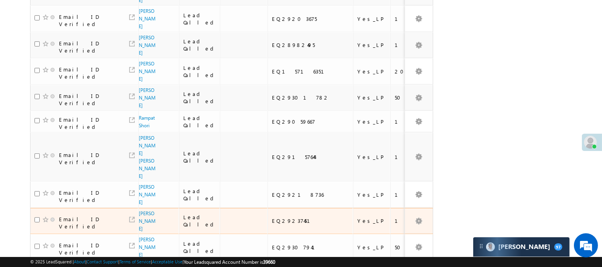
scroll to position [585, 0]
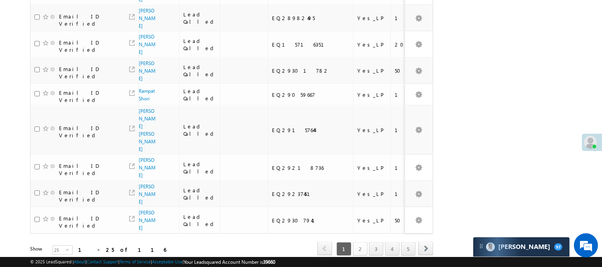
click at [366, 242] on link "2" at bounding box center [360, 249] width 14 height 14
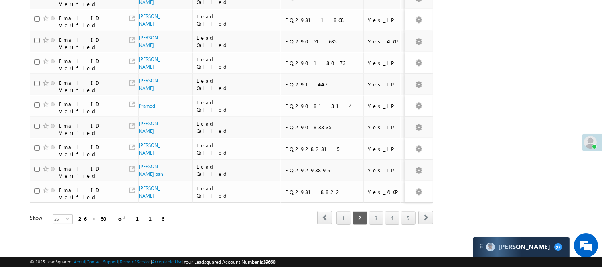
scroll to position [402, 0]
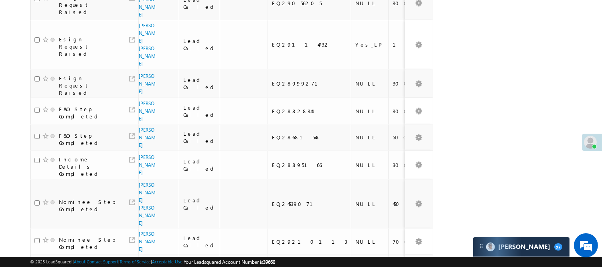
scroll to position [571, 0]
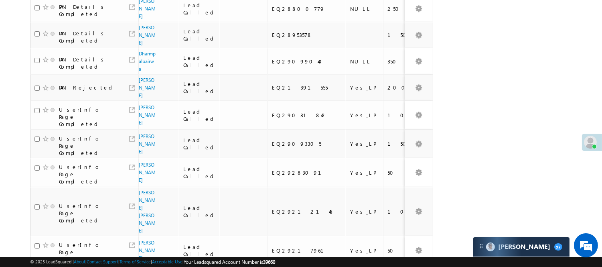
scroll to position [455, 0]
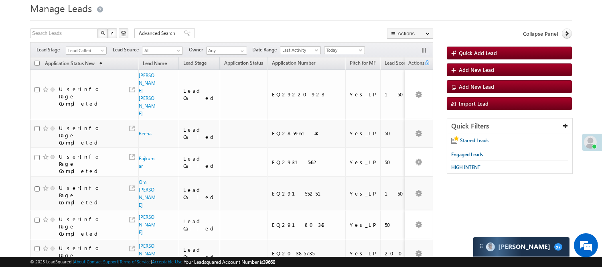
scroll to position [0, 0]
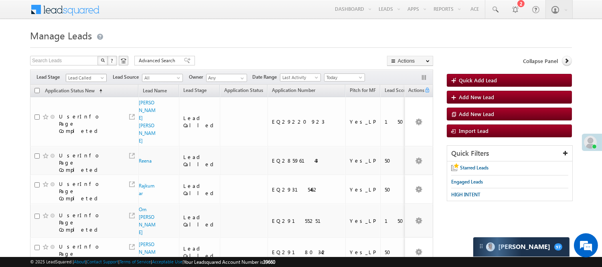
click at [88, 75] on span "Lead Called" at bounding box center [85, 77] width 38 height 7
click at [86, 98] on link "Lead Generated" at bounding box center [86, 94] width 41 height 7
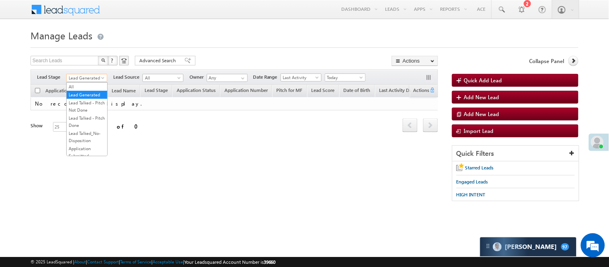
click at [87, 75] on span "Lead Generated" at bounding box center [86, 77] width 38 height 7
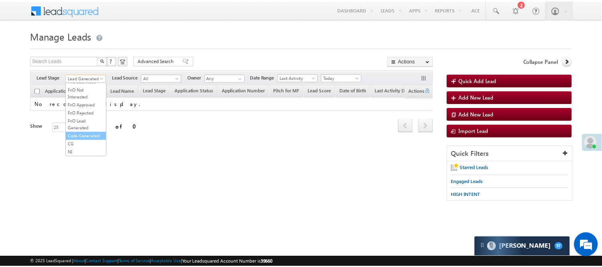
scroll to position [199, 0]
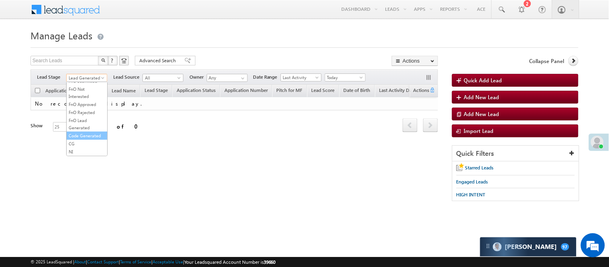
click at [78, 132] on link "Code Generated" at bounding box center [87, 135] width 41 height 7
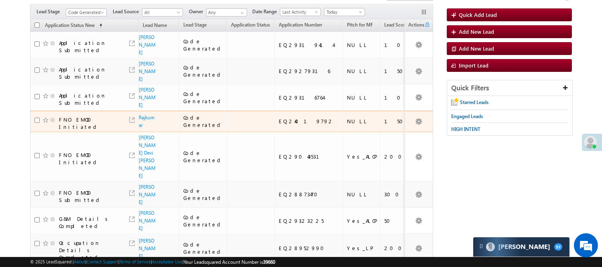
scroll to position [0, 0]
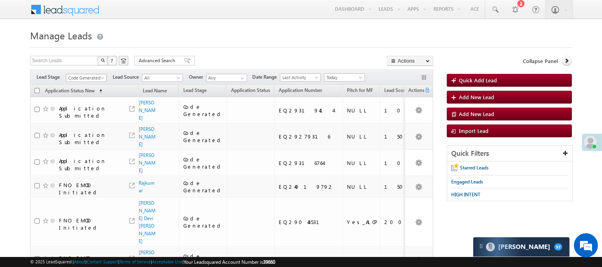
click at [88, 75] on span "Code Generated" at bounding box center [85, 77] width 38 height 7
click at [83, 98] on link "Lead Generated" at bounding box center [86, 94] width 41 height 7
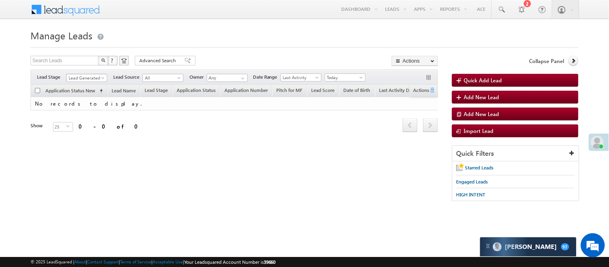
click at [87, 77] on span "Lead Generated" at bounding box center [86, 77] width 38 height 7
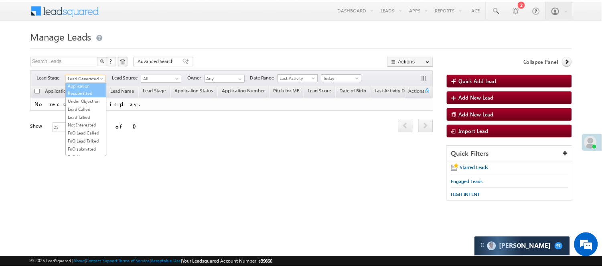
scroll to position [65, 0]
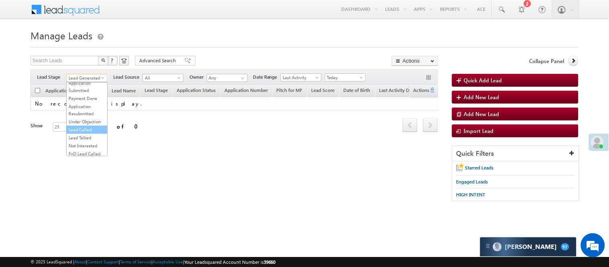
click at [86, 133] on link "Lead Called" at bounding box center [87, 129] width 41 height 7
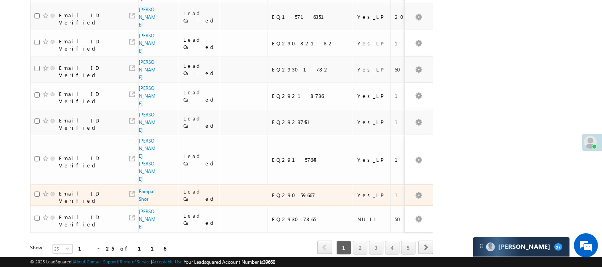
scroll to position [610, 0]
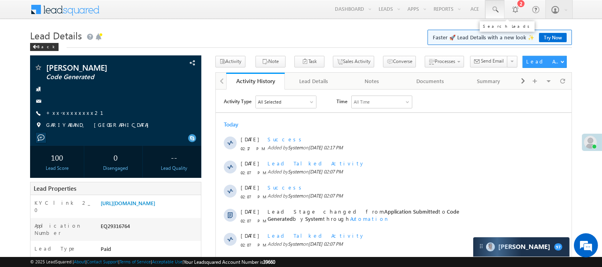
click at [498, 8] on span at bounding box center [495, 10] width 8 height 8
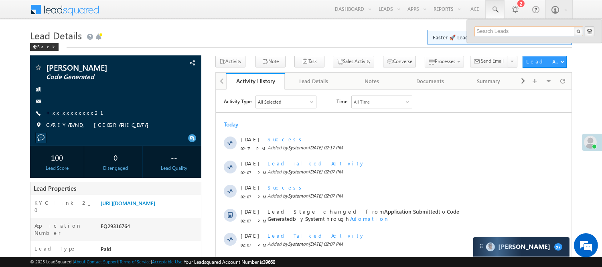
click at [519, 28] on input "text" at bounding box center [529, 31] width 109 height 10
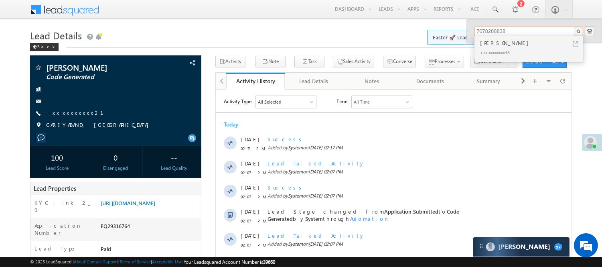
type input "7078288838"
click at [492, 10] on span at bounding box center [495, 10] width 8 height 8
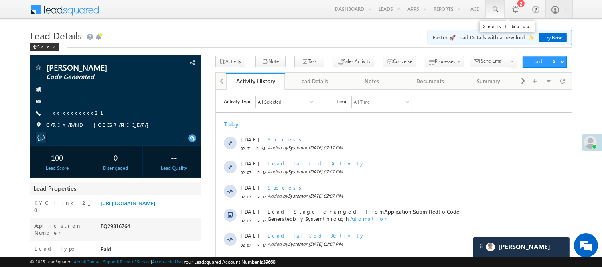
click at [498, 10] on span at bounding box center [495, 10] width 8 height 8
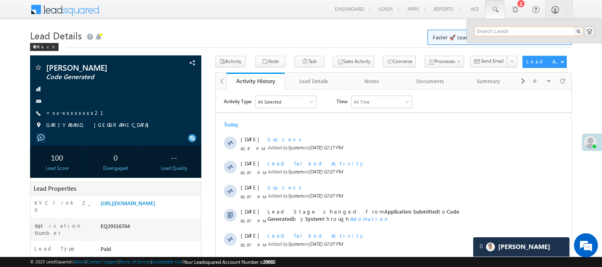
click at [502, 30] on input "text" at bounding box center [529, 31] width 109 height 10
paste input "8200476116"
type input "8200476116"
click at [499, 45] on div "8200476116" at bounding box center [535, 36] width 120 height 20
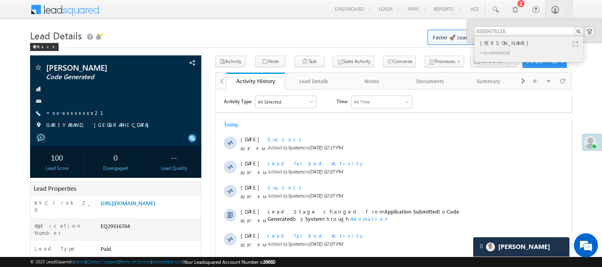
click at [498, 45] on div "Jaydip mohanbhai makwana" at bounding box center [533, 43] width 108 height 9
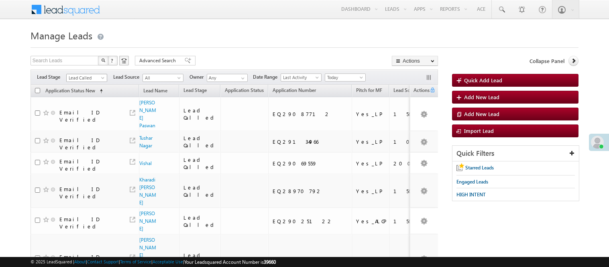
drag, startPoint x: 0, startPoint y: 0, endPoint x: 87, endPoint y: 86, distance: 122.6
click at [80, 80] on span "Lead Called" at bounding box center [86, 77] width 38 height 7
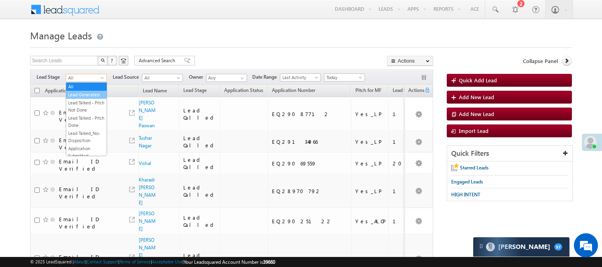
click at [85, 98] on link "Lead Generated" at bounding box center [86, 94] width 41 height 7
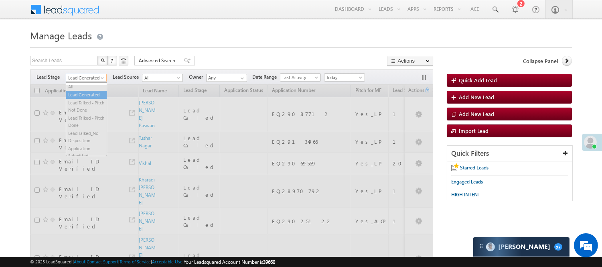
click at [83, 79] on span "Lead Generated" at bounding box center [85, 77] width 38 height 7
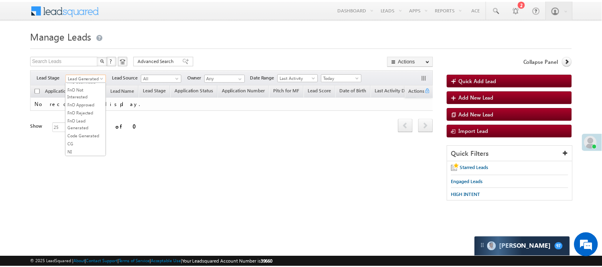
scroll to position [199, 0]
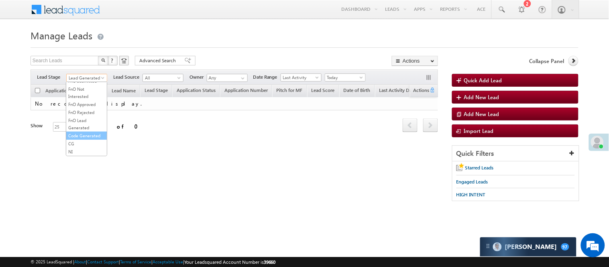
click at [91, 132] on link "Code Generated" at bounding box center [86, 135] width 41 height 7
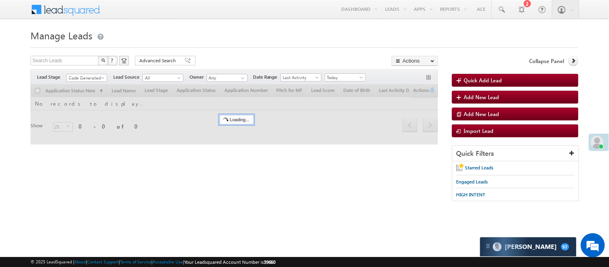
click at [224, 37] on h1 "Manage Leads" at bounding box center [304, 35] width 548 height 16
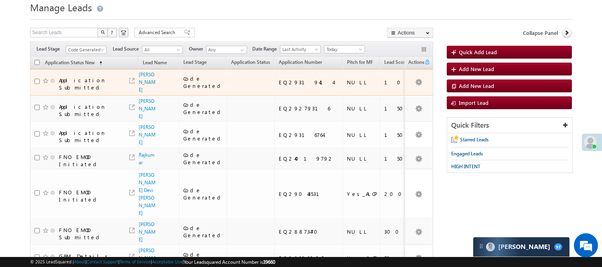
scroll to position [24, 0]
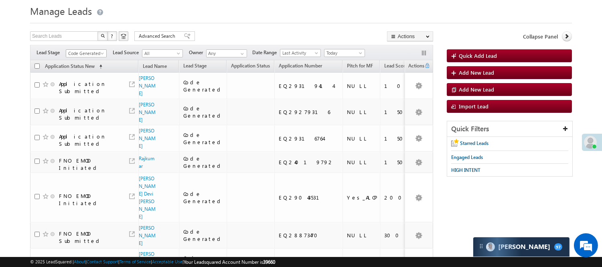
click at [84, 50] on span "Code Generated" at bounding box center [85, 53] width 38 height 7
click at [81, 74] on link "Lead Generated" at bounding box center [86, 70] width 41 height 7
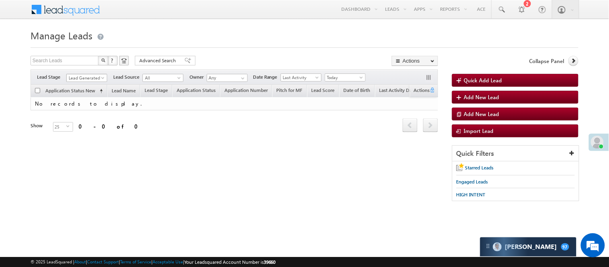
click at [89, 75] on span "Lead Generated" at bounding box center [86, 77] width 38 height 7
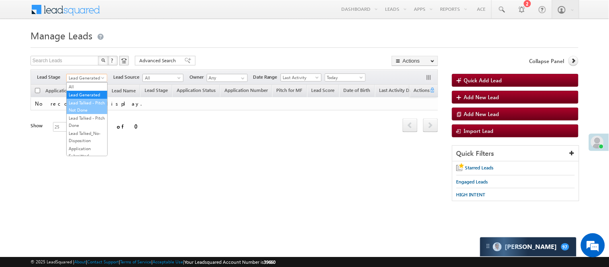
click at [96, 106] on link "Lead Talked - Pitch Not Done" at bounding box center [87, 106] width 41 height 14
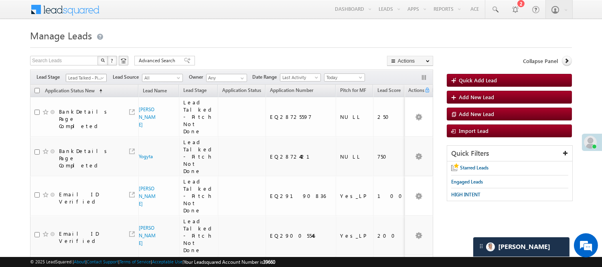
click at [97, 79] on span "Lead Talked - Pitch Not Done" at bounding box center [85, 77] width 38 height 7
click at [86, 94] on link "Lead Generated" at bounding box center [86, 94] width 41 height 7
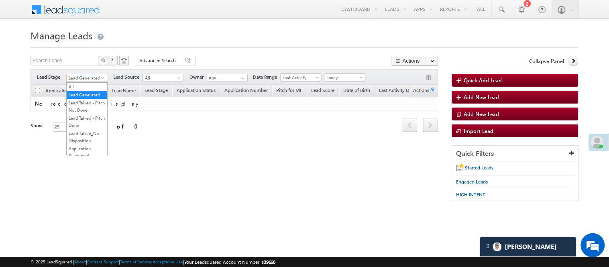
click at [95, 77] on span "Lead Generated" at bounding box center [86, 77] width 38 height 7
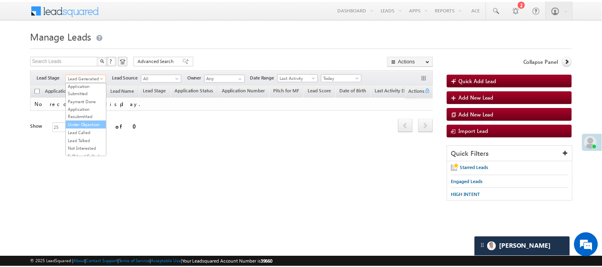
scroll to position [199, 0]
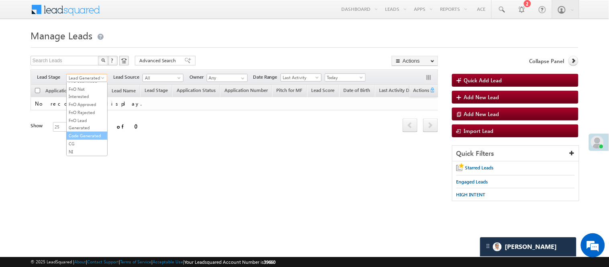
click at [87, 132] on link "Code Generated" at bounding box center [87, 135] width 41 height 7
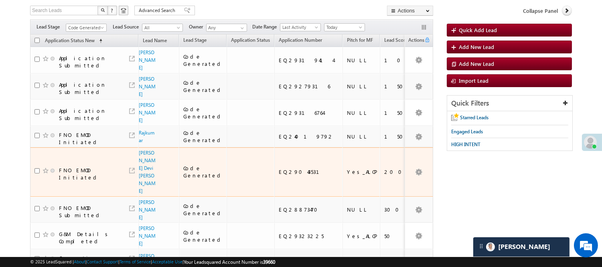
scroll to position [45, 0]
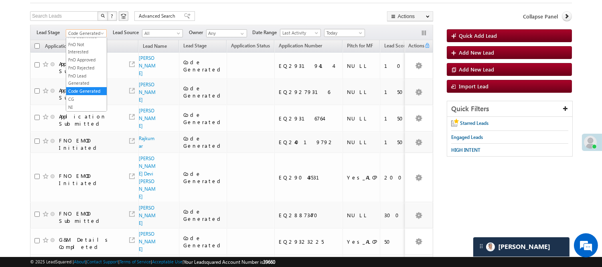
click at [88, 35] on span "Code Generated" at bounding box center [85, 33] width 38 height 7
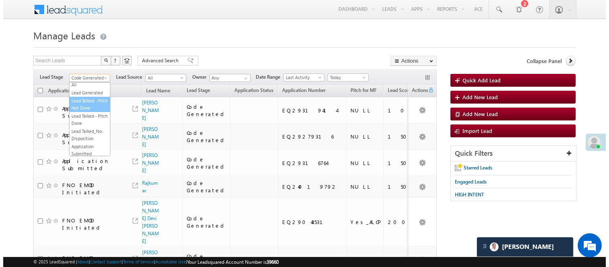
scroll to position [0, 0]
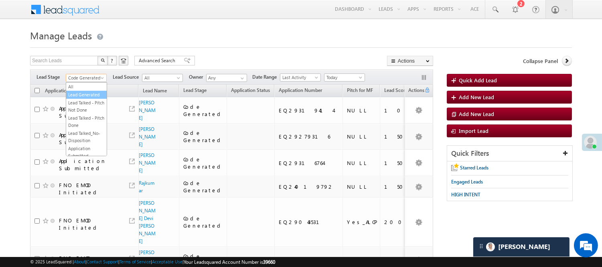
click at [78, 98] on link "Lead Generated" at bounding box center [86, 94] width 41 height 7
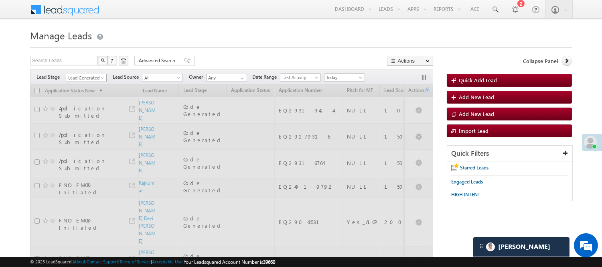
click at [90, 78] on span "Lead Generated" at bounding box center [85, 77] width 38 height 7
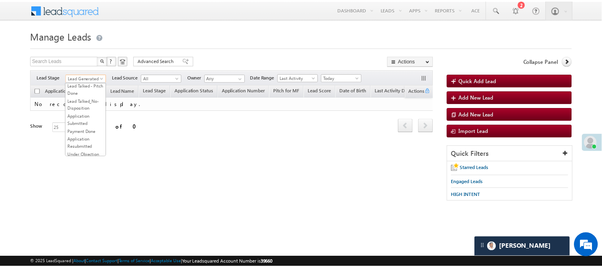
scroll to position [89, 0]
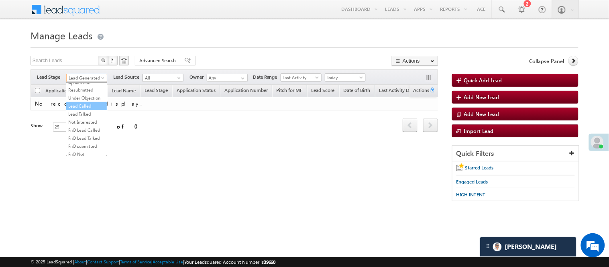
click at [90, 110] on link "Lead Called" at bounding box center [86, 105] width 41 height 7
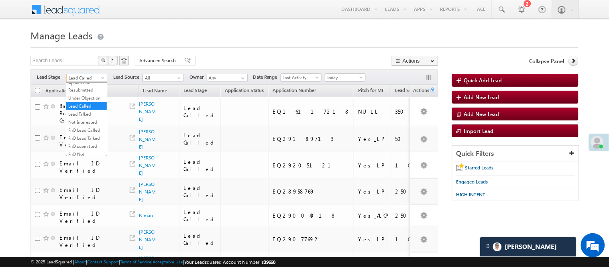
click at [91, 76] on span "Lead Called" at bounding box center [86, 77] width 38 height 7
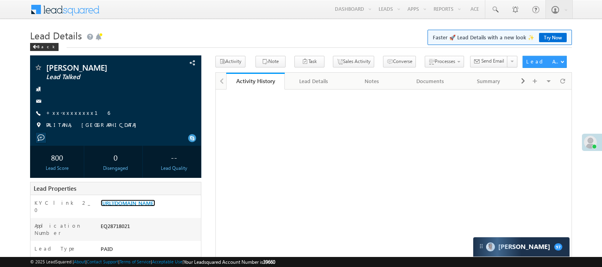
drag, startPoint x: 0, startPoint y: 0, endPoint x: 144, endPoint y: 128, distance: 192.7
click at [144, 199] on link "[URL][DOMAIN_NAME]" at bounding box center [128, 202] width 55 height 7
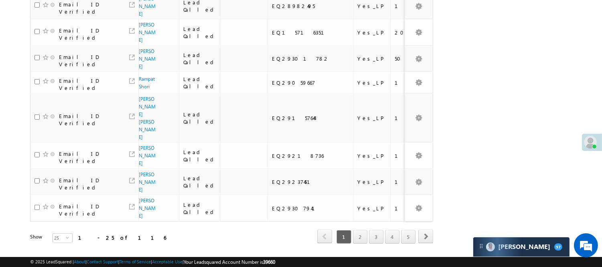
scroll to position [602, 0]
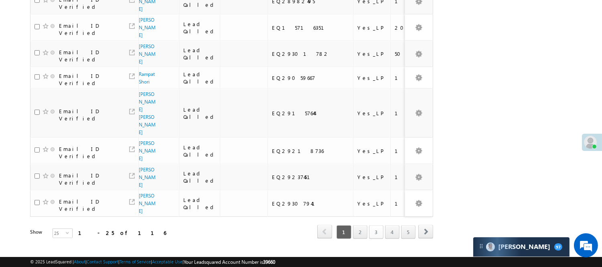
click at [378, 225] on link "3" at bounding box center [376, 232] width 14 height 14
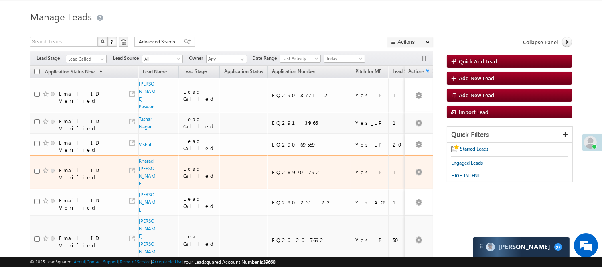
scroll to position [0, 0]
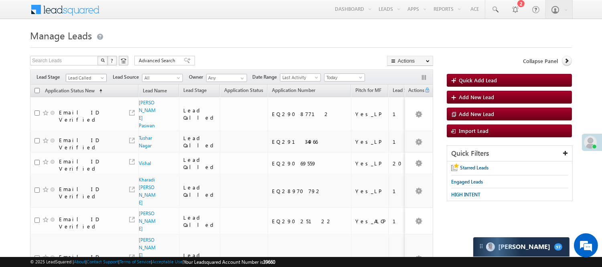
click at [89, 78] on span "Lead Called" at bounding box center [85, 77] width 38 height 7
click at [78, 136] on link "Code Generated" at bounding box center [86, 135] width 41 height 7
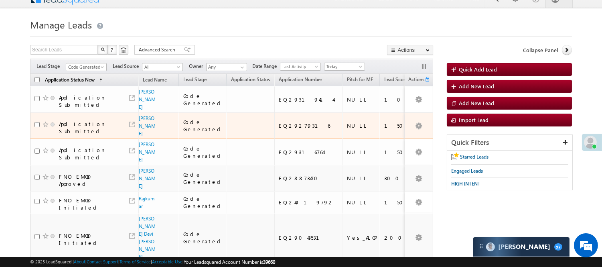
scroll to position [0, 0]
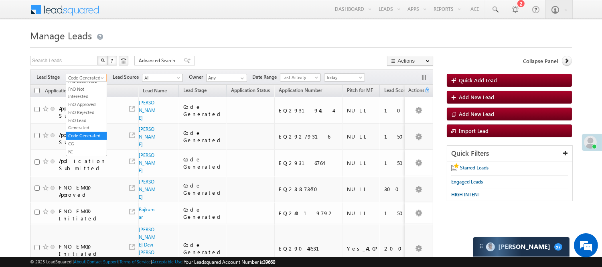
click at [78, 74] on link "Code Generated" at bounding box center [86, 78] width 41 height 8
click at [83, 110] on link "Lead Called" at bounding box center [86, 105] width 41 height 7
